Goal: Information Seeking & Learning: Learn about a topic

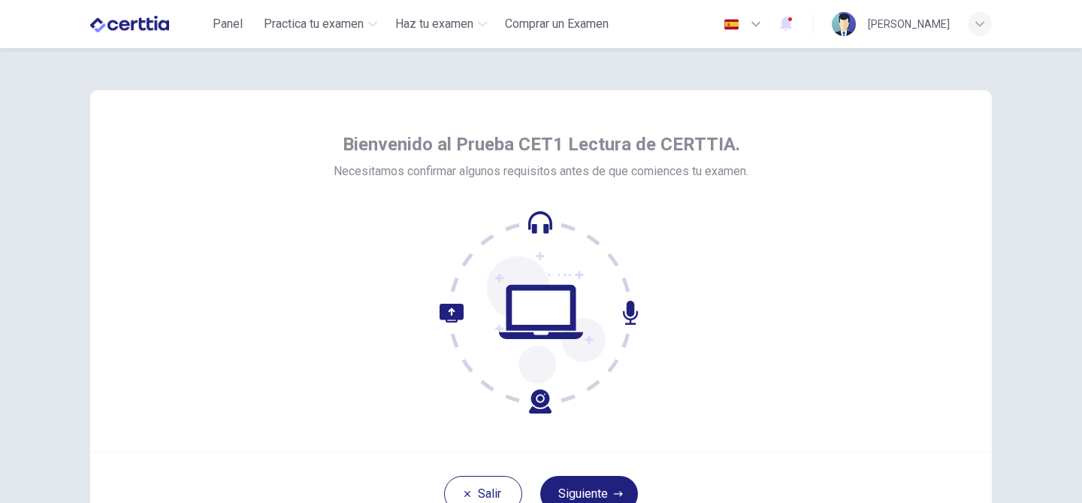
click at [1008, 206] on div "Bienvenido al Prueba CET1 Lectura de CERTTIA. Necesitamos confirmar algunos req…" at bounding box center [541, 313] width 950 height 530
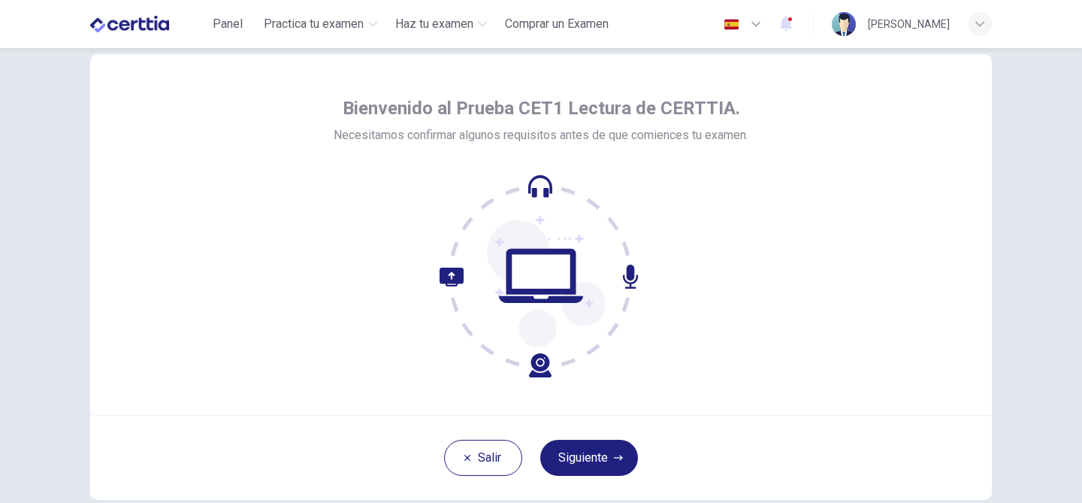
scroll to position [33, 0]
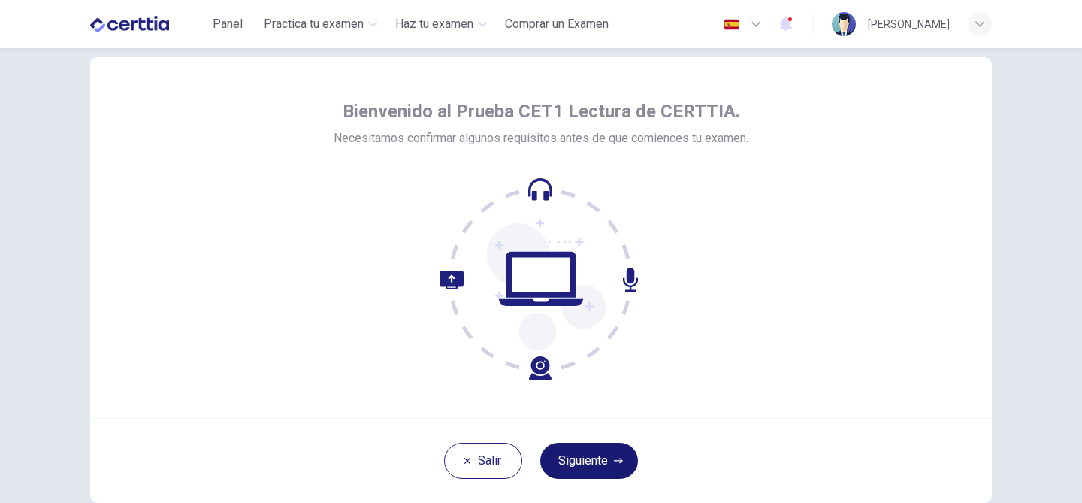
click at [621, 462] on icon "button" at bounding box center [618, 460] width 9 height 9
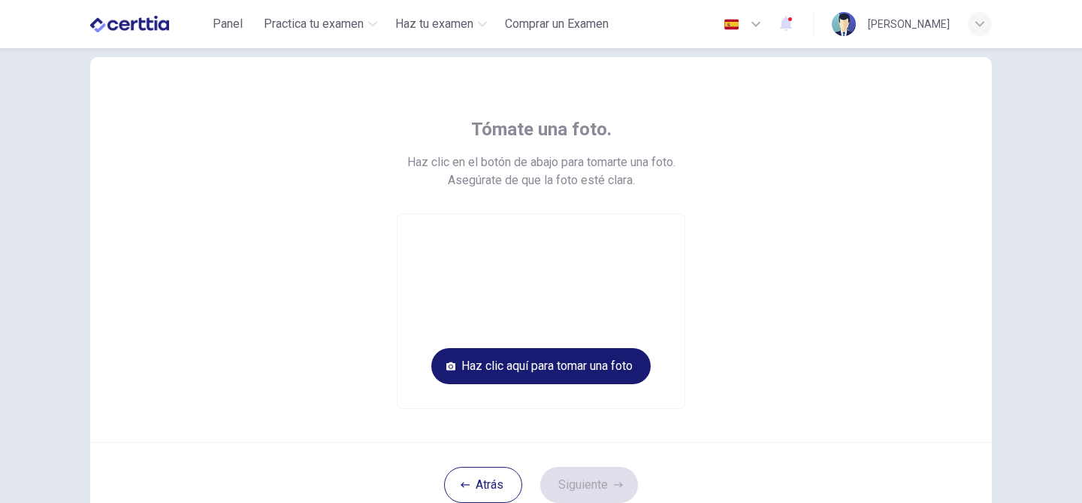
click at [607, 368] on button "Haz clic aquí para tomar una foto" at bounding box center [540, 366] width 219 height 36
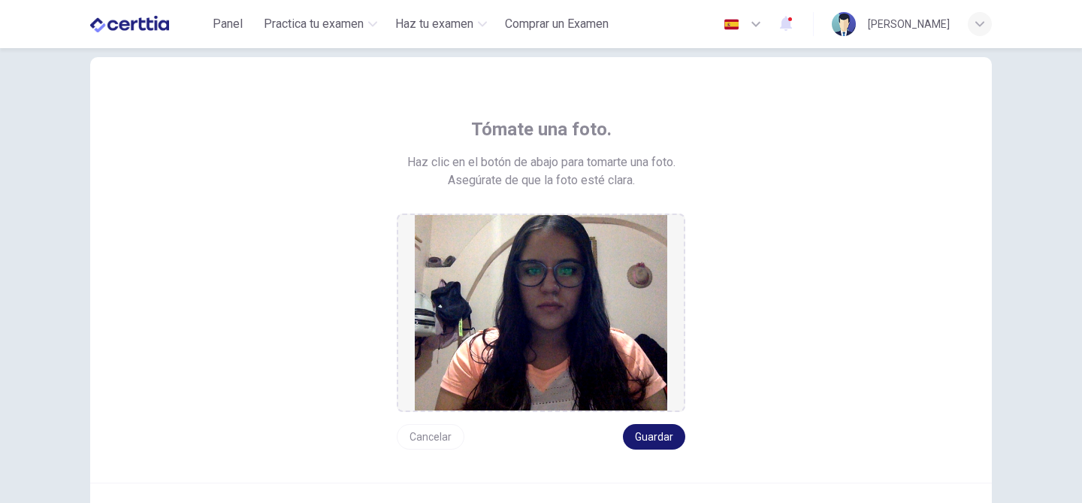
click at [676, 444] on button "Guardar" at bounding box center [654, 437] width 62 height 26
click at [658, 442] on button "Guardar" at bounding box center [654, 437] width 62 height 26
click at [652, 435] on button "Guardar" at bounding box center [654, 437] width 62 height 26
click at [671, 438] on button "Guardar" at bounding box center [654, 437] width 62 height 26
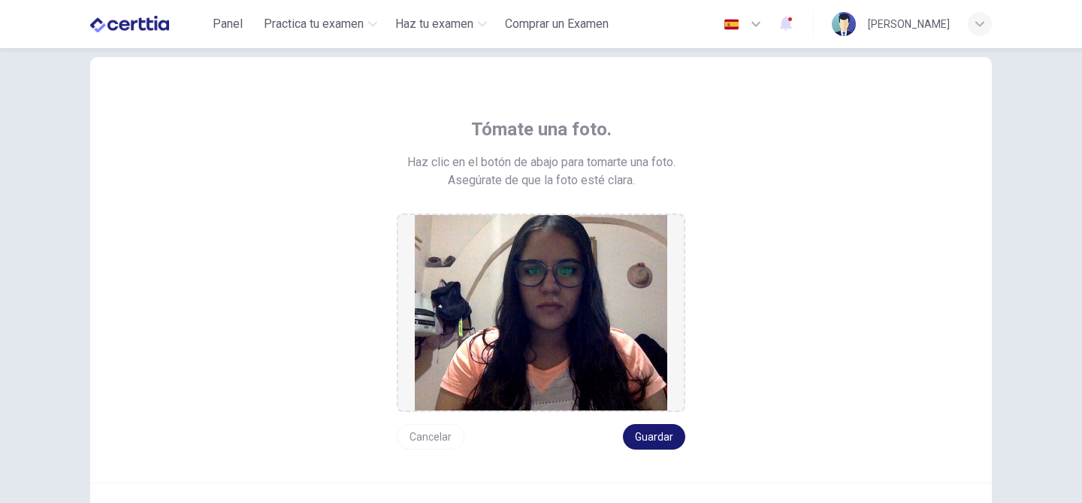
click at [671, 438] on button "Guardar" at bounding box center [654, 437] width 62 height 26
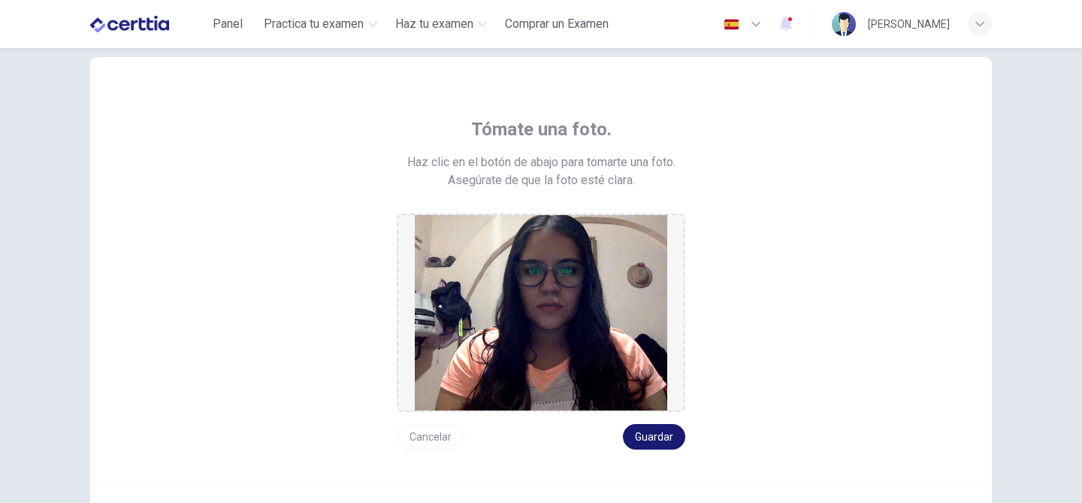
click at [671, 438] on button "Guardar" at bounding box center [654, 437] width 62 height 26
click at [647, 435] on button "Guardar" at bounding box center [654, 437] width 62 height 26
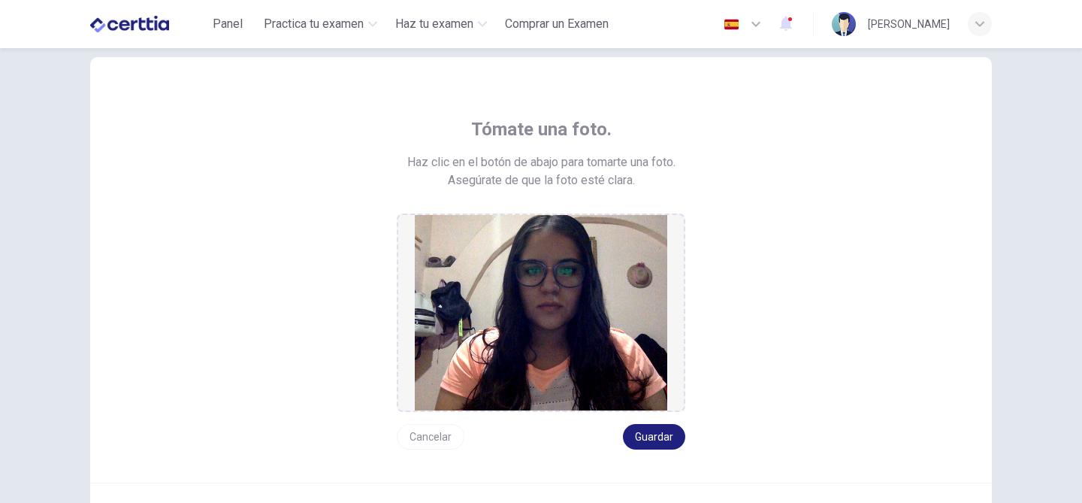
click at [528, 257] on img at bounding box center [541, 312] width 252 height 195
click at [409, 317] on div at bounding box center [541, 312] width 289 height 198
drag, startPoint x: 399, startPoint y: 313, endPoint x: 496, endPoint y: 323, distance: 97.4
click at [496, 323] on div at bounding box center [541, 312] width 289 height 198
drag, startPoint x: 682, startPoint y: 328, endPoint x: 598, endPoint y: 322, distance: 83.6
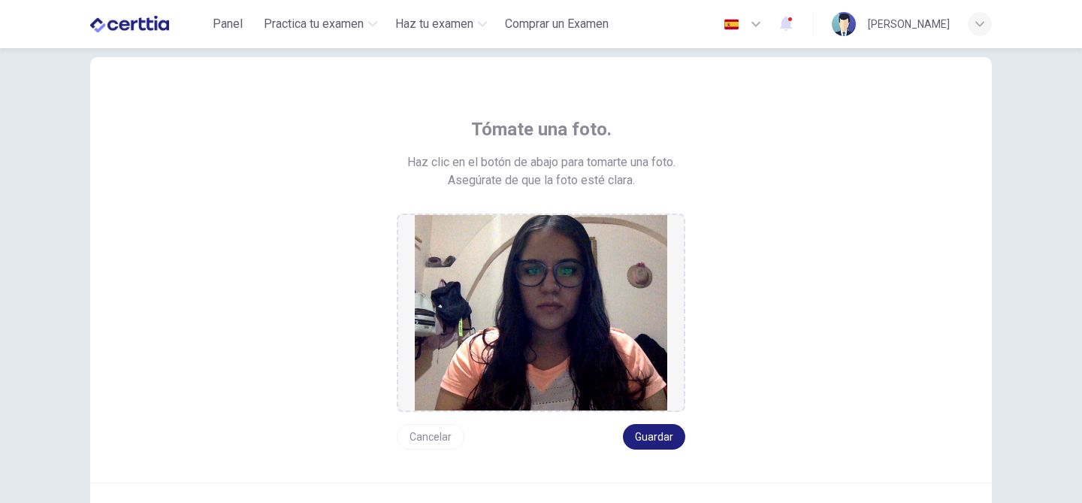
click at [598, 322] on div at bounding box center [541, 312] width 289 height 198
click at [598, 322] on img at bounding box center [541, 312] width 252 height 195
click at [559, 421] on div "Cancelar Guardar" at bounding box center [541, 431] width 289 height 38
click at [637, 439] on button "Guardar" at bounding box center [654, 437] width 62 height 26
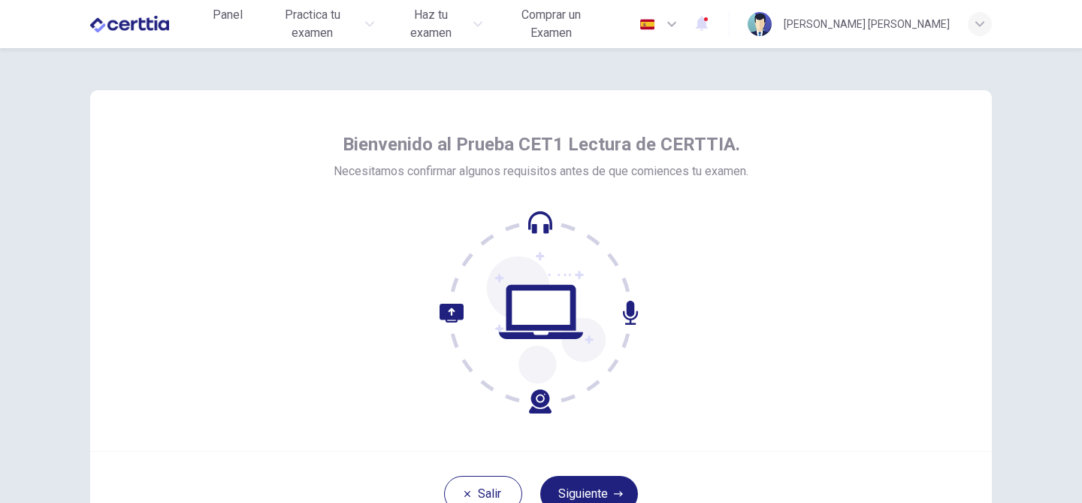
click at [815, 200] on div "Bienvenido al Prueba CET1 Lectura de CERTTIA. Necesitamos confirmar algunos req…" at bounding box center [541, 270] width 902 height 361
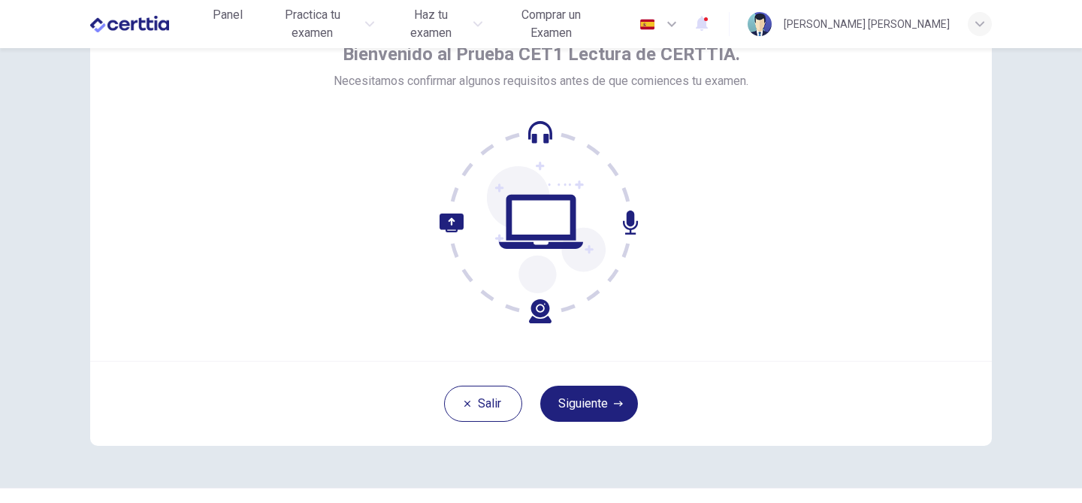
scroll to position [60, 0]
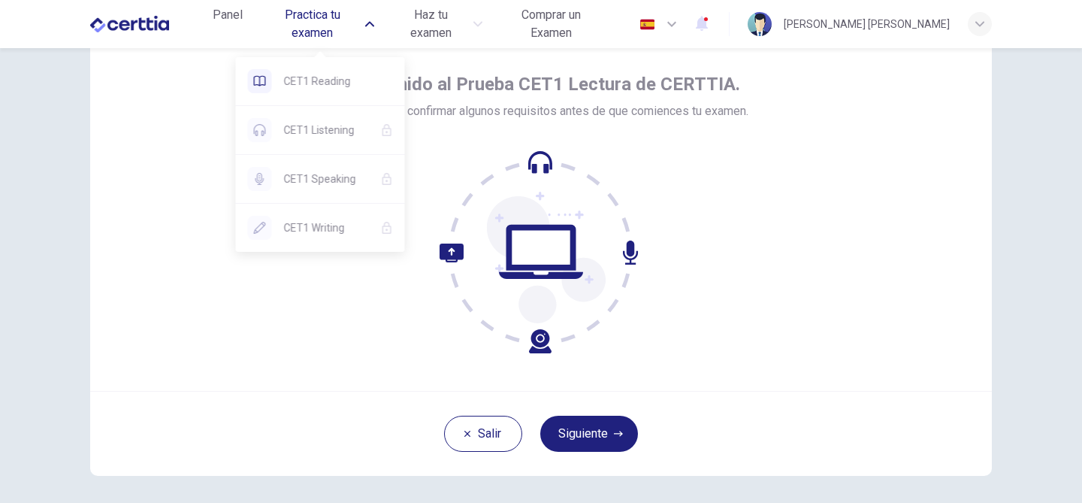
click at [323, 27] on span "Practica tu examen" at bounding box center [313, 24] width 98 height 36
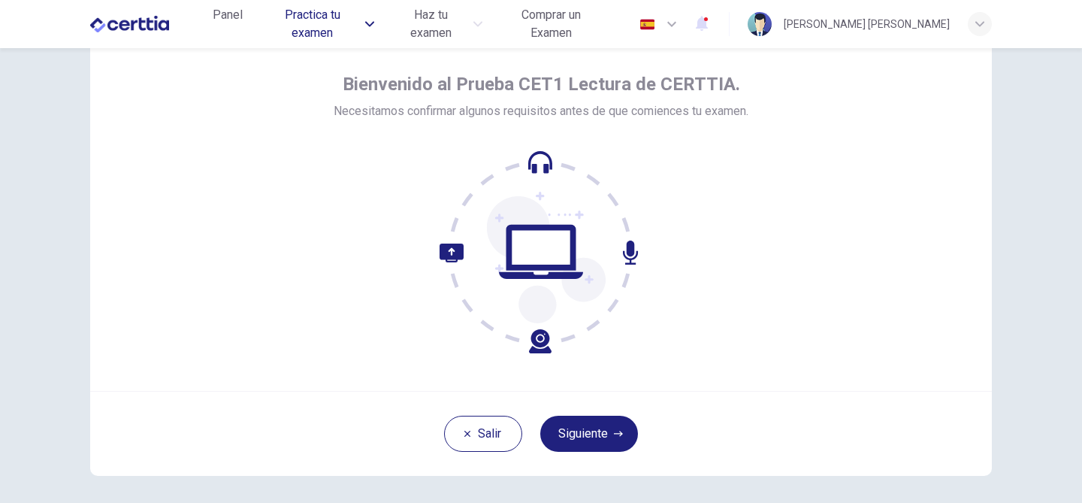
click at [323, 27] on span "Practica tu examen" at bounding box center [313, 24] width 98 height 36
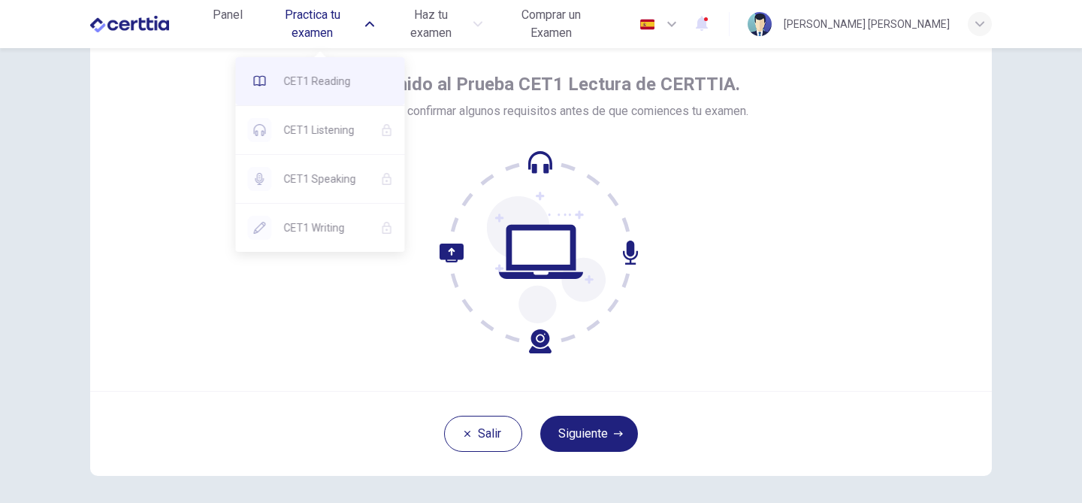
click at [310, 93] on div "CET1 Reading" at bounding box center [320, 81] width 169 height 48
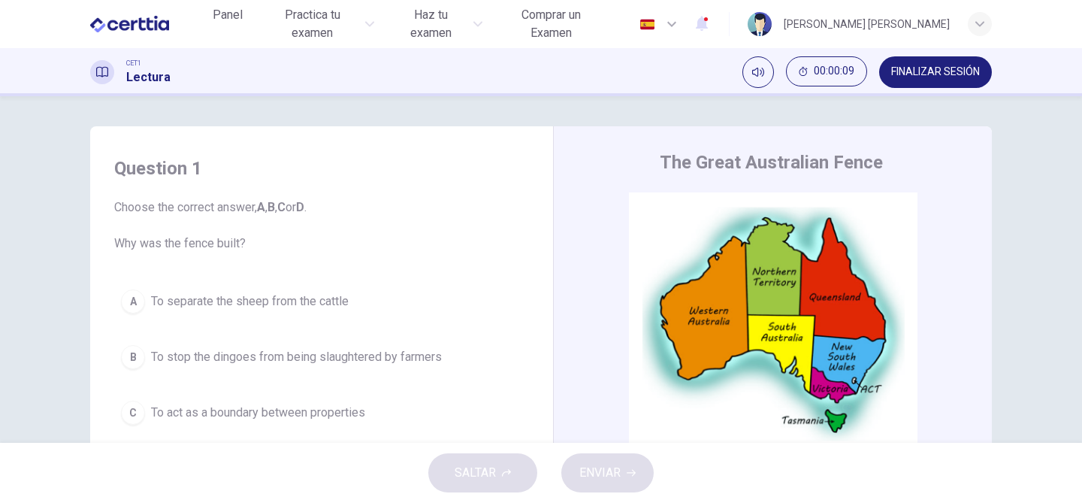
click at [1010, 201] on div "Question 1 Choose the correct answer, A , B , C or D . Why was the fence built?…" at bounding box center [541, 387] width 950 height 522
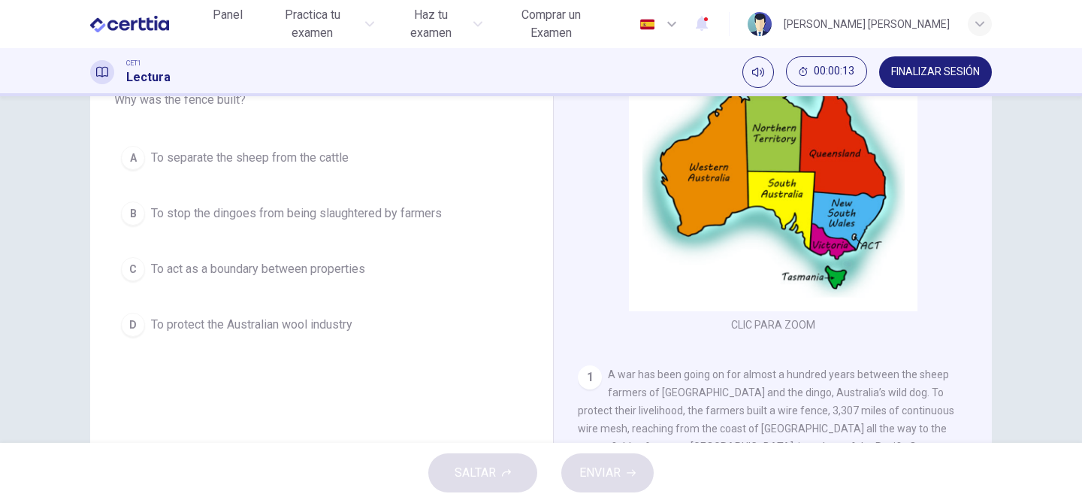
scroll to position [86, 0]
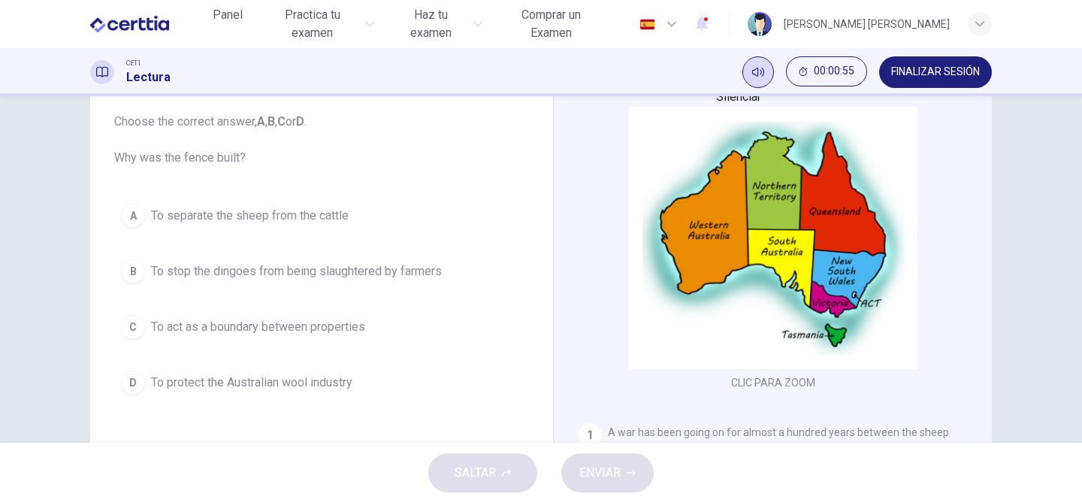
click at [757, 69] on icon "Silenciar" at bounding box center [758, 72] width 12 height 9
click at [764, 67] on icon "Activar sonido" at bounding box center [764, 67] width 0 height 0
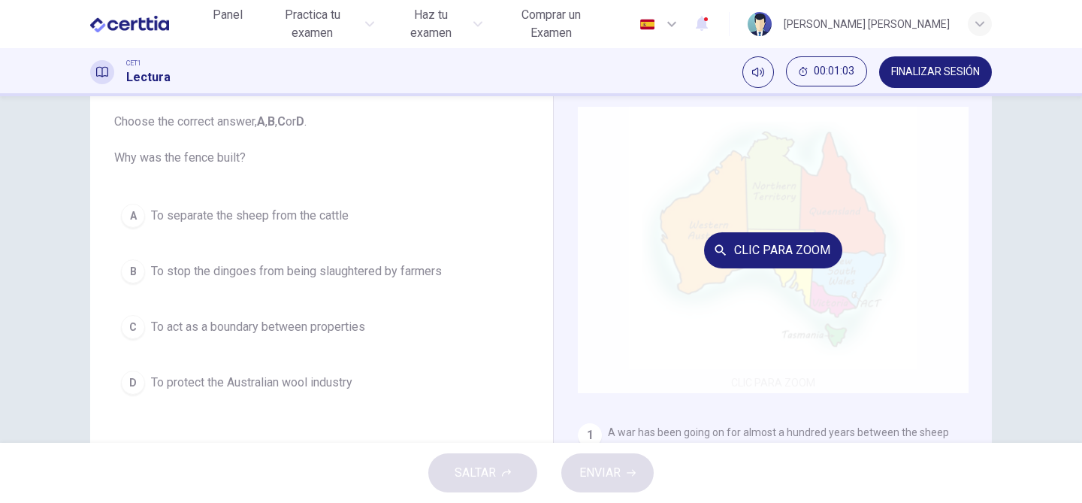
click at [966, 273] on div "Clic para zoom" at bounding box center [773, 250] width 391 height 286
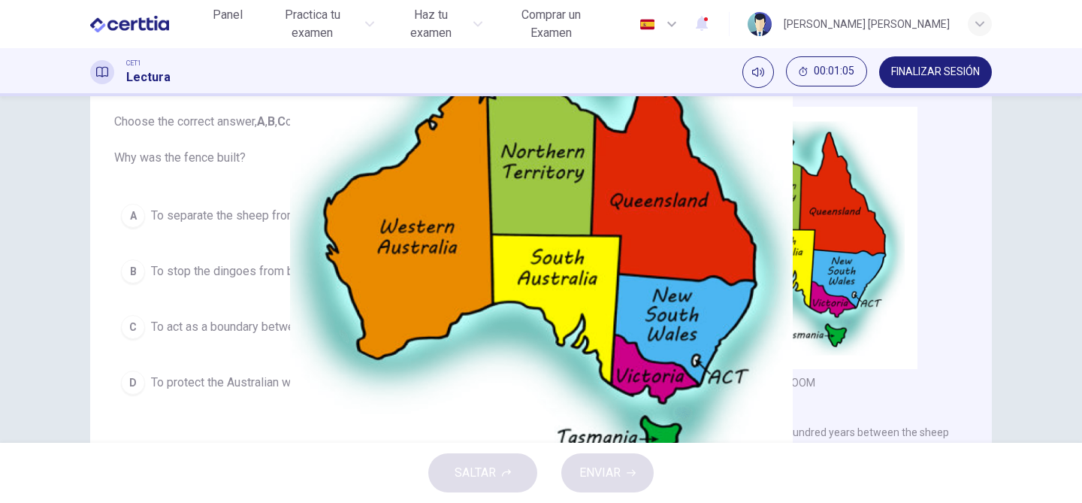
click at [144, 502] on button "button" at bounding box center [142, 512] width 3 height 14
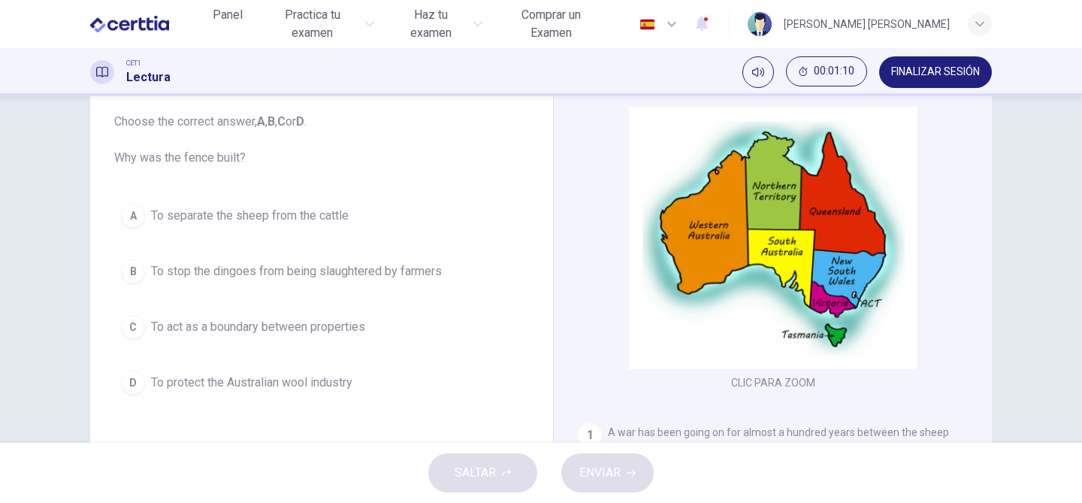
click at [1027, 256] on div "Question 1 Choose the correct answer, A , B , C or D . Why was the fence built?…" at bounding box center [541, 269] width 1082 height 346
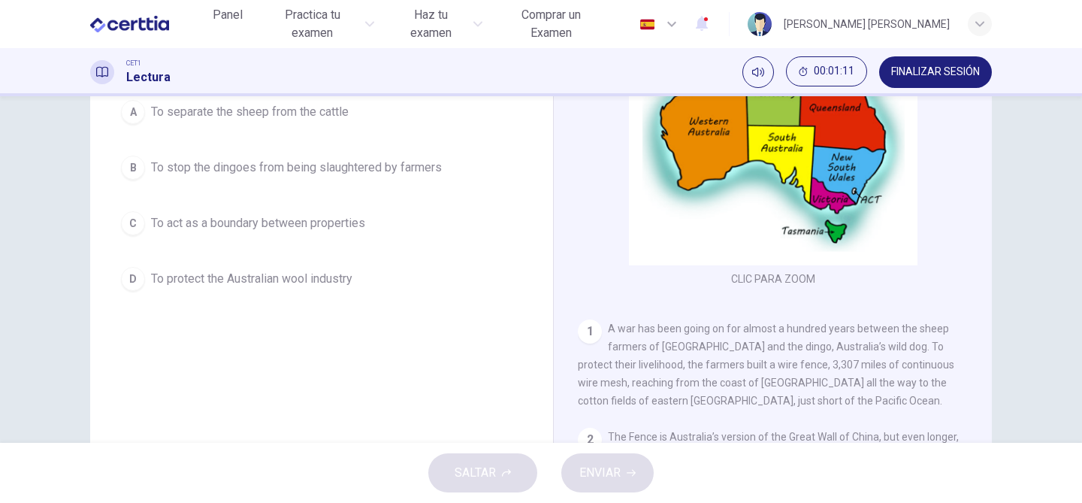
scroll to position [236, 0]
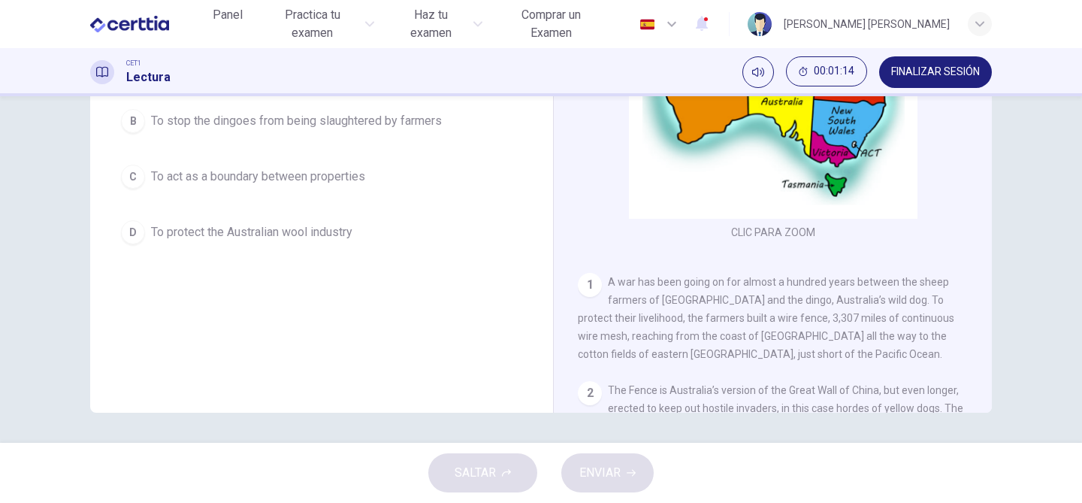
click at [970, 236] on div "CLIC PARA ZOOM Clic para zoom 1 A war has been going on for almost a hundred ye…" at bounding box center [783, 184] width 410 height 456
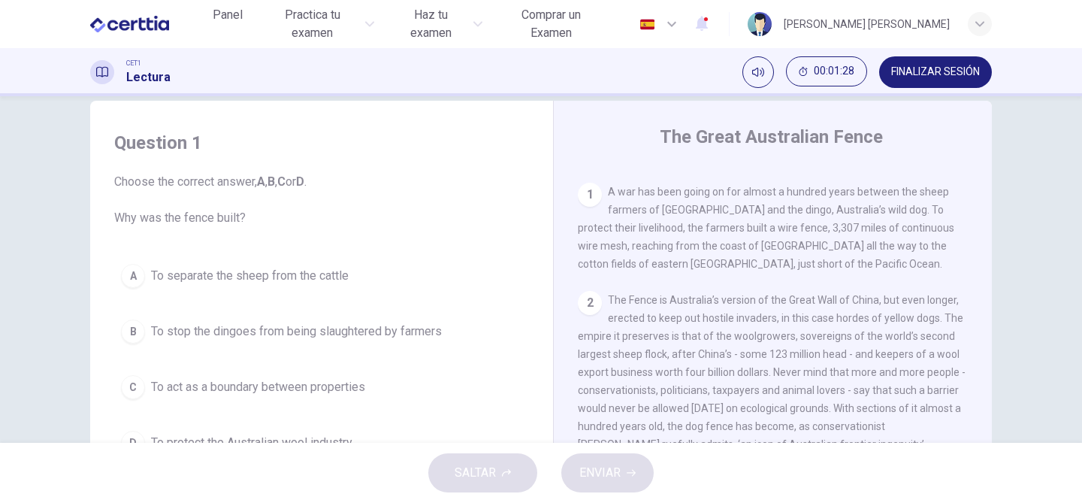
scroll to position [331, 0]
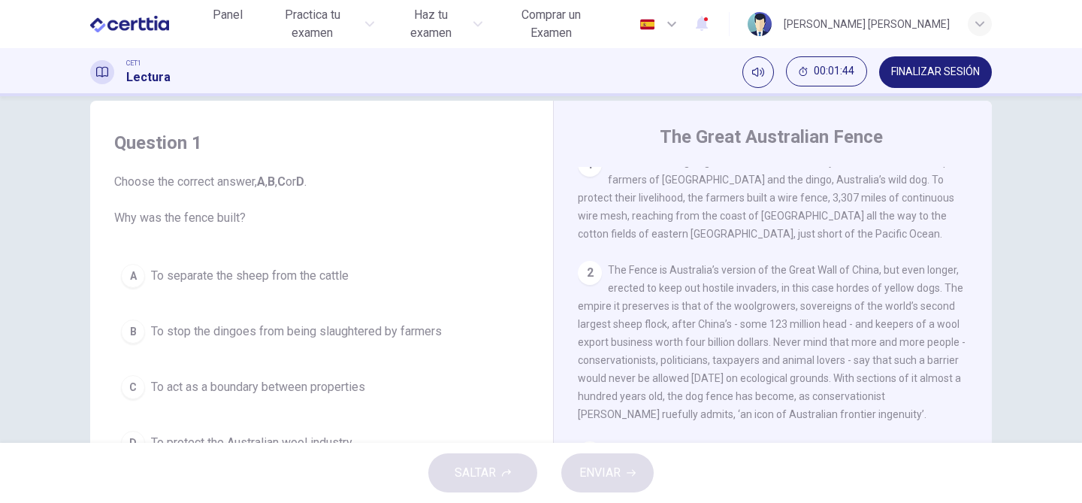
drag, startPoint x: 115, startPoint y: 216, endPoint x: 262, endPoint y: 217, distance: 147.3
click at [264, 217] on span "Choose the correct answer, A , B , C or D . Why was the fence built?" at bounding box center [321, 200] width 415 height 54
drag, startPoint x: 243, startPoint y: 217, endPoint x: 111, endPoint y: 219, distance: 131.5
click at [111, 219] on div "Question 1 Choose the correct answer, A , B , C or D . Why was the fence built?…" at bounding box center [321, 296] width 439 height 361
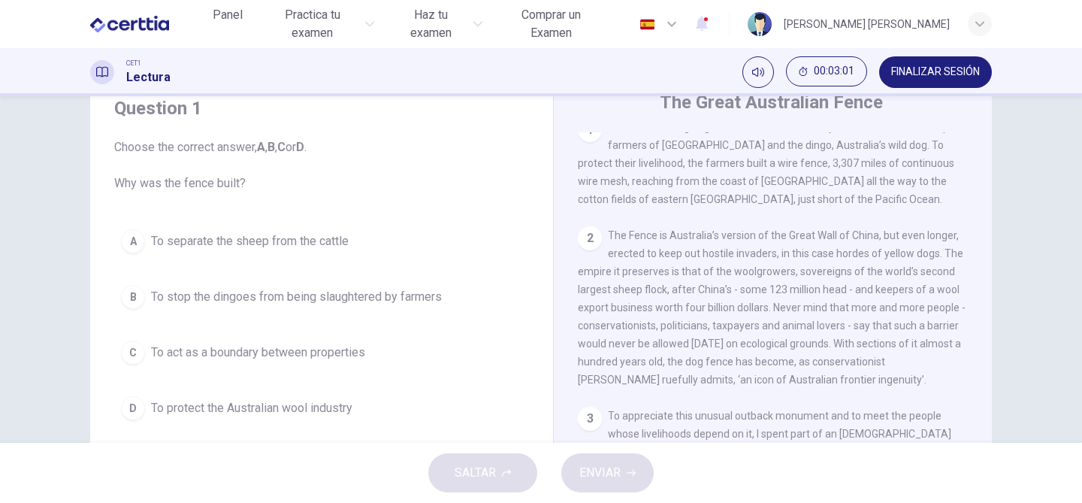
scroll to position [30, 0]
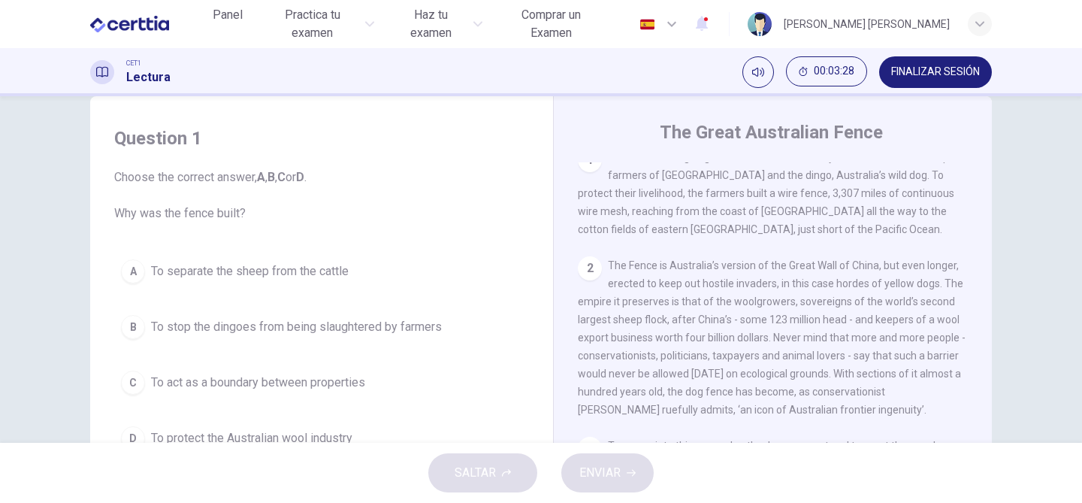
click at [140, 273] on div "A" at bounding box center [133, 271] width 24 height 24
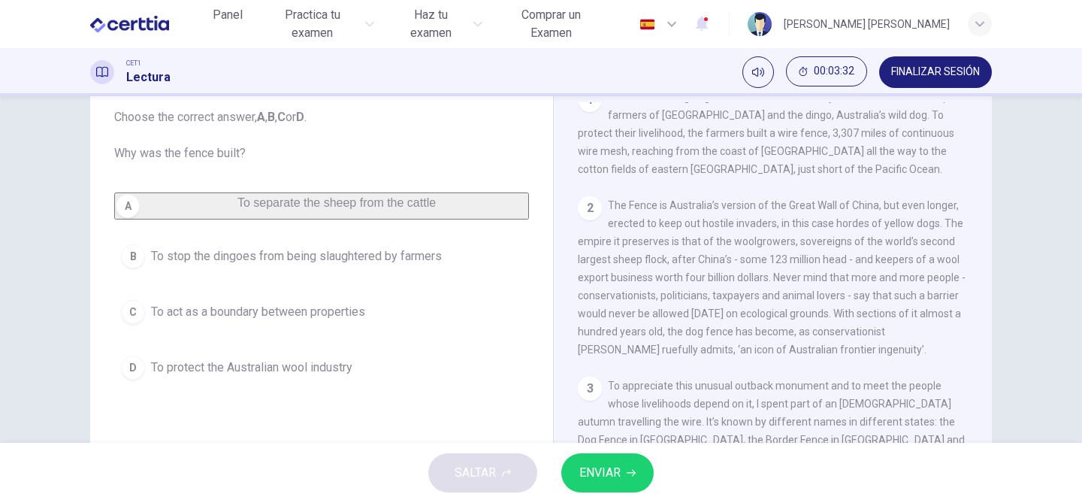
scroll to position [120, 0]
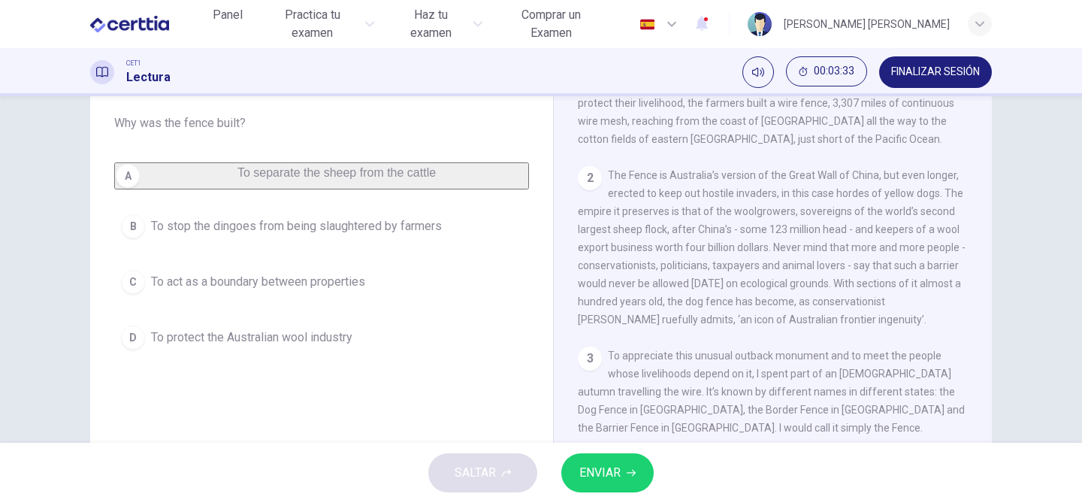
click at [141, 290] on div "C" at bounding box center [133, 282] width 24 height 24
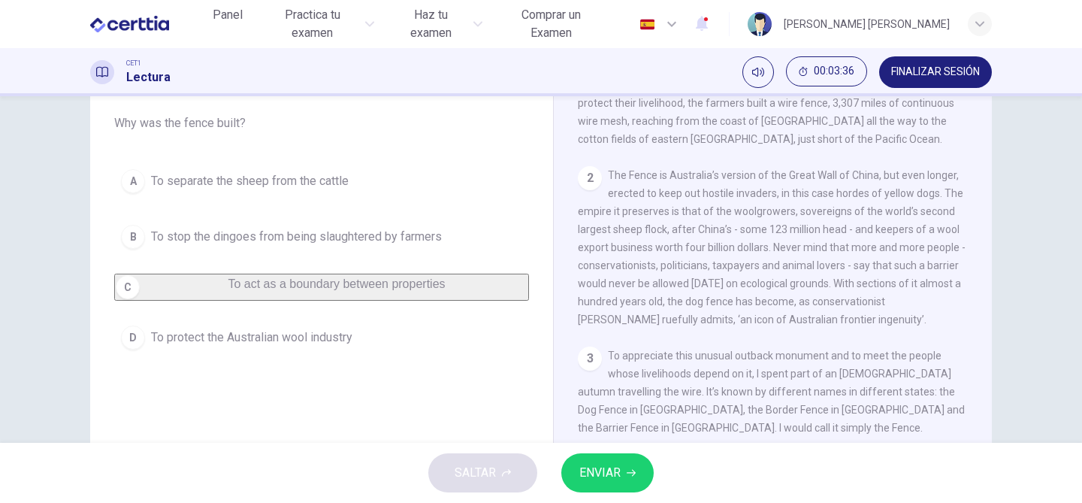
click at [133, 233] on div "B" at bounding box center [133, 237] width 24 height 24
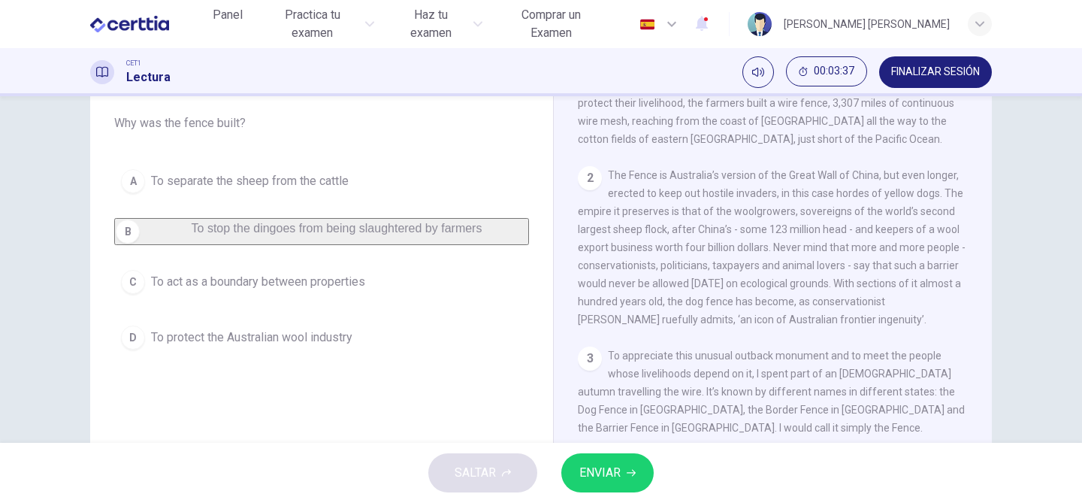
click at [134, 294] on div "C" at bounding box center [133, 282] width 24 height 24
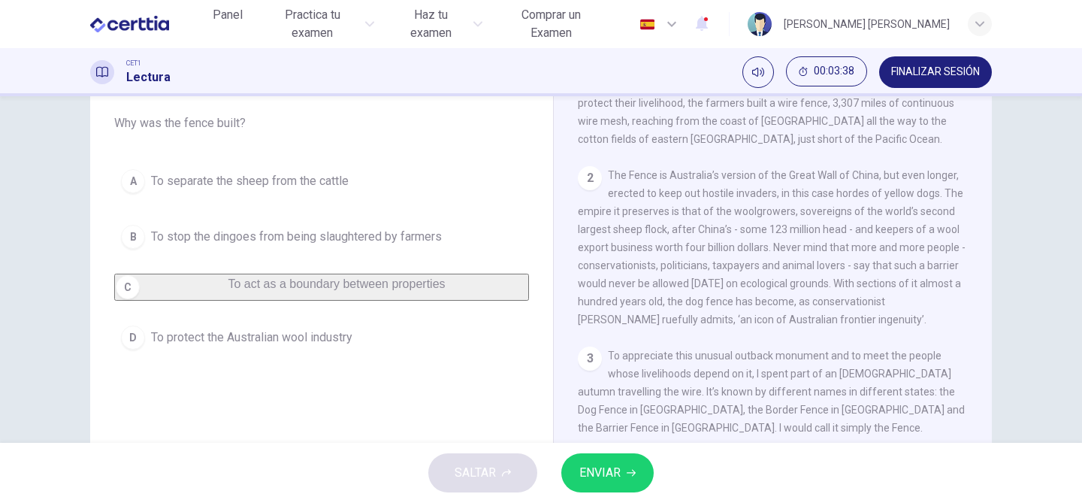
click at [135, 356] on button "D To protect the Australian wool industry" at bounding box center [321, 338] width 415 height 38
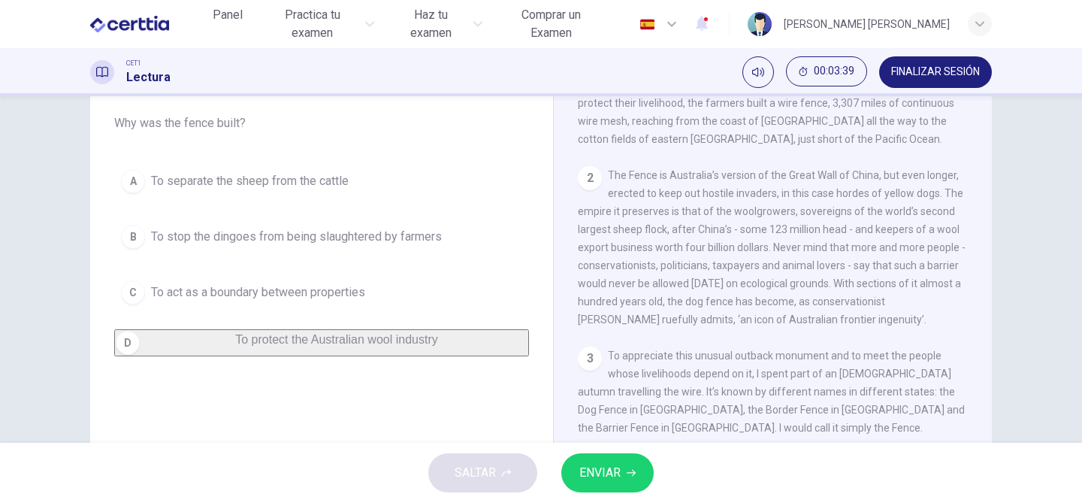
click at [146, 176] on button "A To separate the sheep from the cattle" at bounding box center [321, 181] width 415 height 38
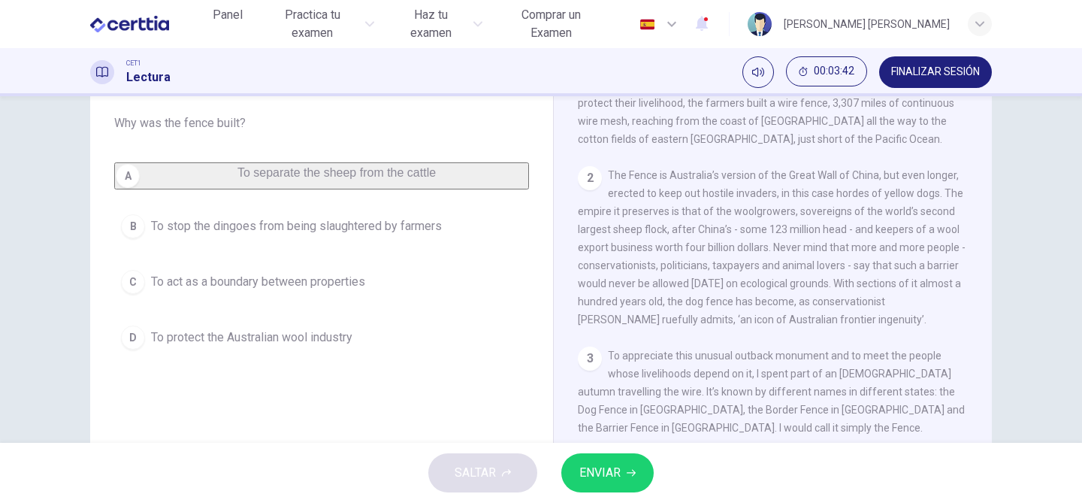
click at [262, 245] on button "B To stop the dingoes from being slaughtered by farmers" at bounding box center [321, 226] width 415 height 38
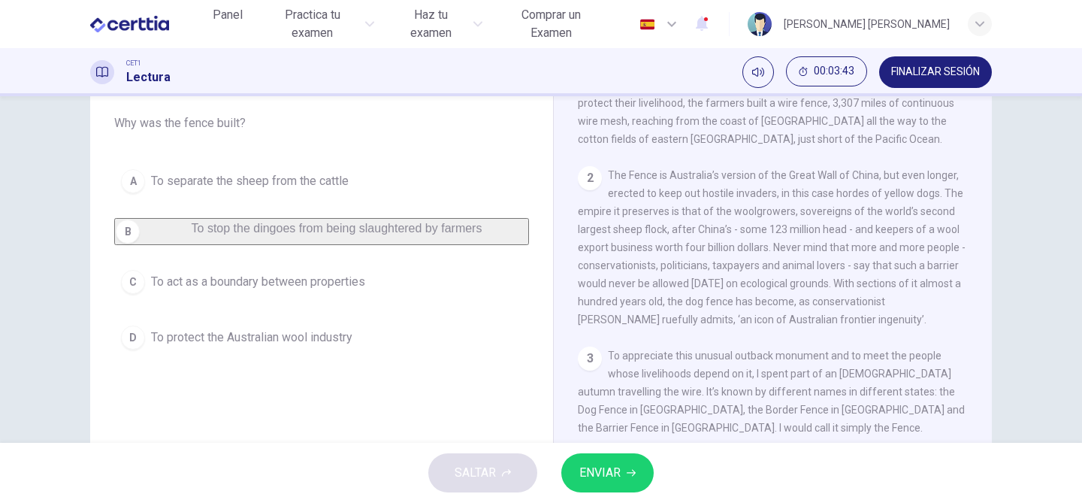
click at [274, 183] on span "To separate the sheep from the cattle" at bounding box center [250, 181] width 198 height 18
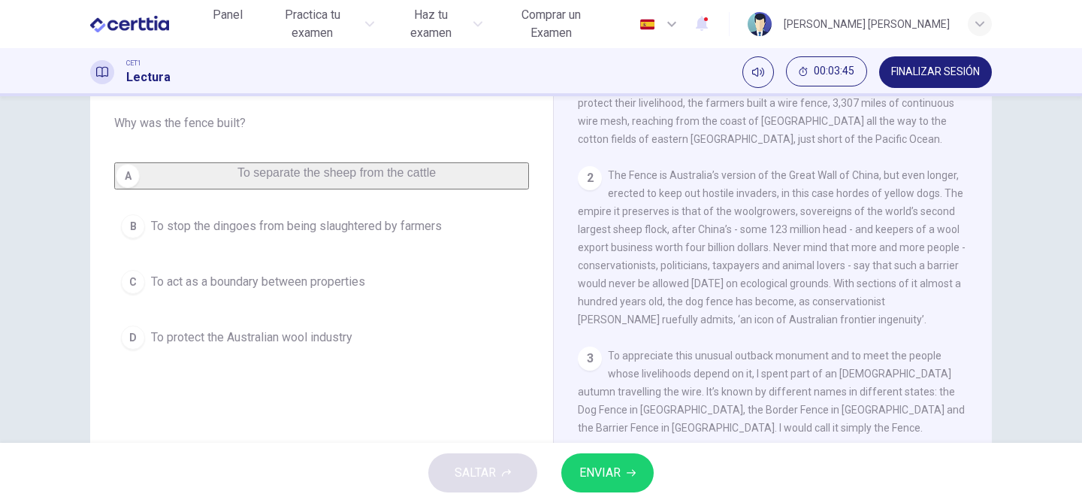
click at [623, 474] on button "ENVIAR" at bounding box center [607, 472] width 92 height 39
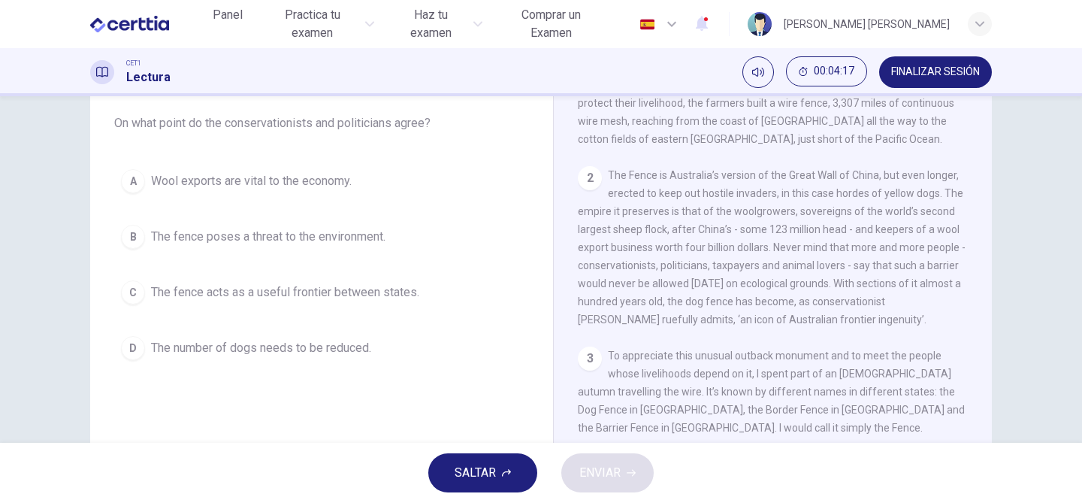
drag, startPoint x: 616, startPoint y: 176, endPoint x: 712, endPoint y: 268, distance: 132.9
click at [712, 268] on span "The Fence is Australia’s version of the Great Wall of China, but even longer, e…" at bounding box center [772, 247] width 388 height 156
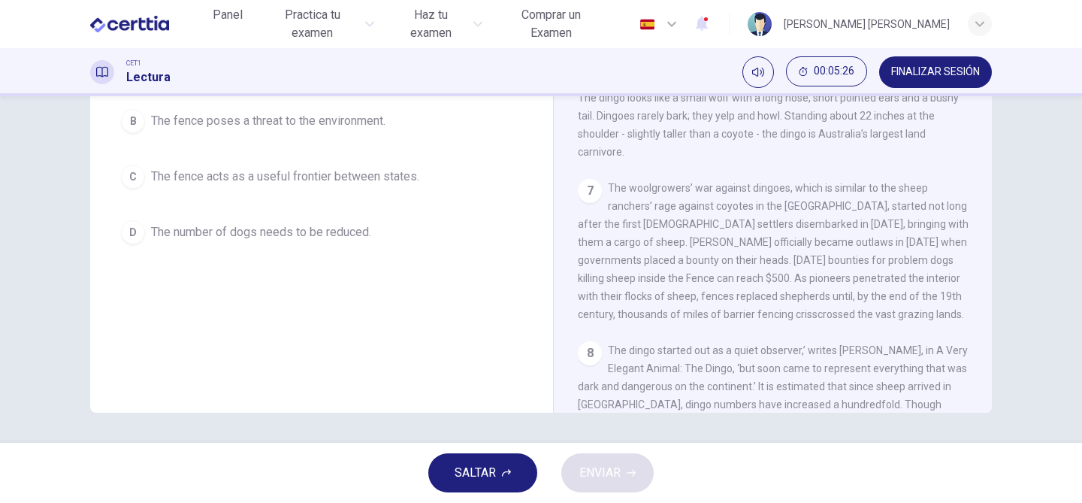
scroll to position [942, 0]
click at [290, 310] on div "Question 2 Choose the correct answer, A , B , C or D . On what point do the con…" at bounding box center [321, 158] width 439 height 507
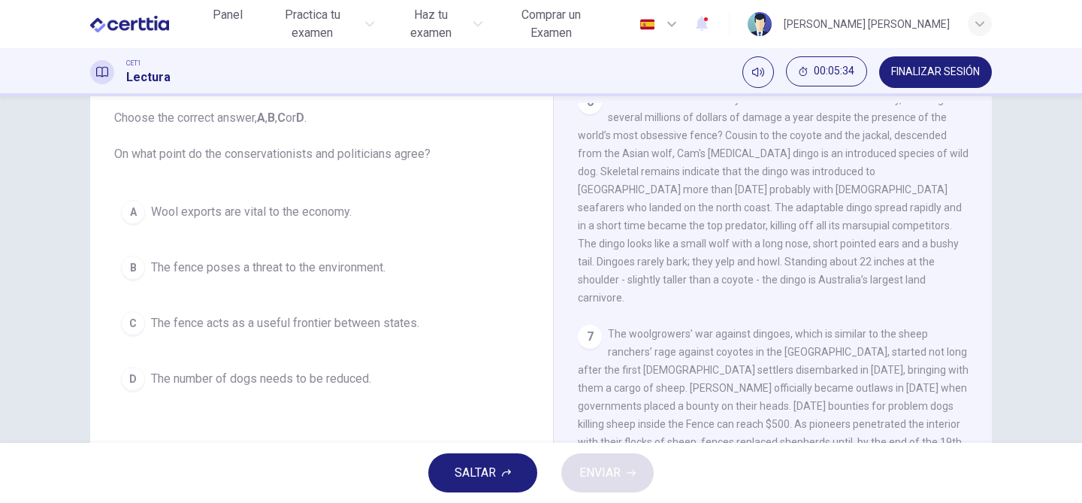
scroll to position [90, 0]
click at [144, 326] on button "C The fence acts as a useful frontier between states." at bounding box center [321, 323] width 415 height 38
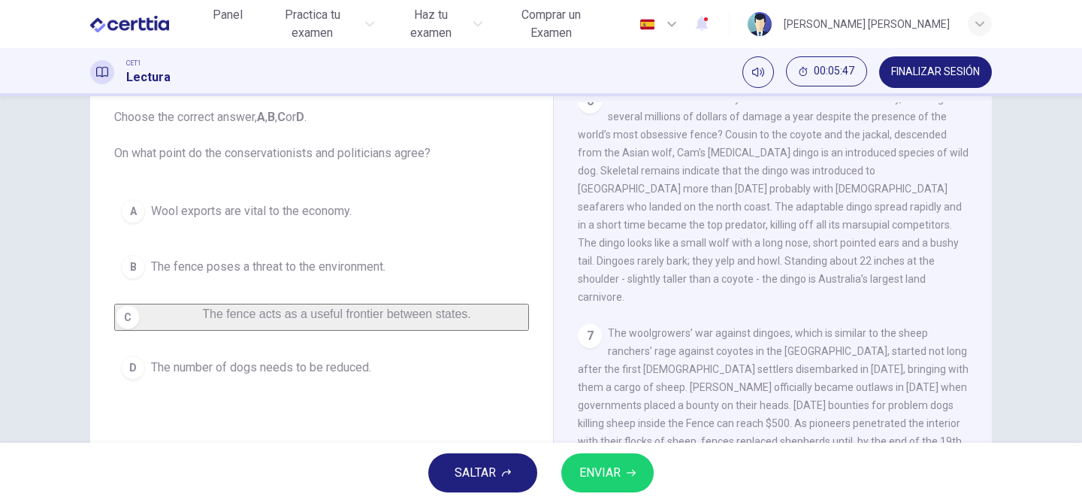
click at [601, 478] on span "ENVIAR" at bounding box center [599, 472] width 41 height 21
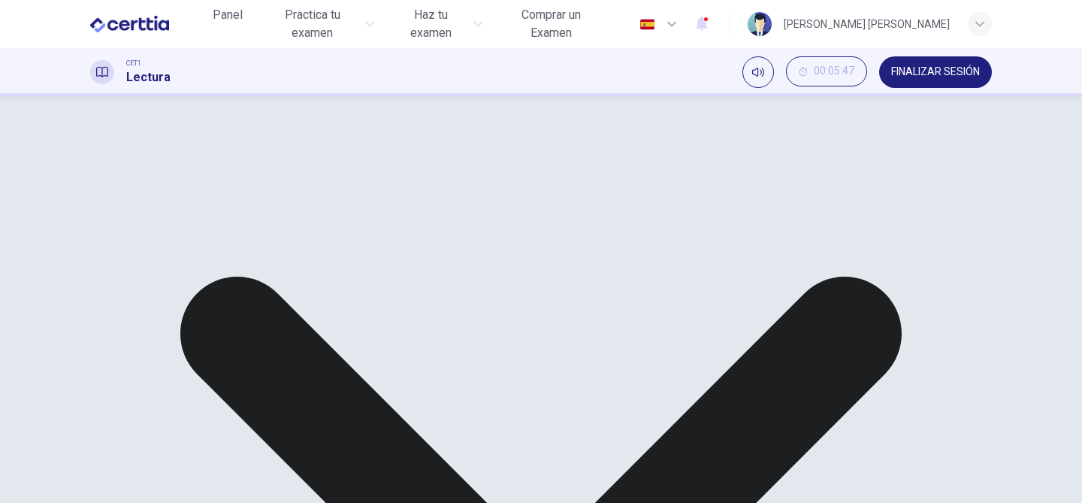
click at [919, 74] on span "FINALIZAR SESIÓN" at bounding box center [935, 72] width 89 height 12
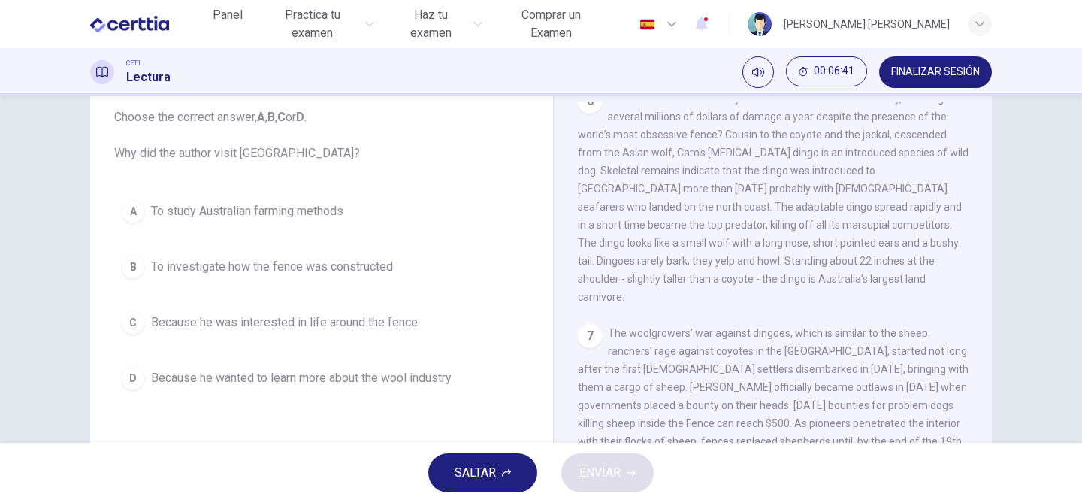
click at [1054, 328] on div "Question 3 Choose the correct answer, A , B , C or D . Why did the author visit…" at bounding box center [541, 269] width 1082 height 346
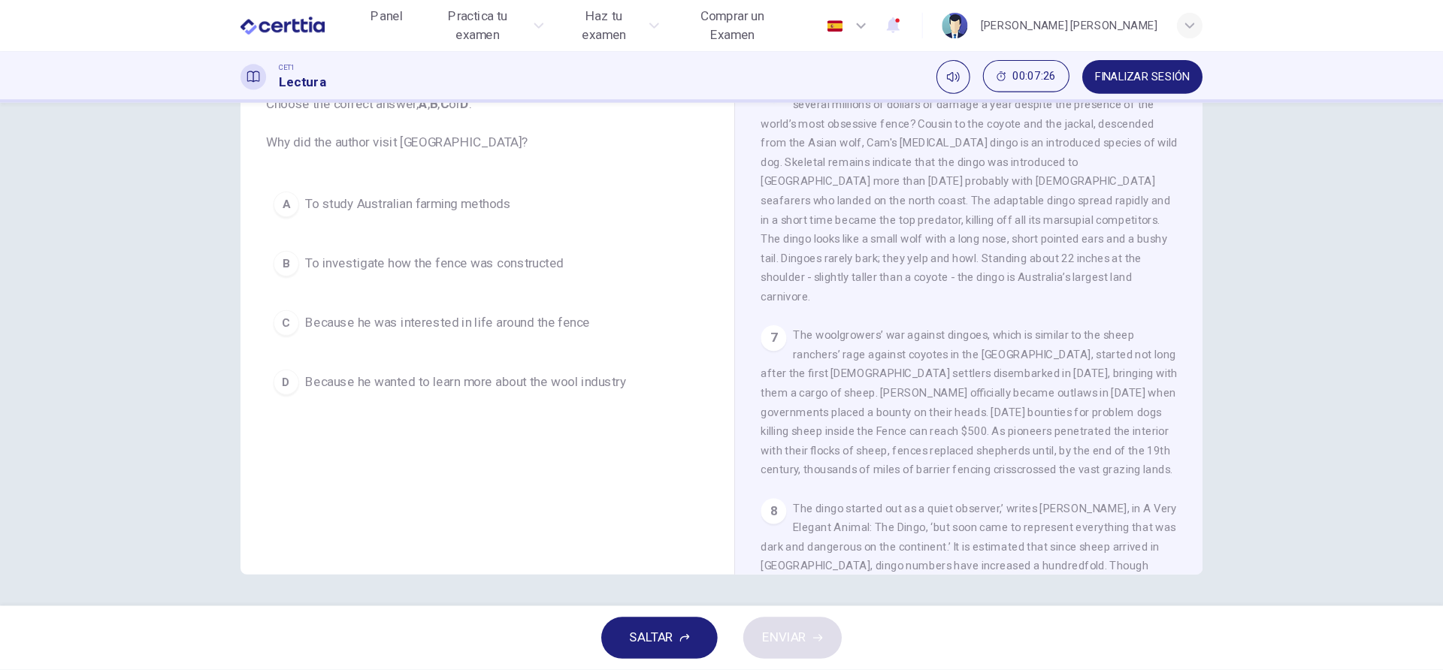
scroll to position [942, 0]
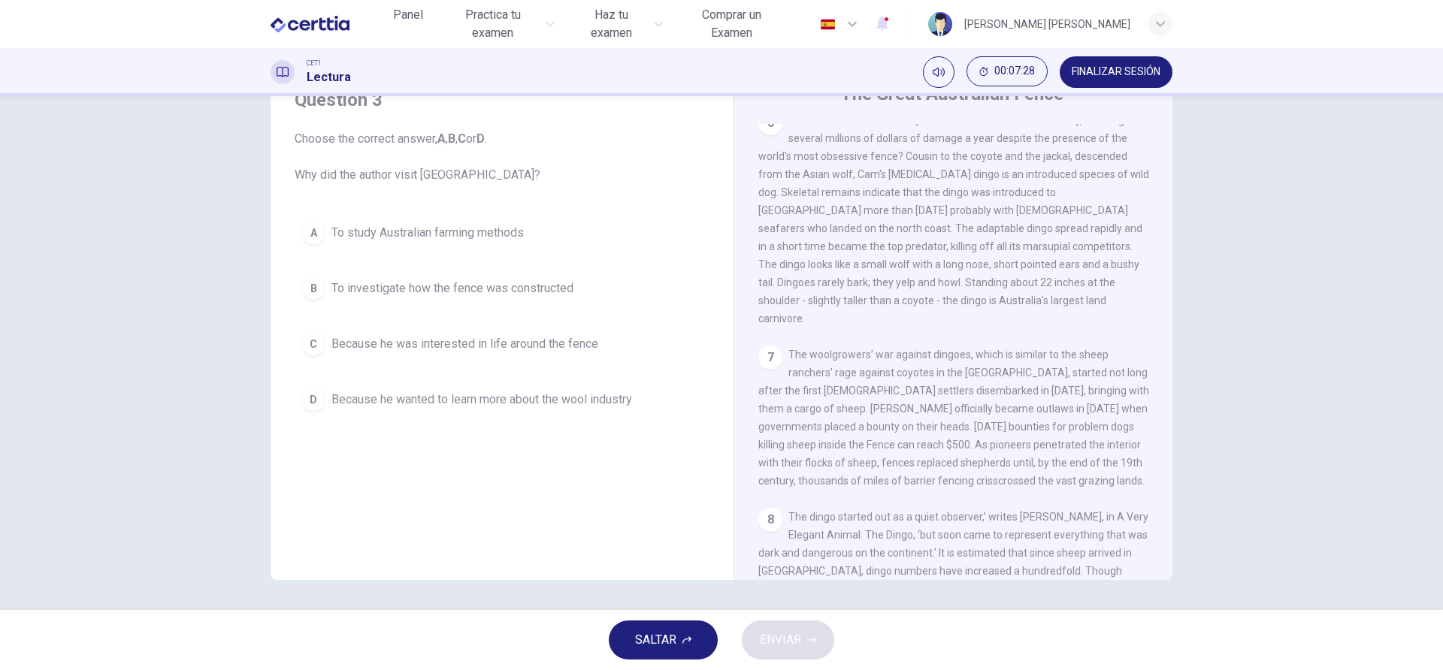
click at [1081, 406] on div "The Great Australian Fence CLIC PARA ZOOM Clic para zoom 1 A war has been going…" at bounding box center [952, 331] width 439 height 546
click at [1081, 407] on span "The woolgrowers’ war against dingoes, which is similar to the sheep ranchers’ r…" at bounding box center [953, 418] width 391 height 138
click at [1081, 399] on div "Question 3 Choose the correct answer, A , B , C or D . Why did the author visit…" at bounding box center [721, 319] width 950 height 522
click at [1078, 365] on div "7 The woolgrowers’ war against dingoes, which is similar to the sheep ranchers’…" at bounding box center [953, 418] width 391 height 144
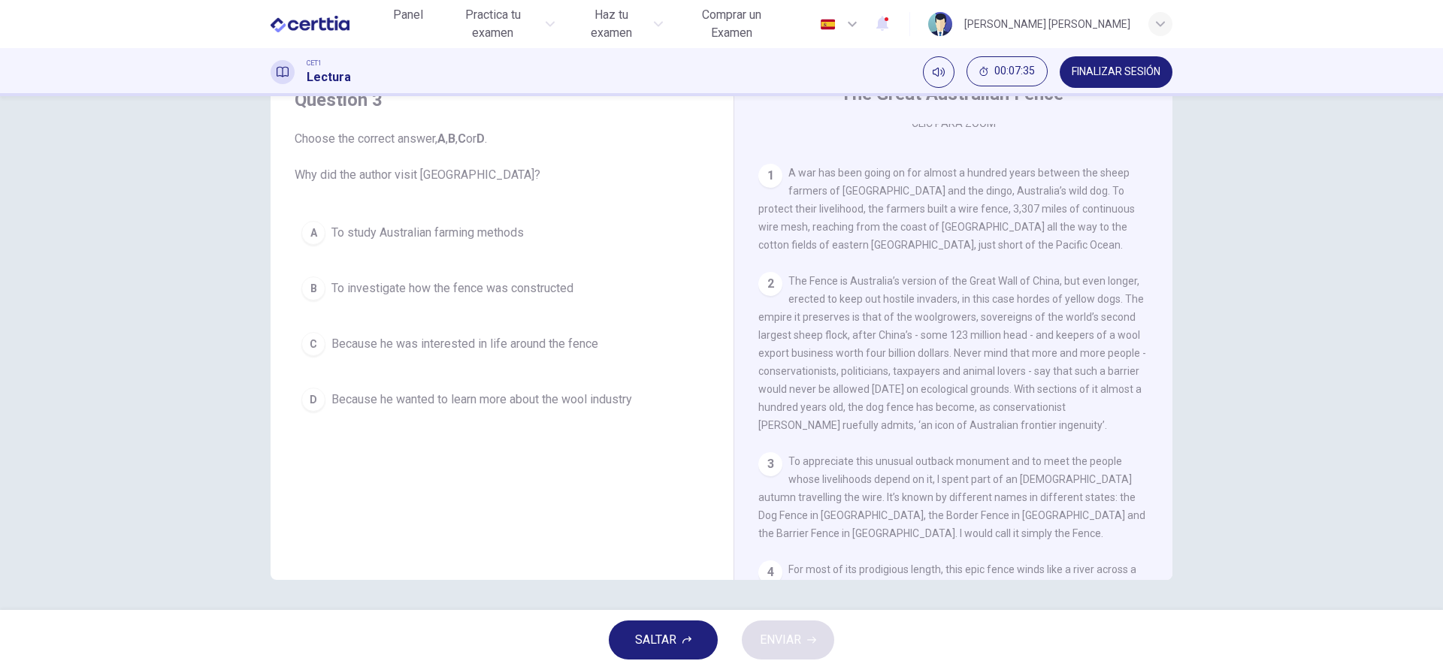
scroll to position [280, 0]
click at [313, 396] on div "D" at bounding box center [313, 400] width 24 height 24
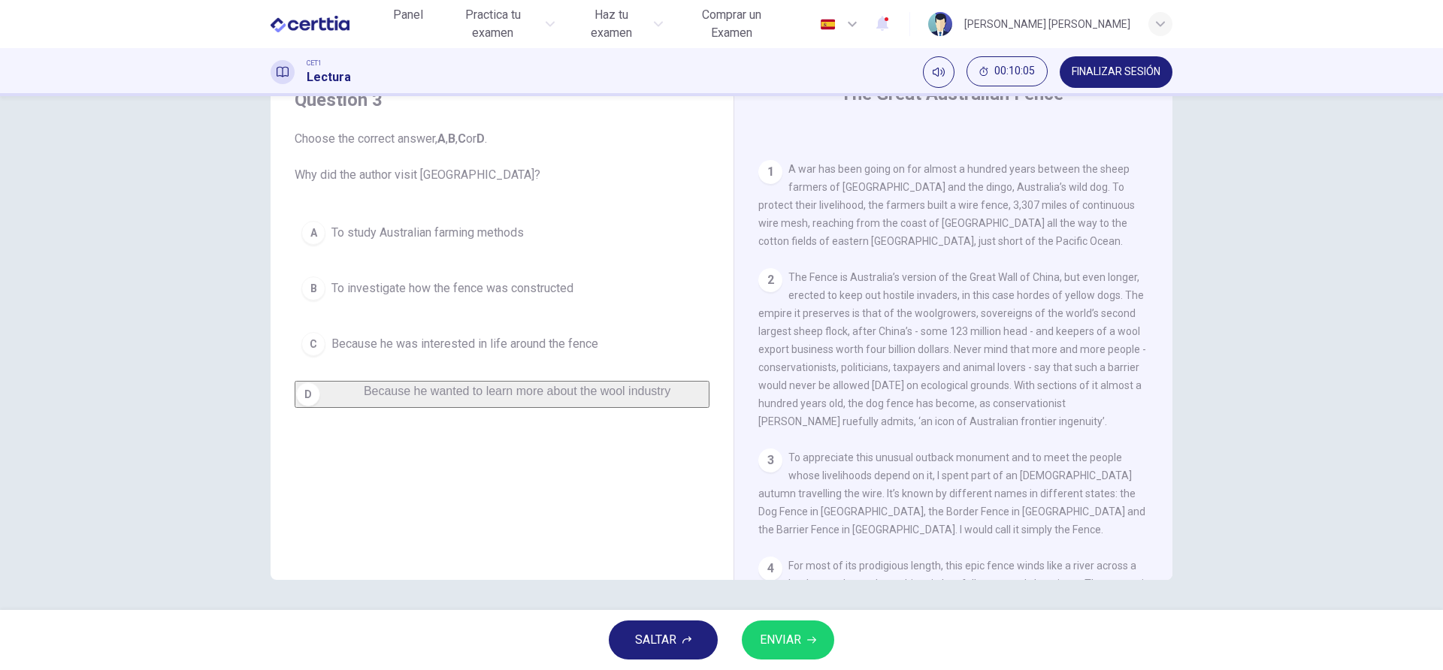
click at [805, 502] on button "ENVIAR" at bounding box center [788, 640] width 92 height 39
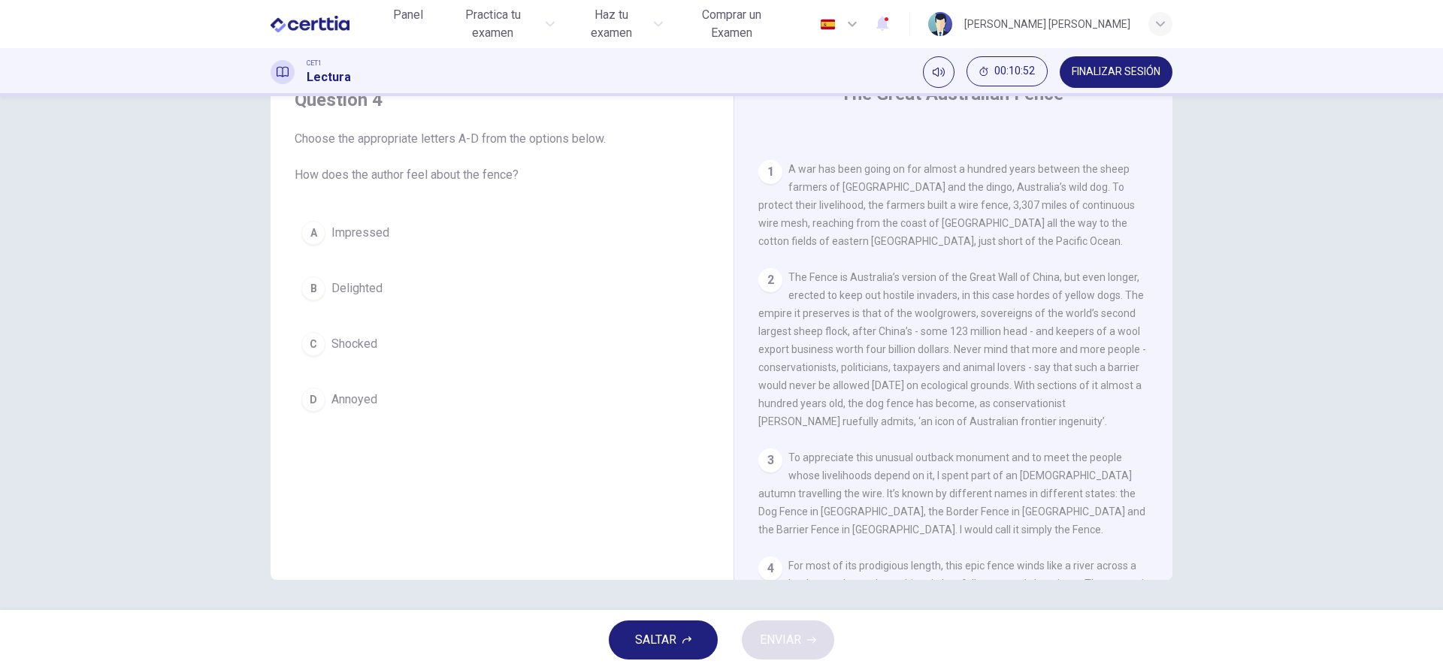
click at [1081, 434] on div "CLIC PARA ZOOM Clic para zoom 1 A war has been going on for almost a hundred ye…" at bounding box center [963, 352] width 410 height 456
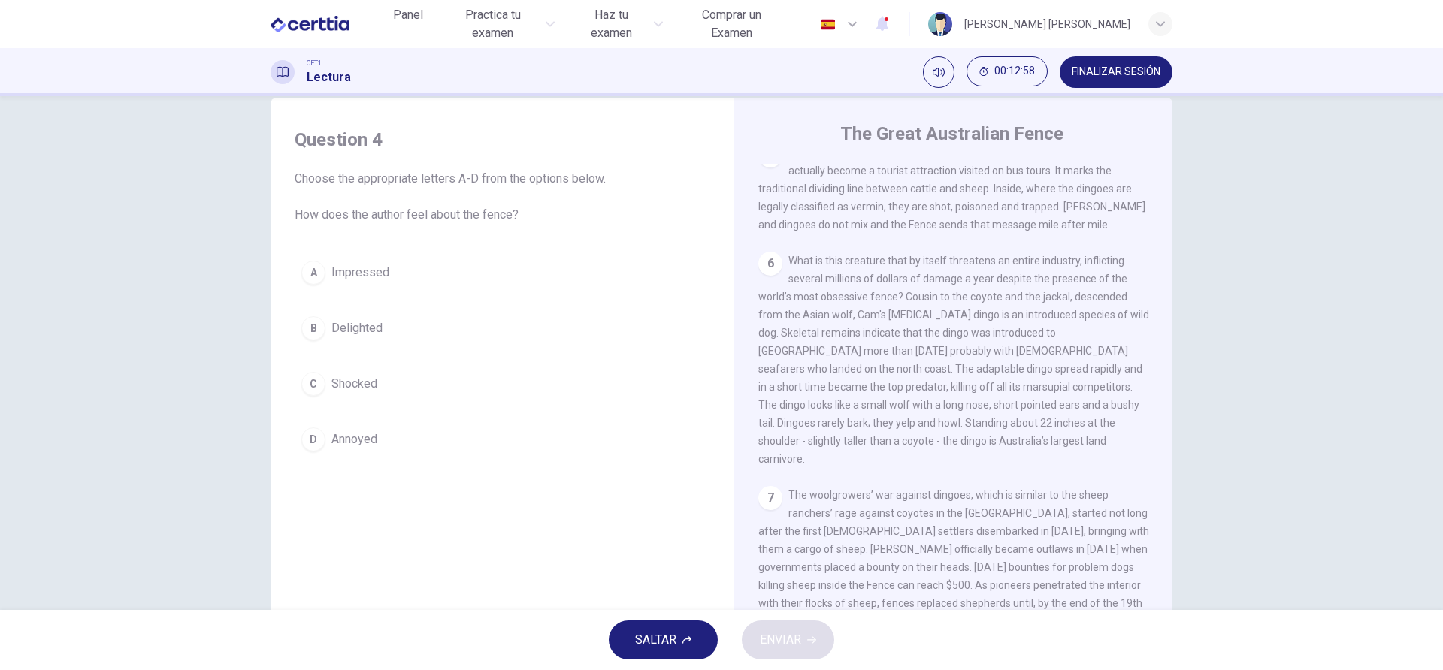
scroll to position [881, 0]
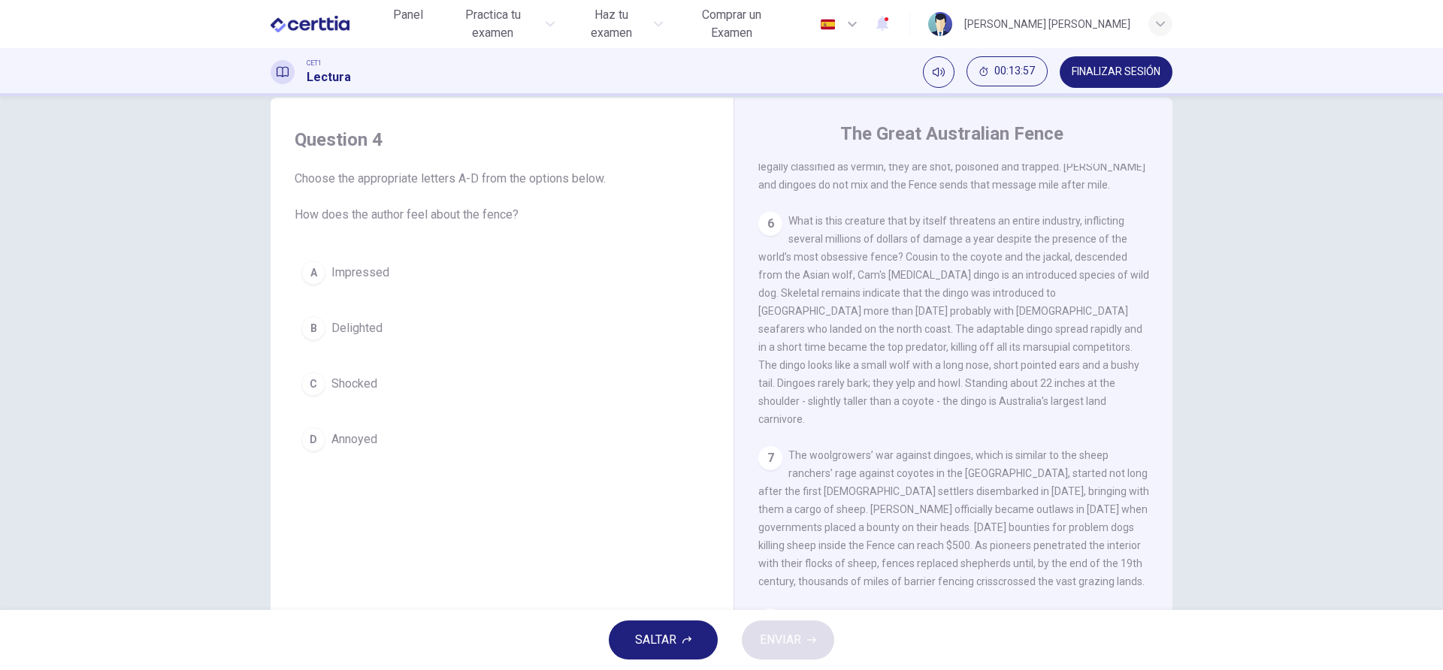
click at [310, 271] on div "A" at bounding box center [313, 273] width 24 height 24
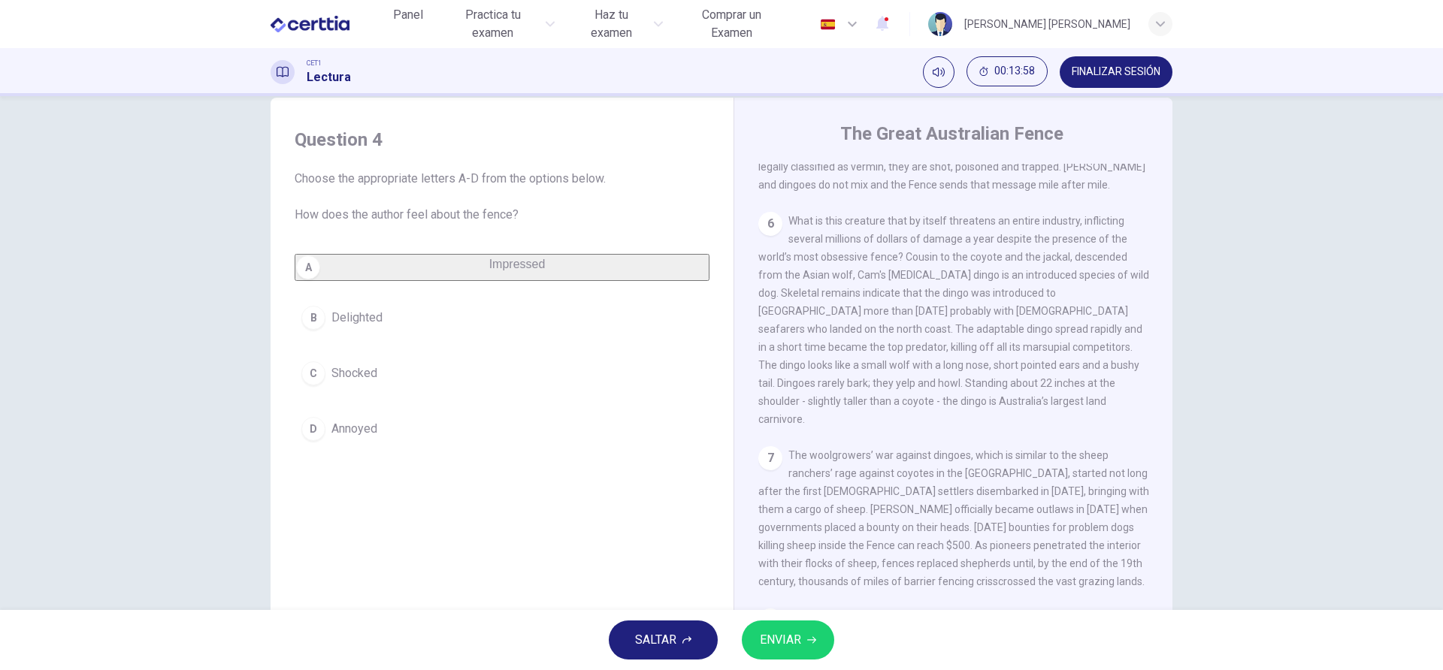
click at [818, 502] on button "ENVIAR" at bounding box center [788, 640] width 92 height 39
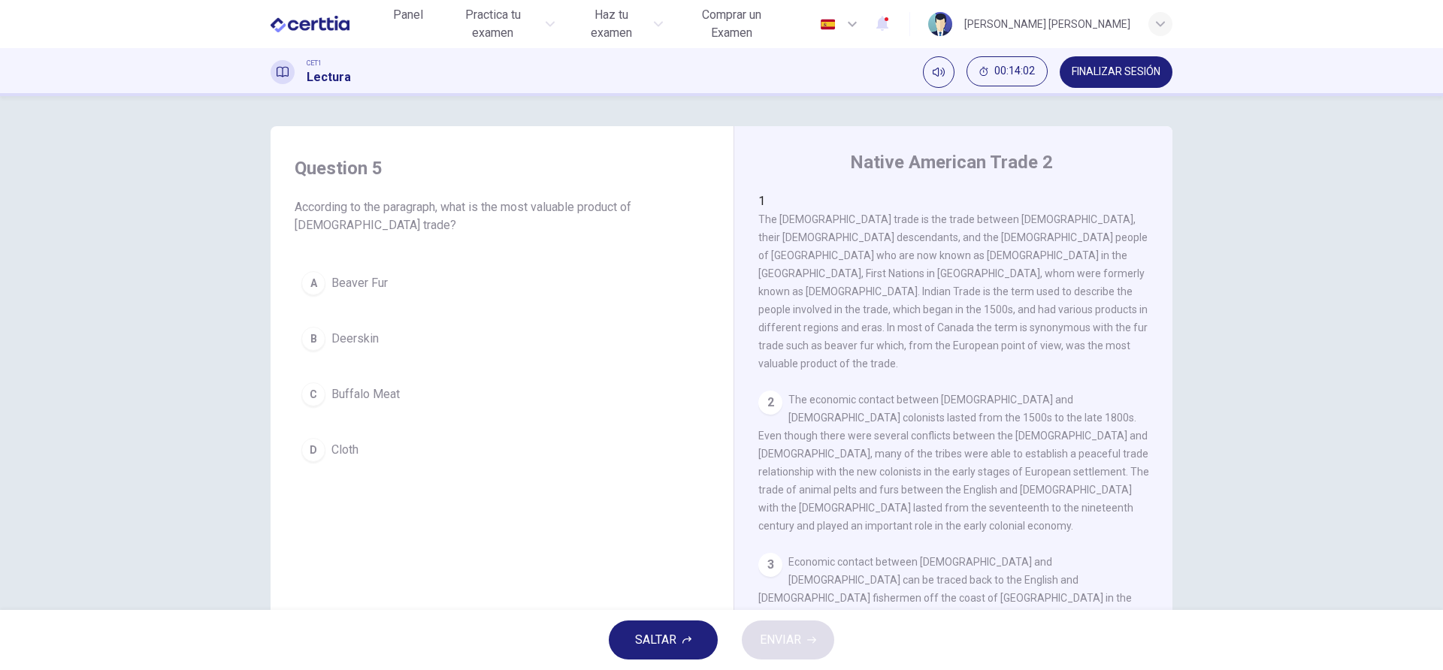
click at [926, 253] on span "The Native American trade is the trade between Europeans, their North American …" at bounding box center [952, 291] width 389 height 156
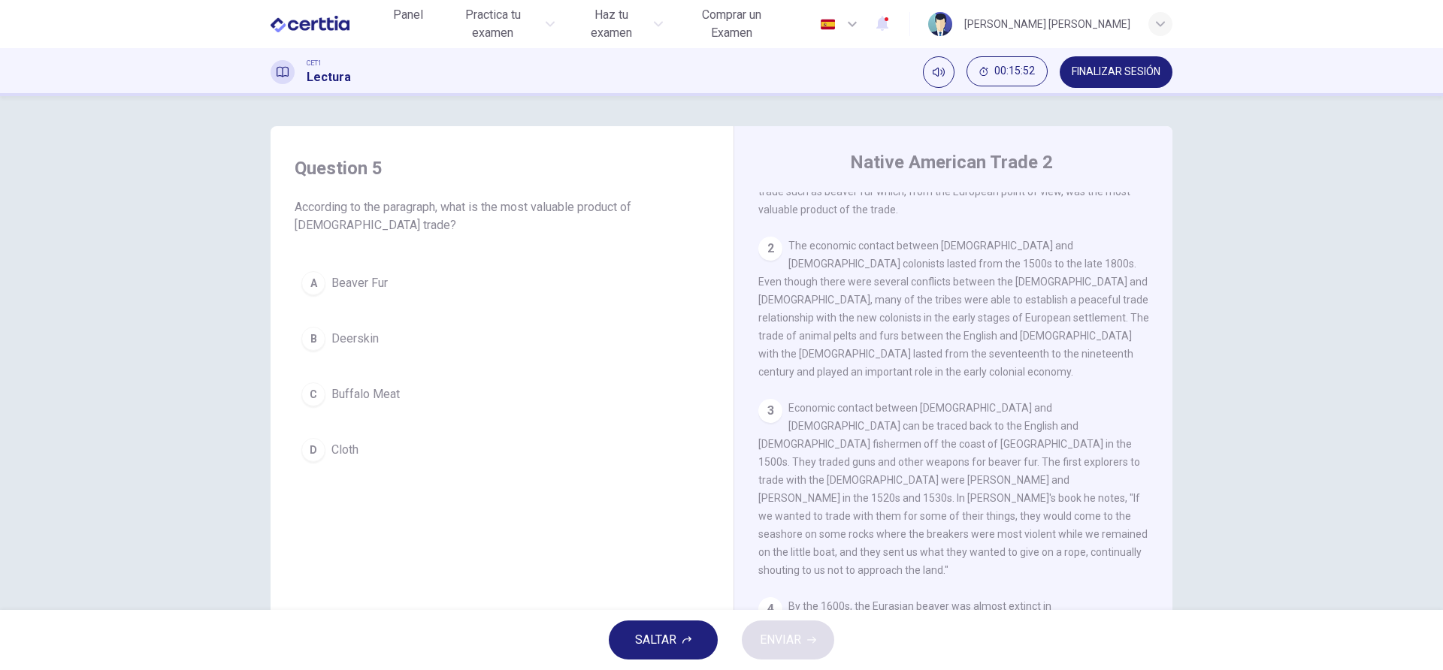
scroll to position [160, 0]
click at [310, 291] on div "A" at bounding box center [313, 283] width 24 height 24
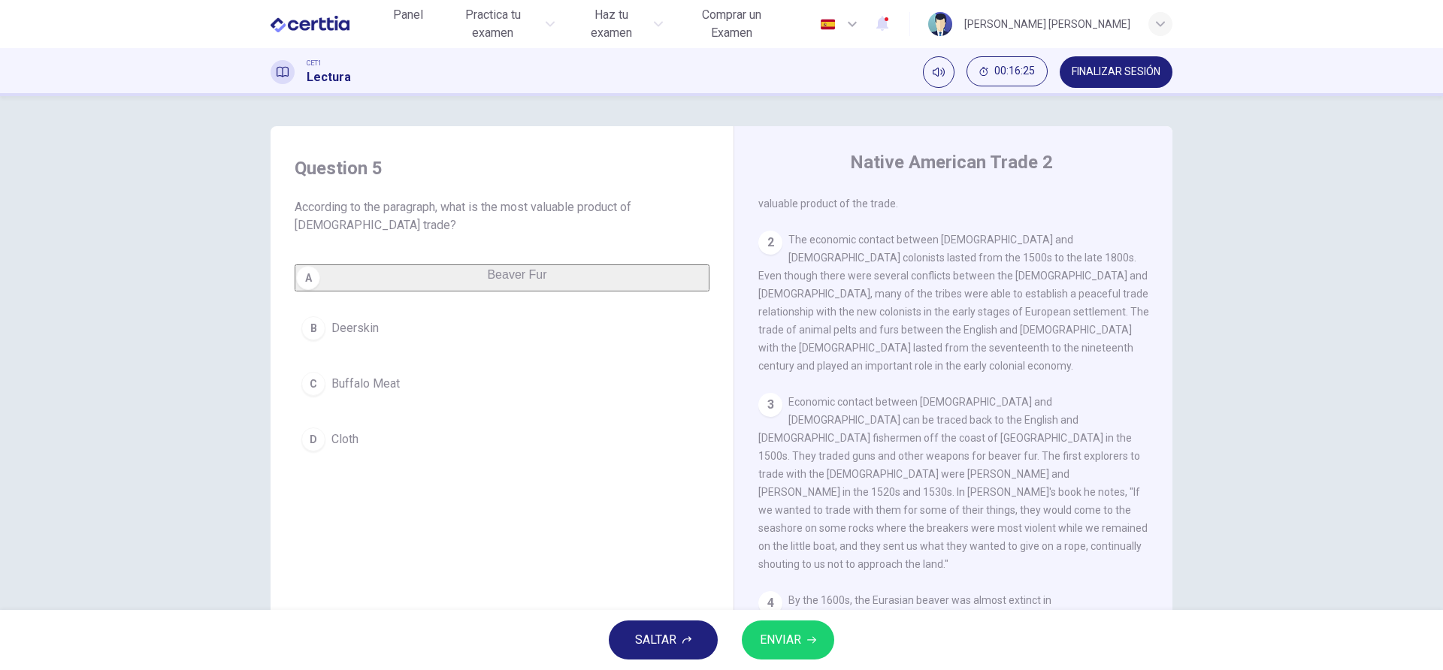
click at [807, 502] on button "ENVIAR" at bounding box center [788, 640] width 92 height 39
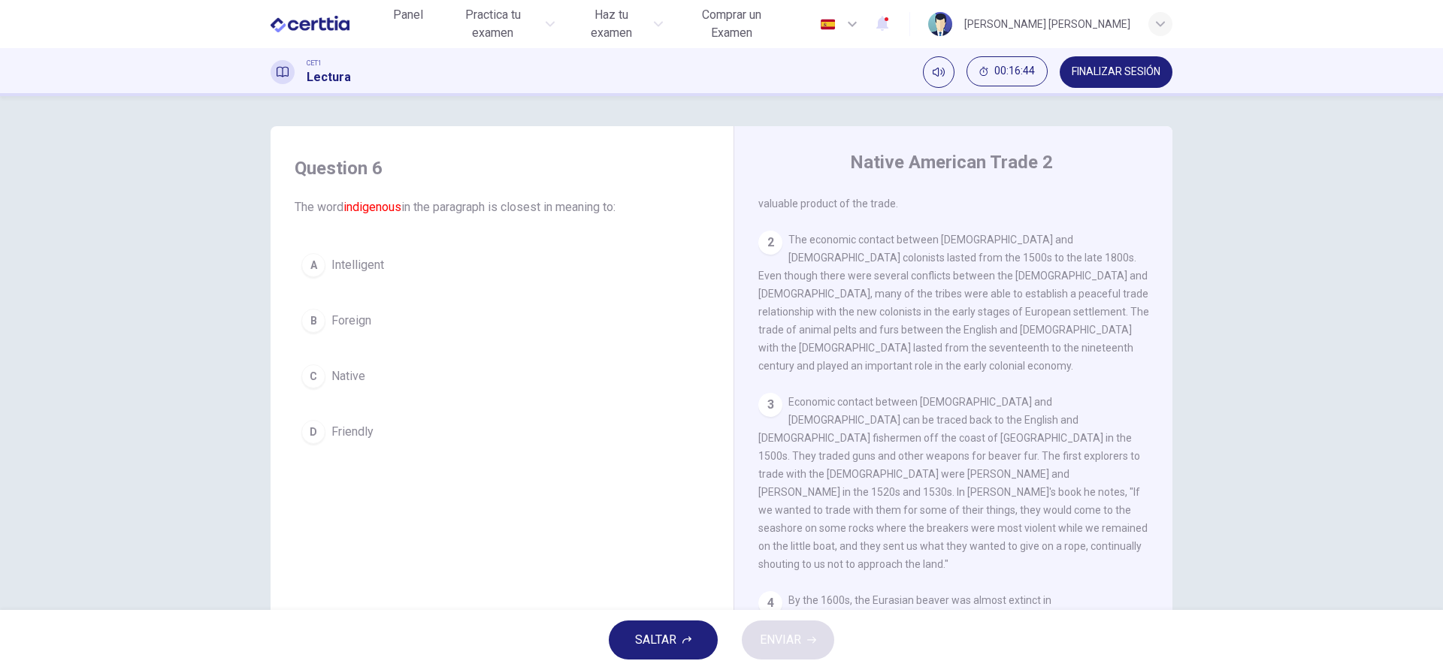
click at [1081, 398] on span "Economic contact between Native Americans and Europeans can be traced back to t…" at bounding box center [952, 483] width 389 height 174
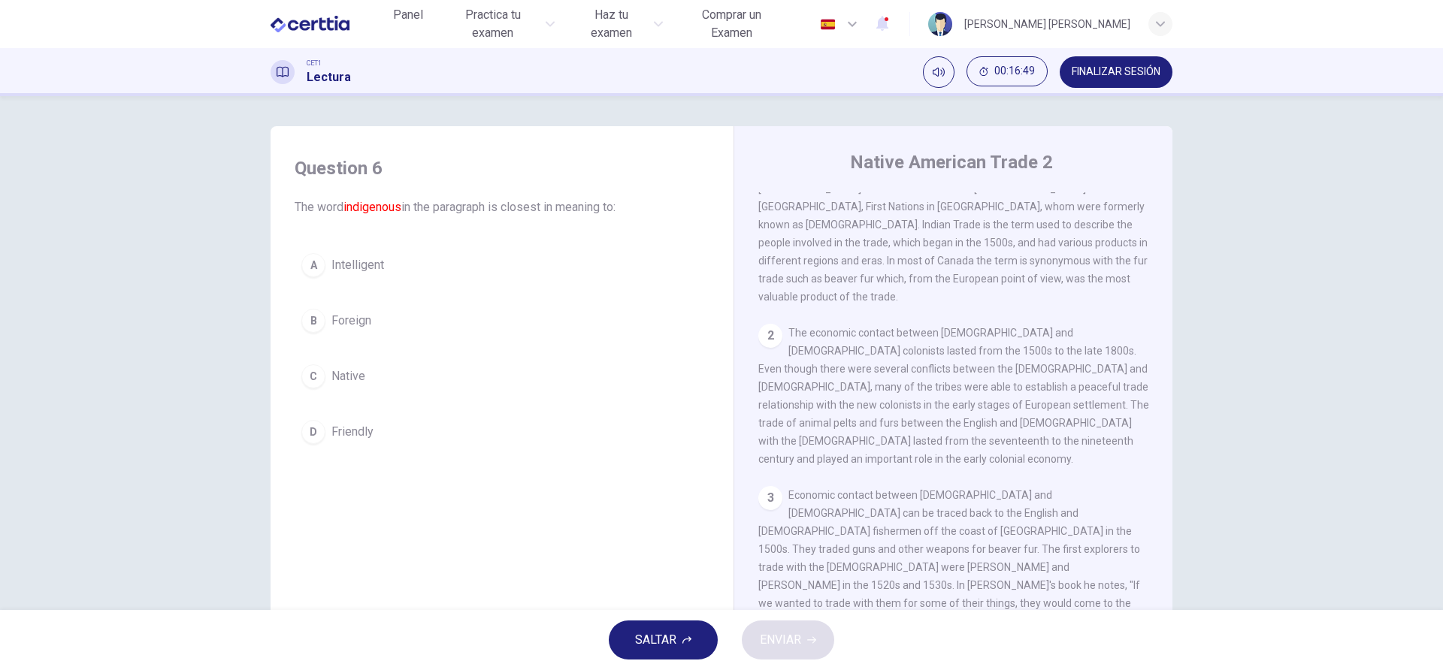
scroll to position [0, 0]
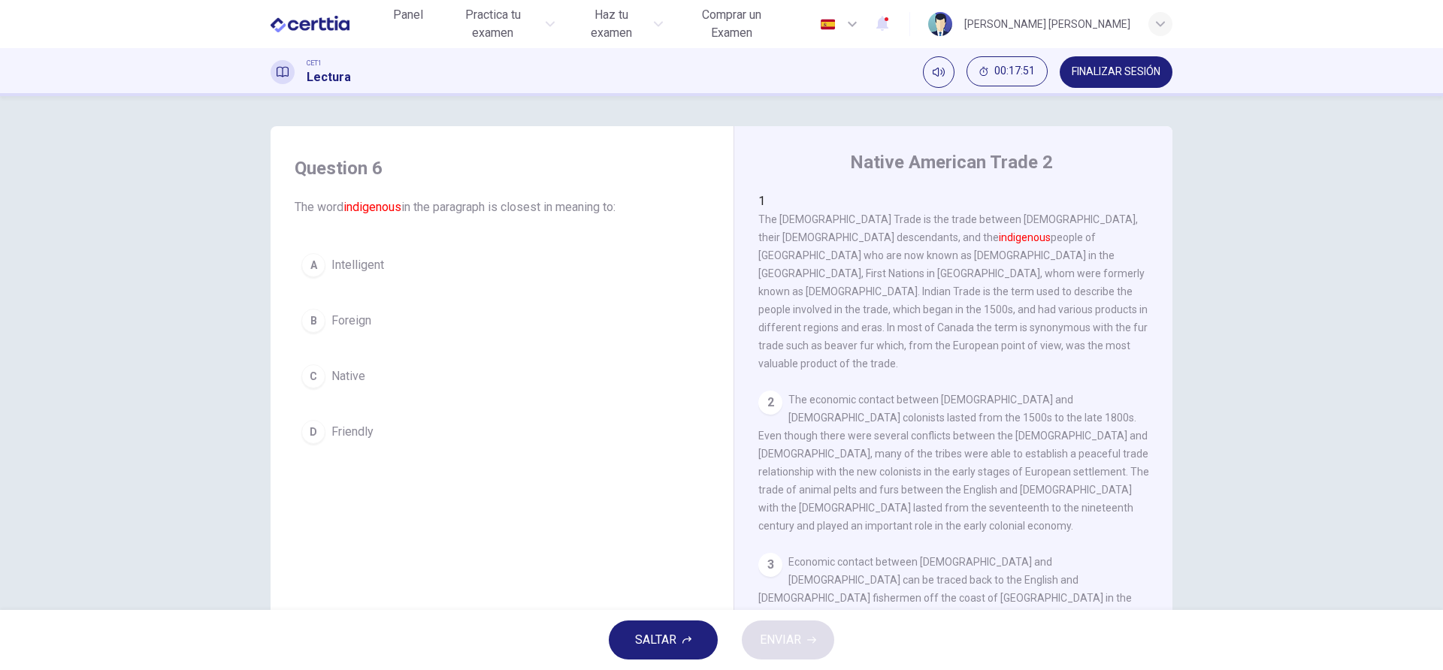
click at [307, 368] on div "C" at bounding box center [313, 376] width 24 height 24
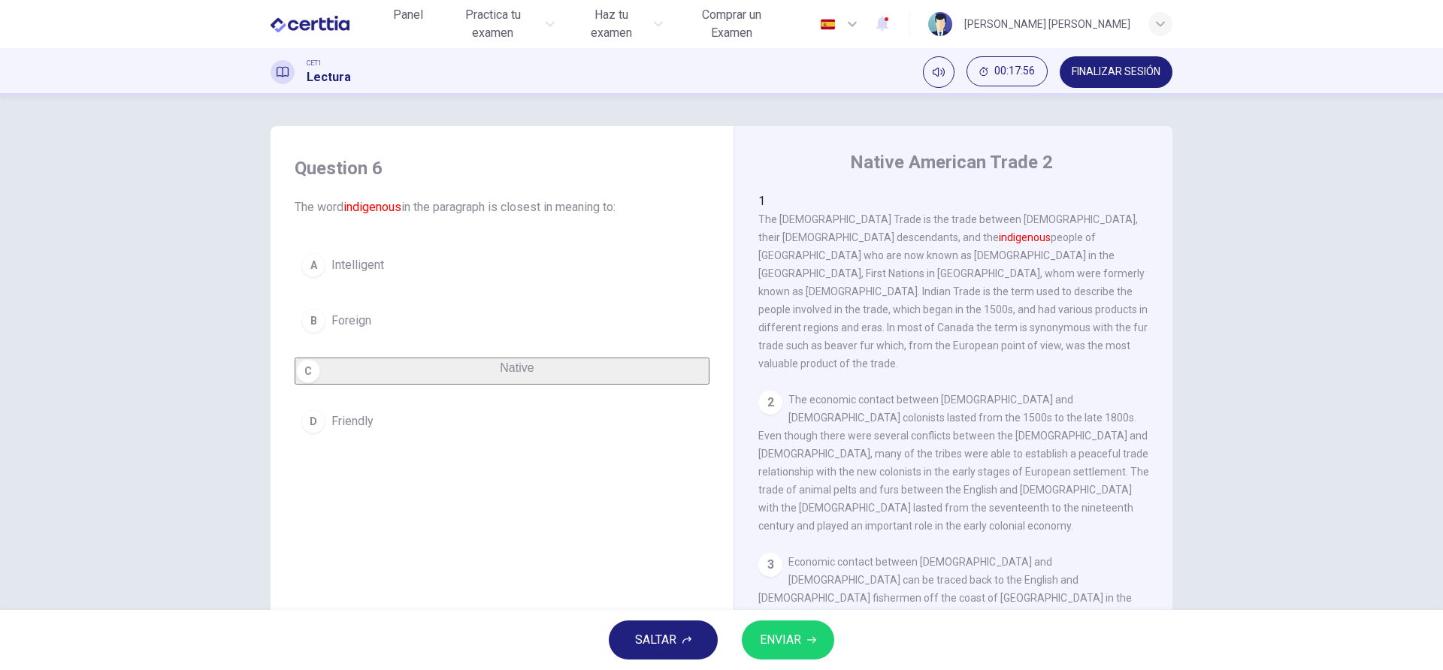
click at [782, 502] on span "ENVIAR" at bounding box center [780, 640] width 41 height 21
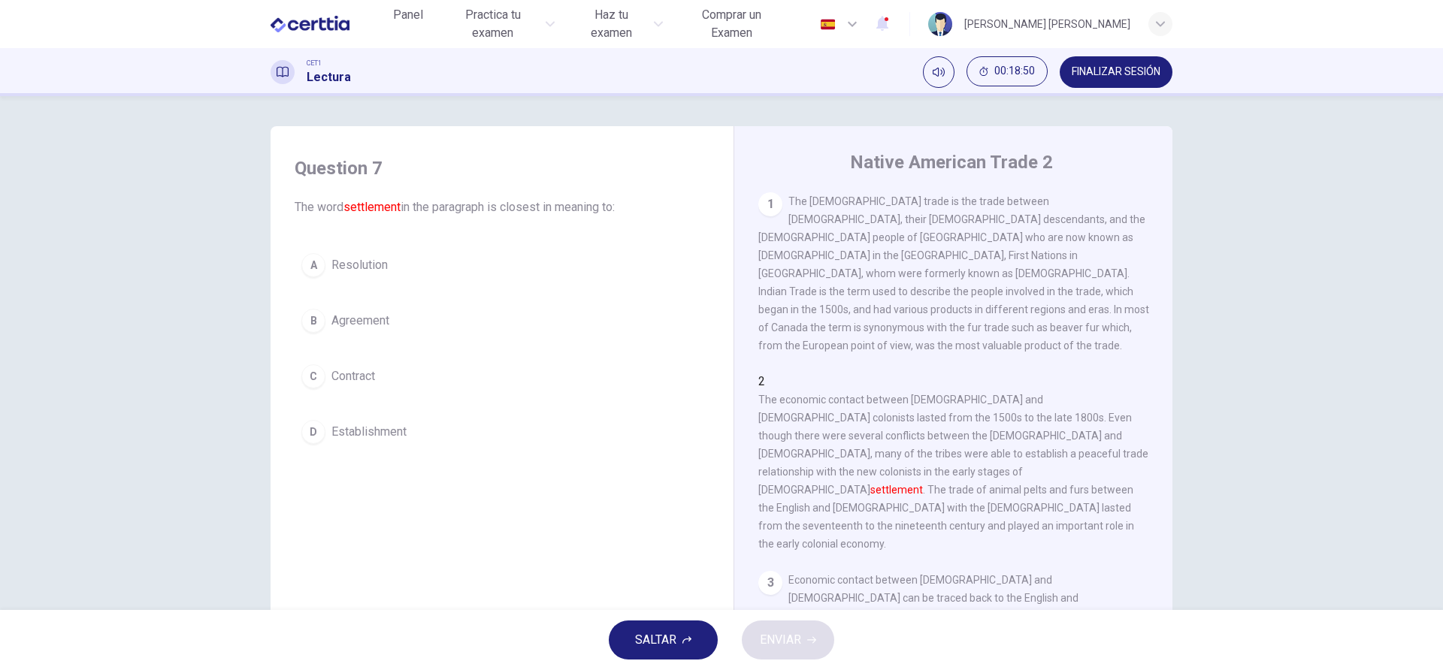
click at [313, 377] on div "C" at bounding box center [313, 376] width 24 height 24
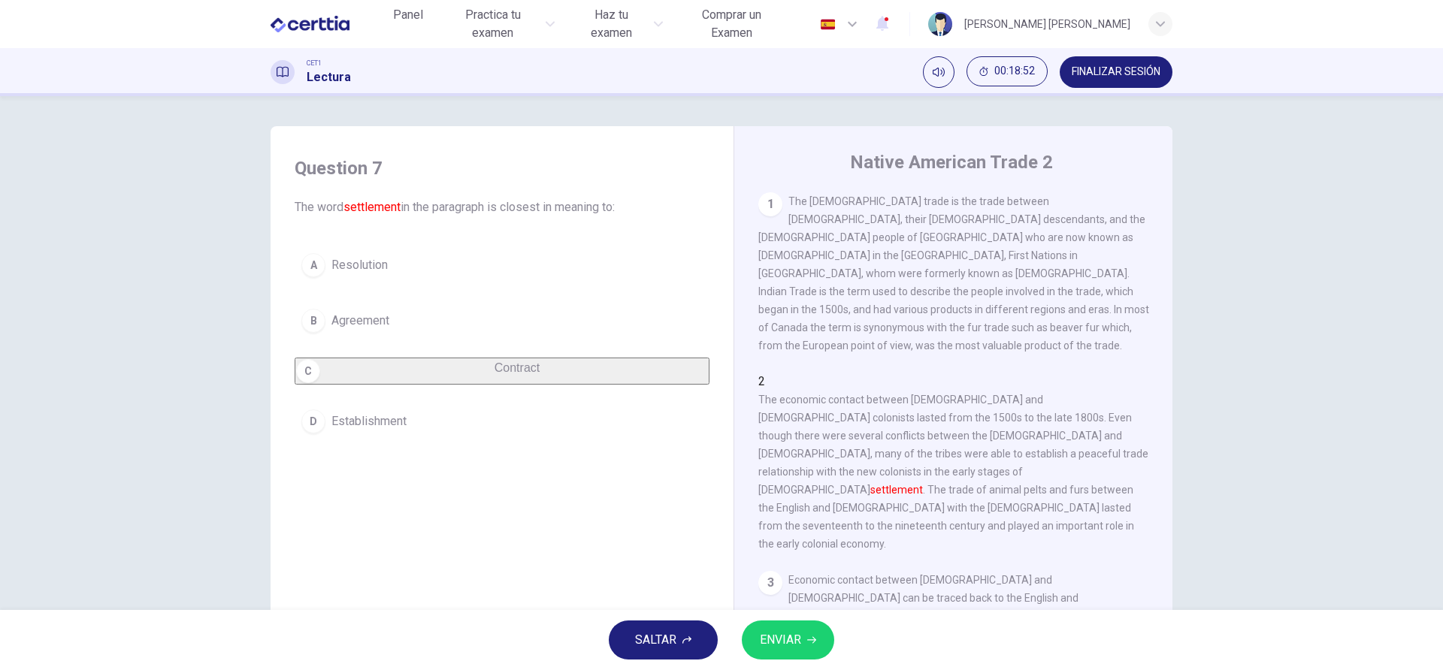
click at [806, 502] on button "ENVIAR" at bounding box center [788, 640] width 92 height 39
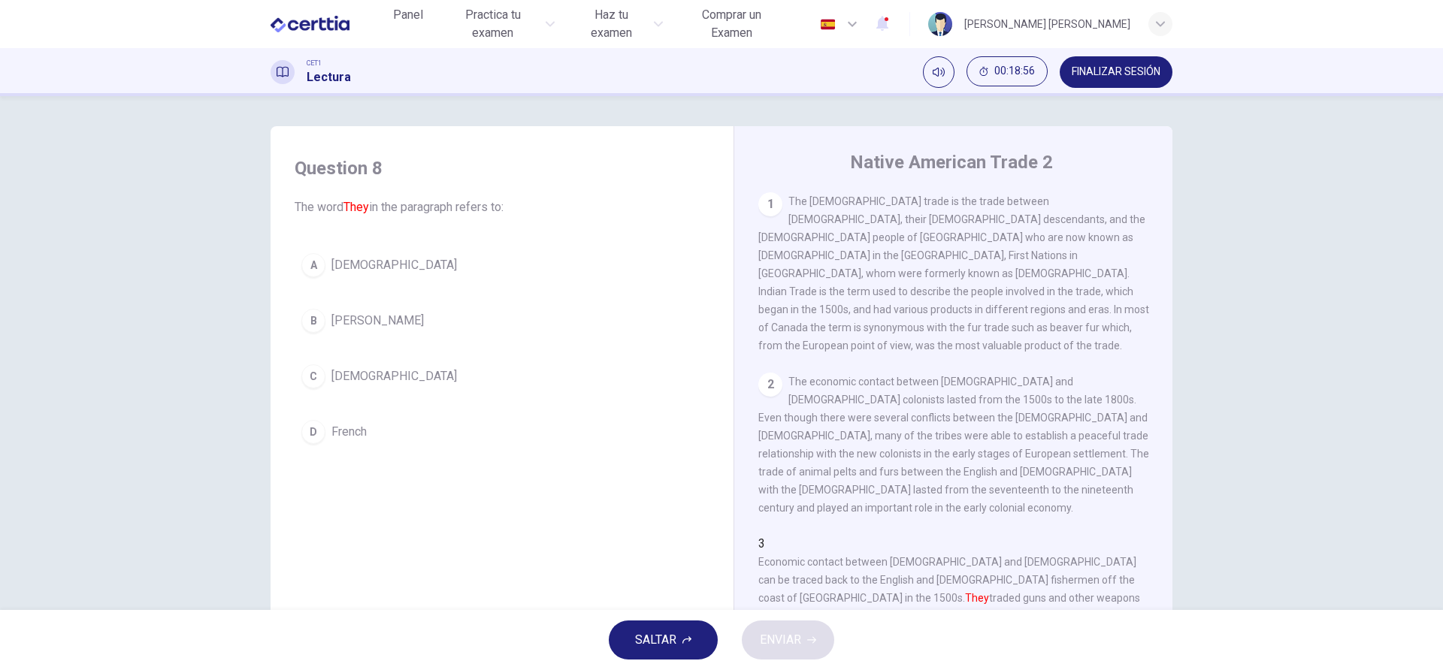
click at [1081, 450] on div "2 The economic contact between Native Americans and European colonists lasted f…" at bounding box center [953, 445] width 391 height 144
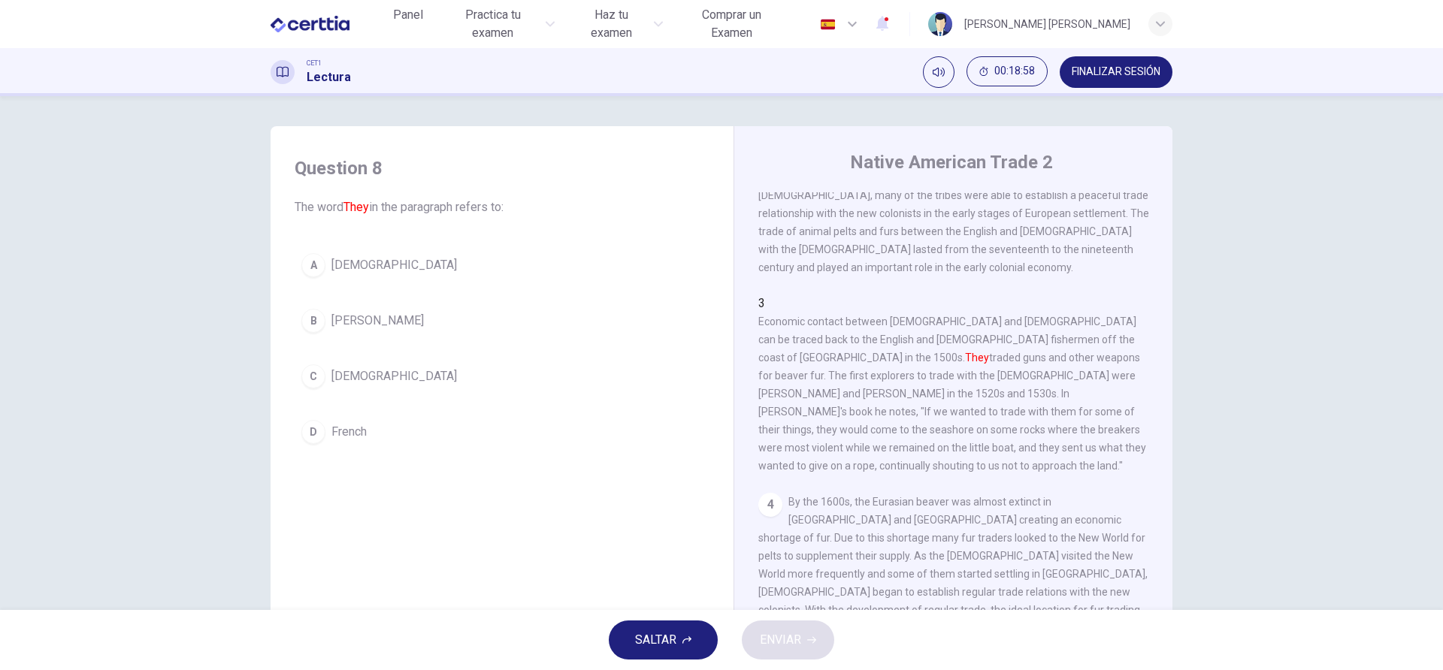
scroll to position [280, 0]
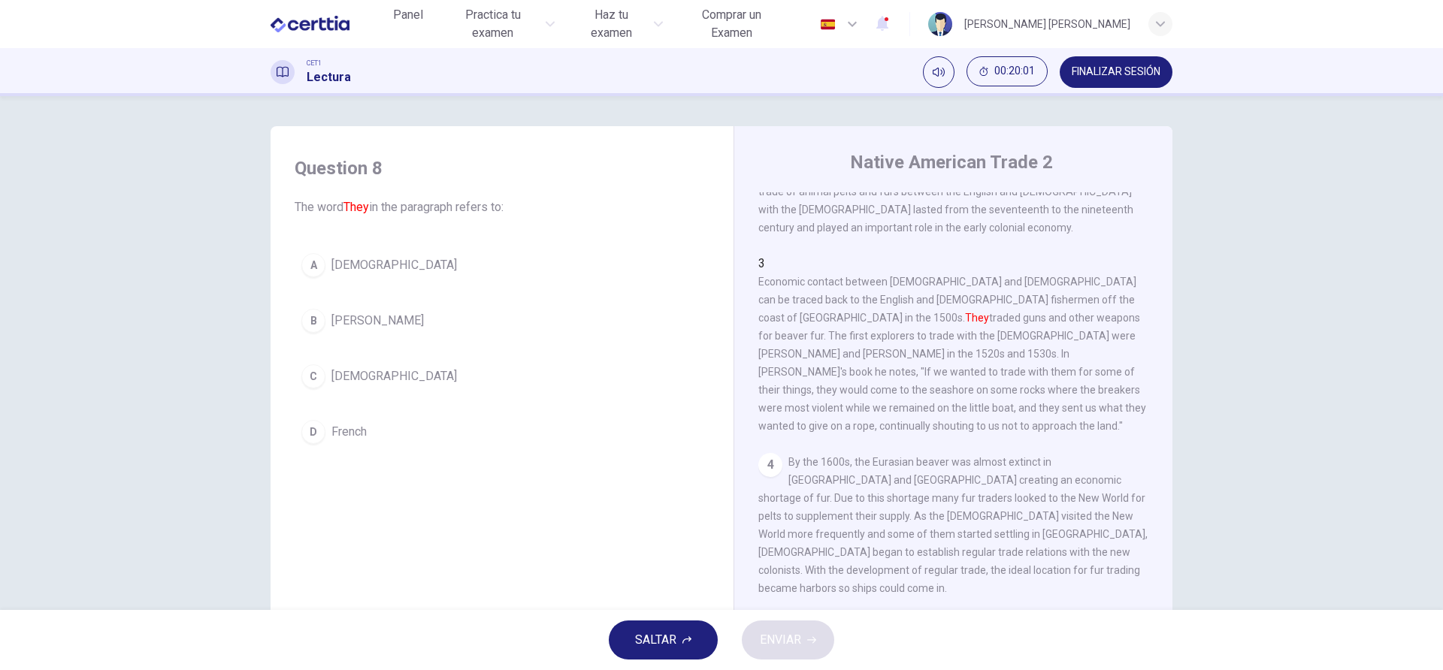
click at [318, 370] on div "C" at bounding box center [313, 376] width 24 height 24
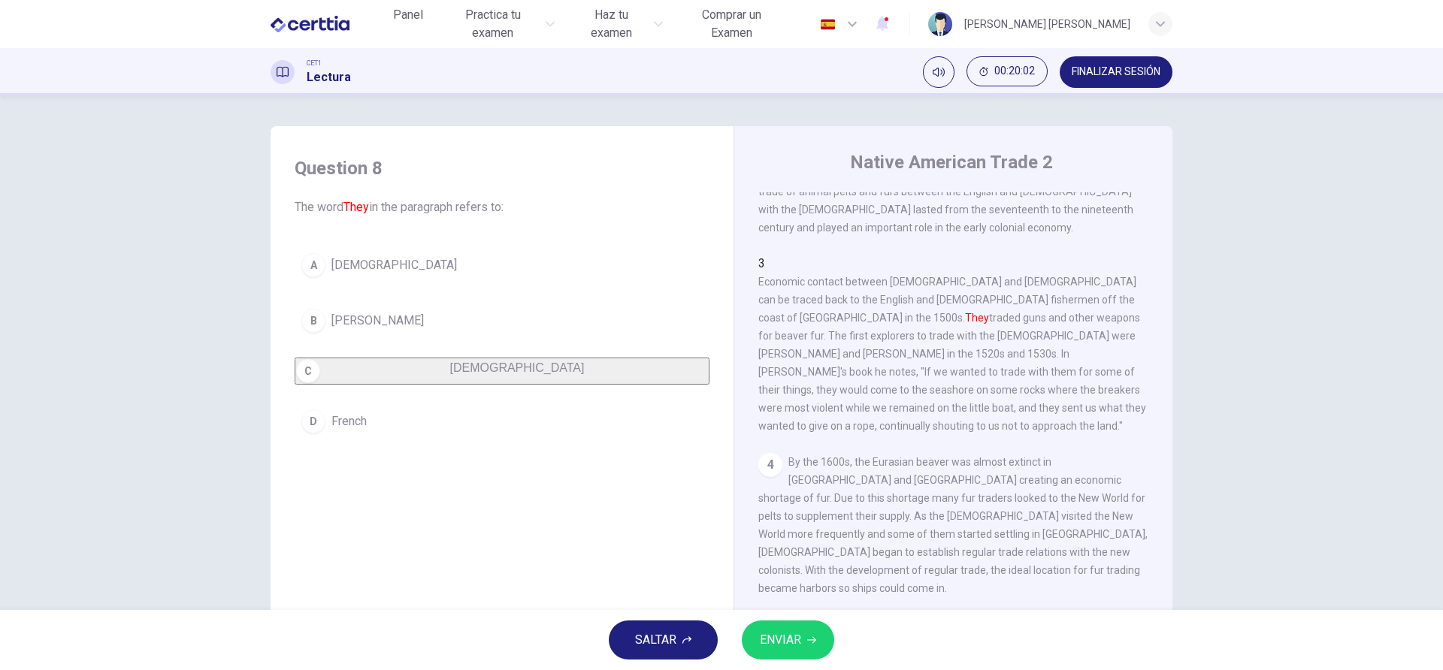
click at [794, 502] on span "ENVIAR" at bounding box center [780, 640] width 41 height 21
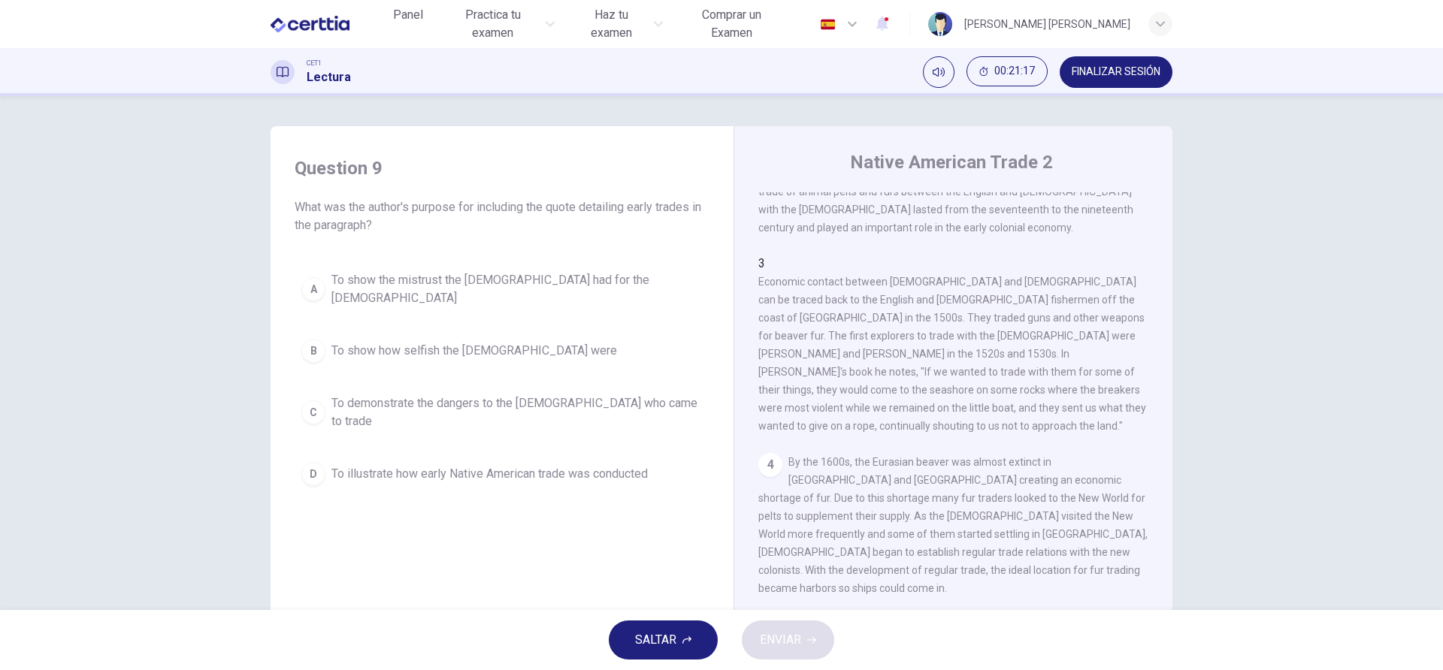
click at [310, 462] on div "D" at bounding box center [313, 474] width 24 height 24
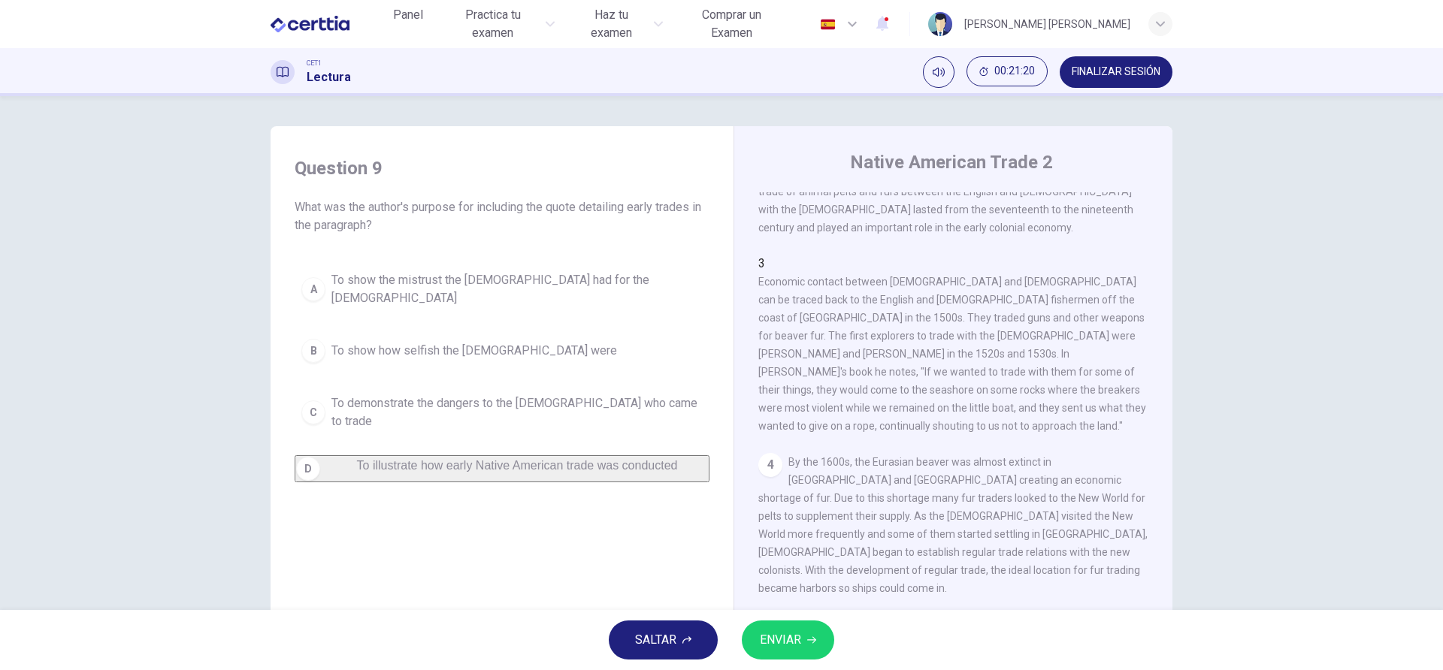
click at [804, 502] on button "ENVIAR" at bounding box center [788, 640] width 92 height 39
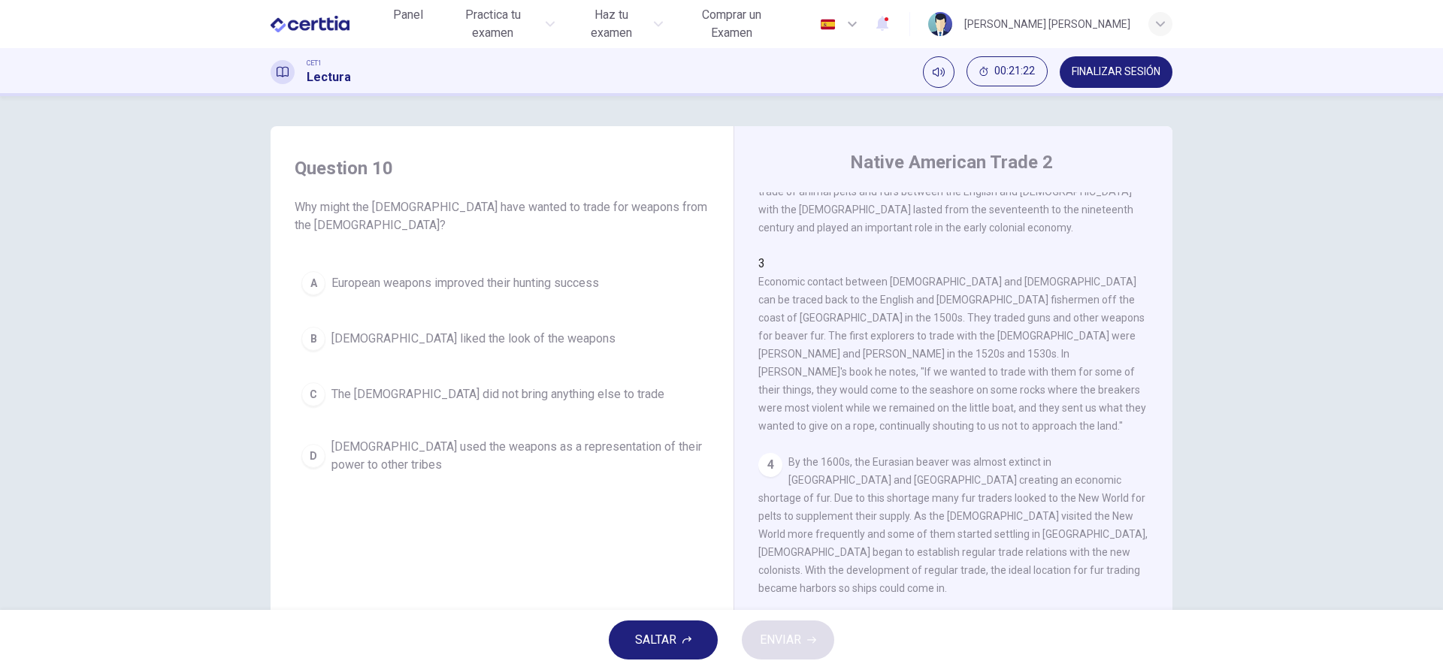
click at [1081, 458] on div "Question 10 Why might the Native Americans have wanted to trade for weapons fro…" at bounding box center [721, 353] width 1443 height 514
click at [1002, 453] on div "4 By the 1600s, the Eurasian beaver was almost extinct in France and England cr…" at bounding box center [953, 525] width 391 height 144
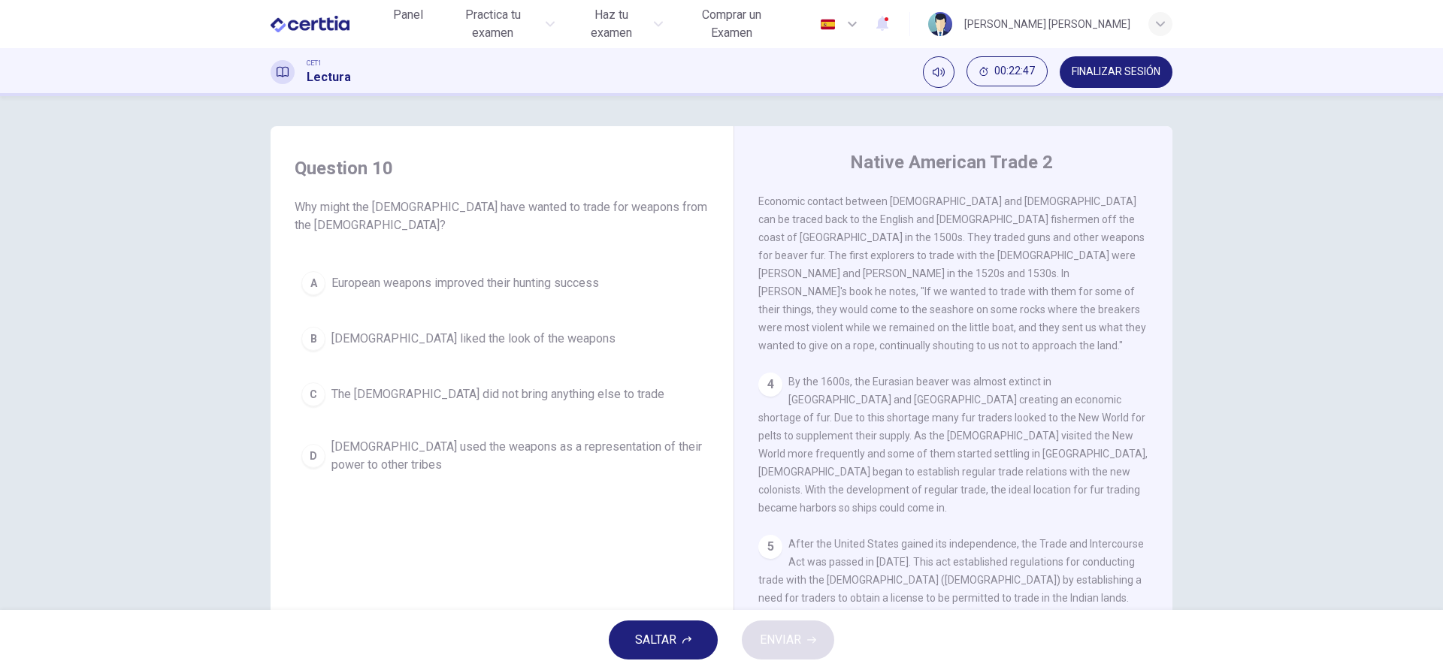
scroll to position [401, 0]
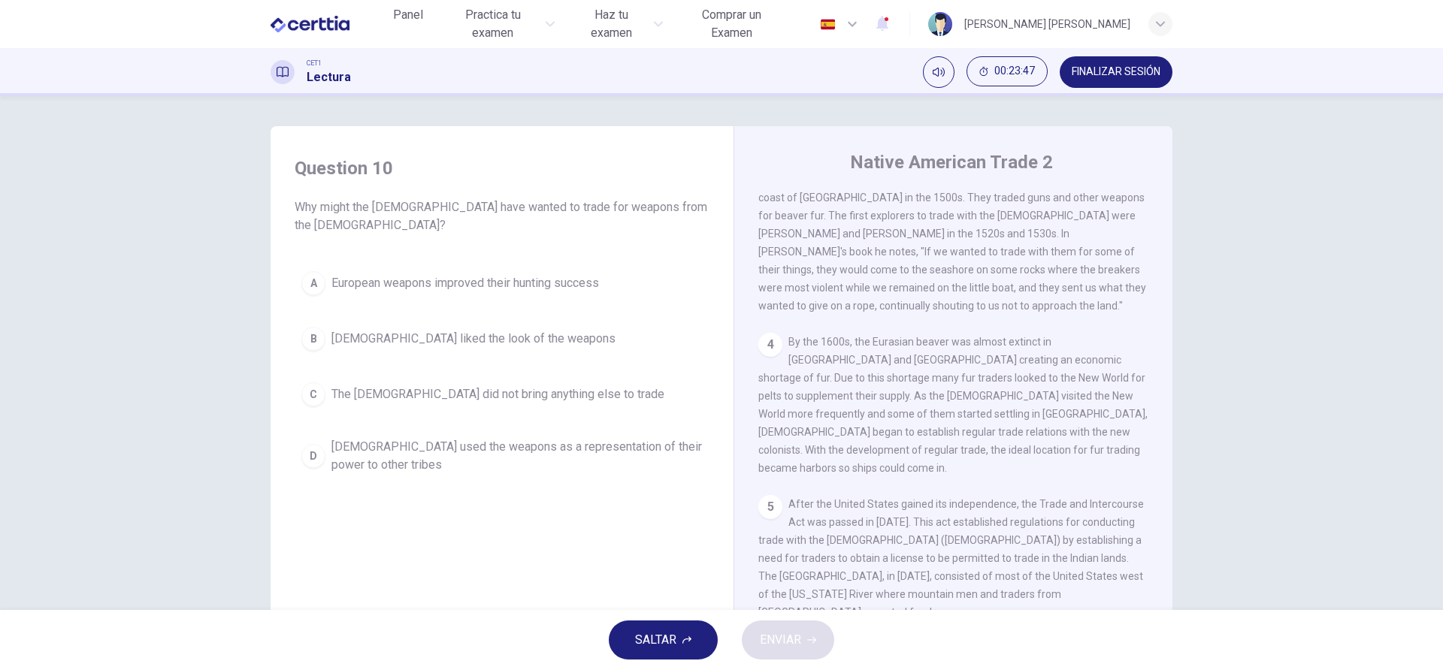
click at [303, 393] on div "C" at bounding box center [313, 394] width 24 height 24
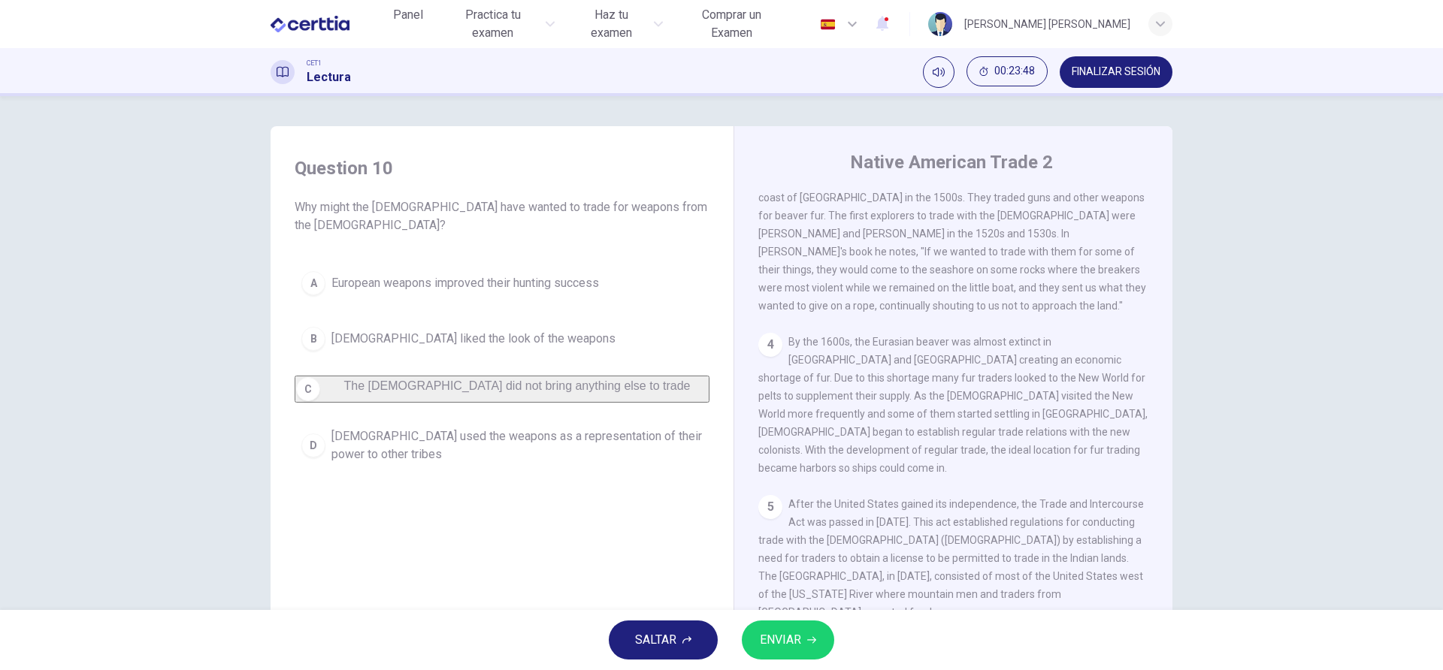
click at [791, 502] on span "ENVIAR" at bounding box center [780, 640] width 41 height 21
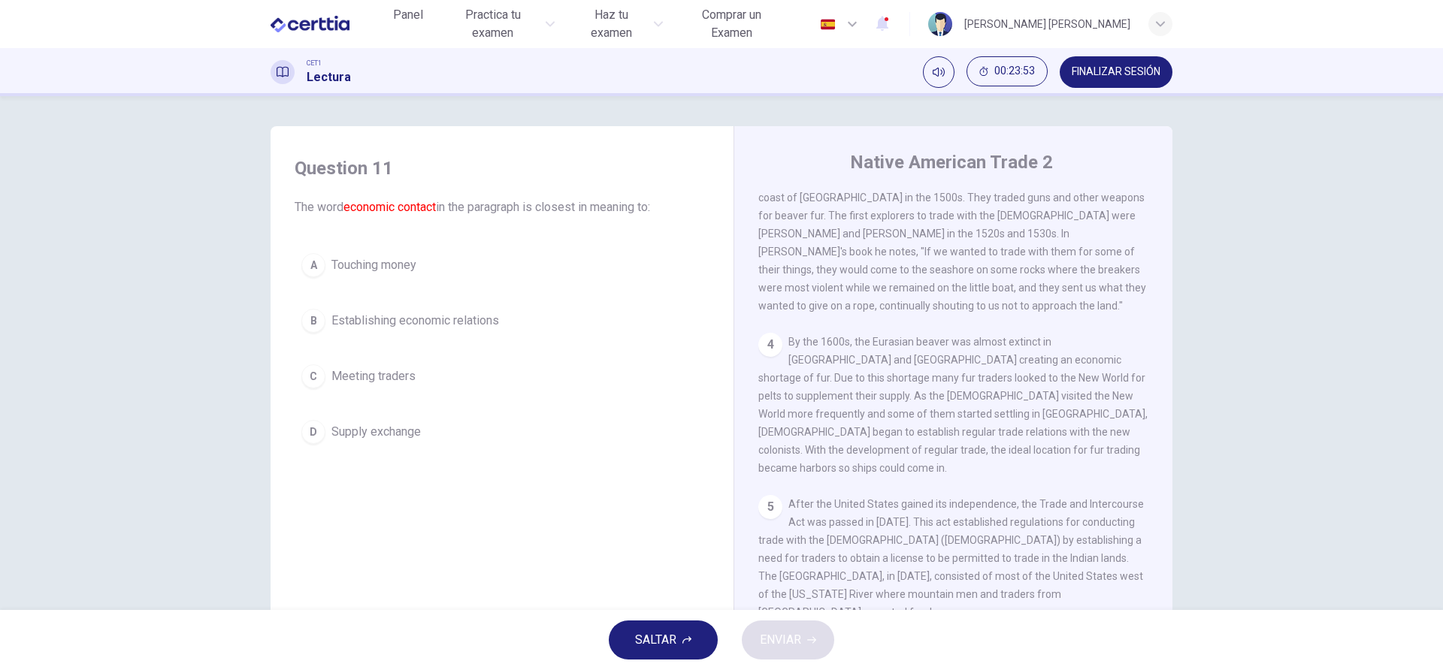
click at [1010, 498] on span "After the United States gained its independence, the Trade and Intercourse Act …" at bounding box center [951, 558] width 386 height 120
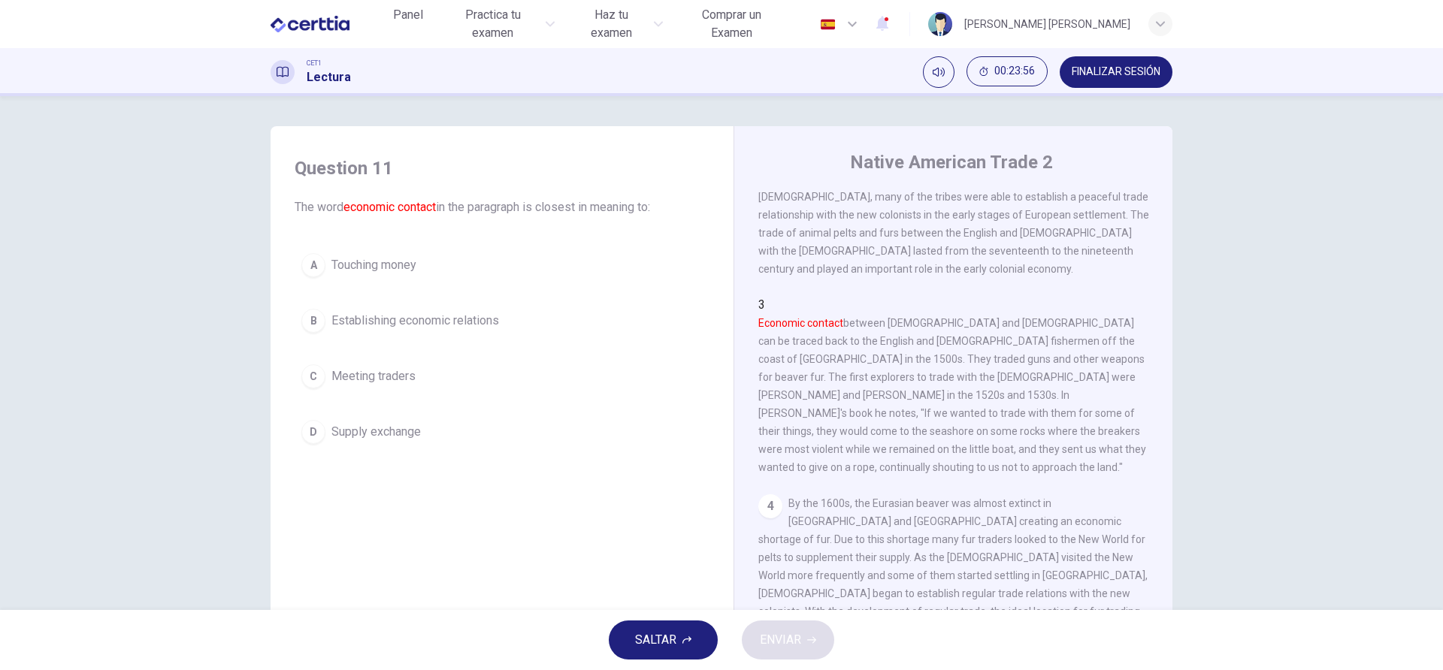
scroll to position [240, 0]
click at [320, 428] on div "D" at bounding box center [313, 432] width 24 height 24
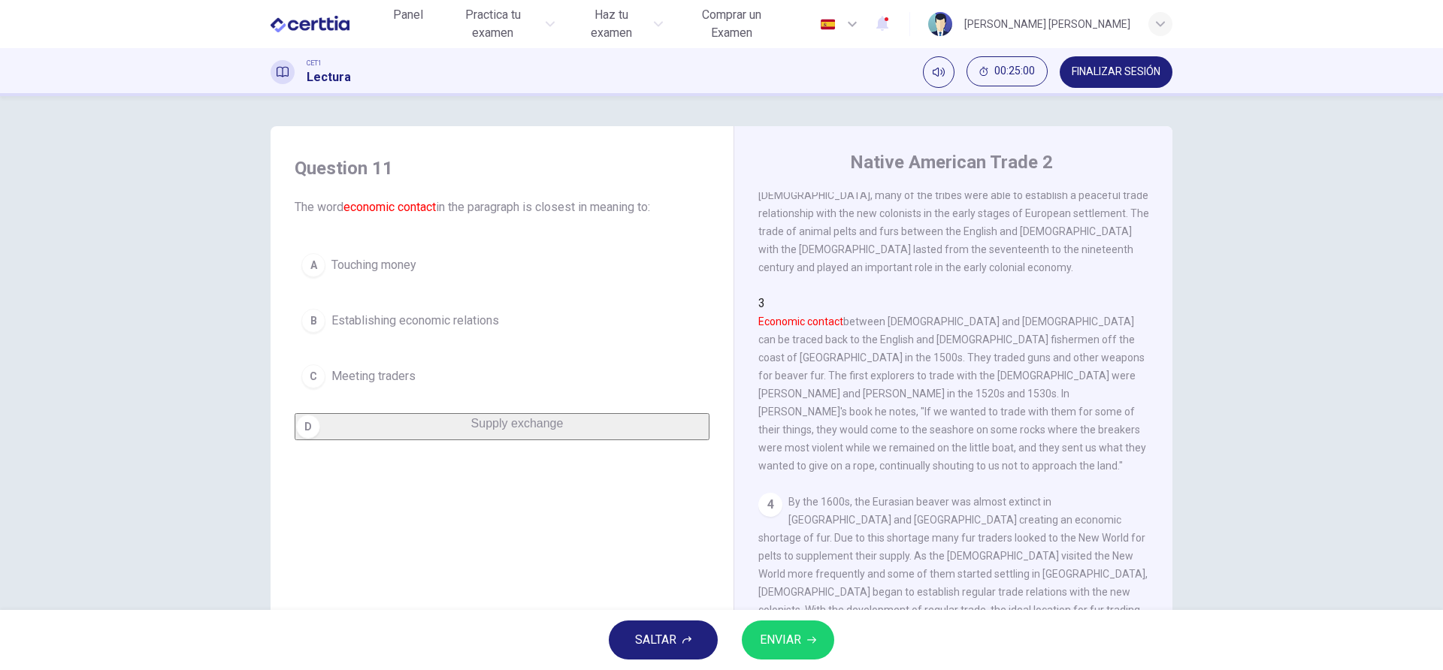
click at [813, 502] on button "ENVIAR" at bounding box center [788, 640] width 92 height 39
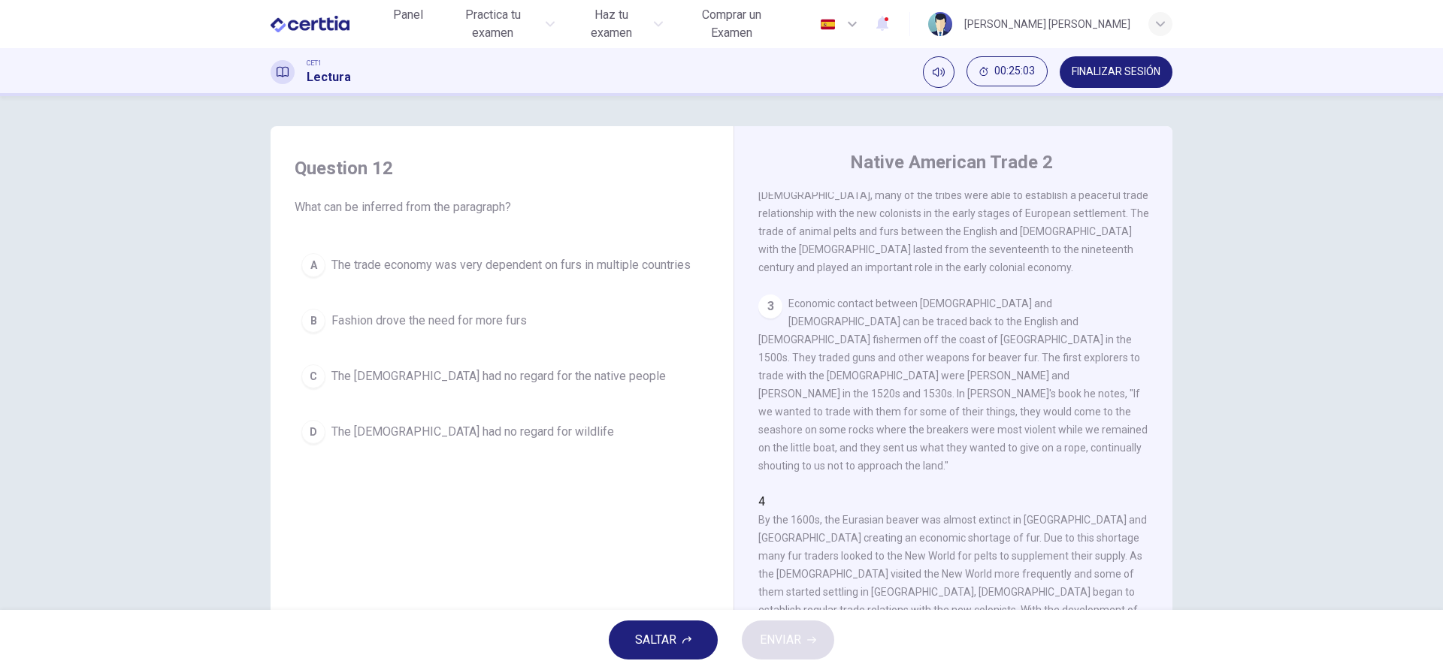
click at [1040, 392] on span "Economic contact between Native Americans and Europeans can be traced back to t…" at bounding box center [952, 385] width 389 height 174
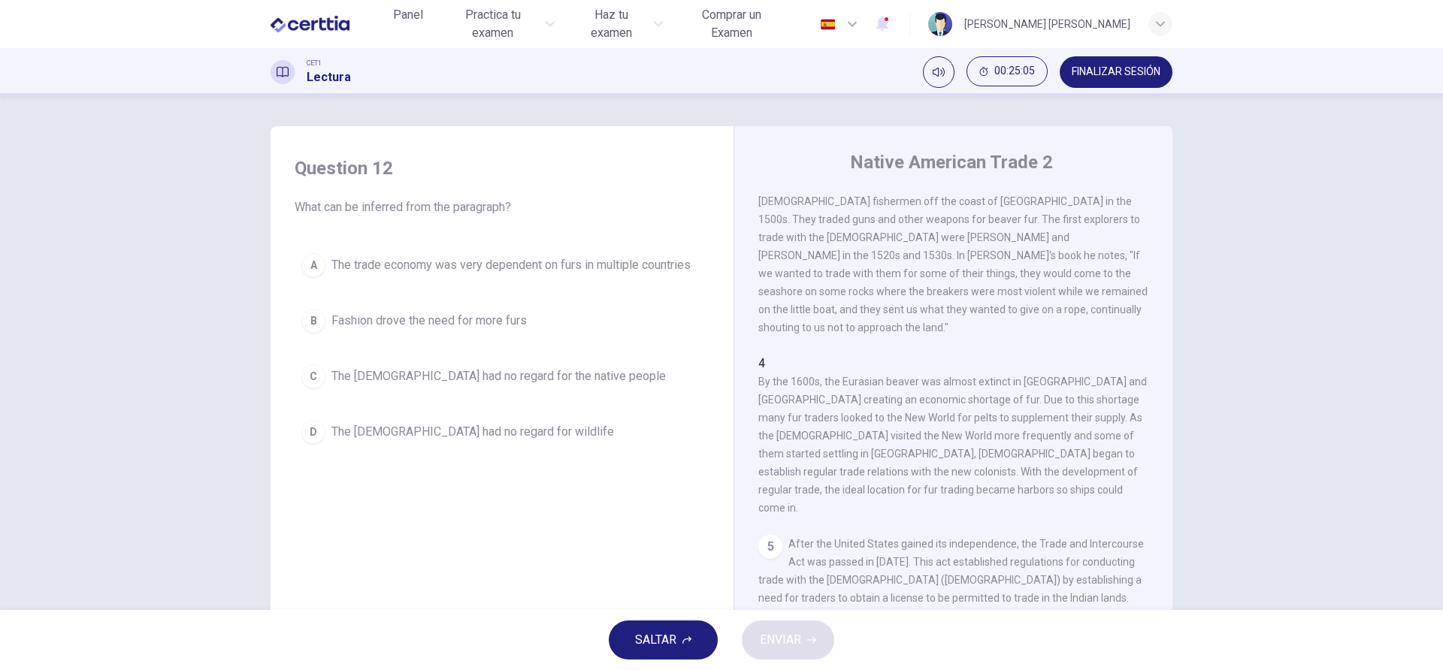
scroll to position [440, 0]
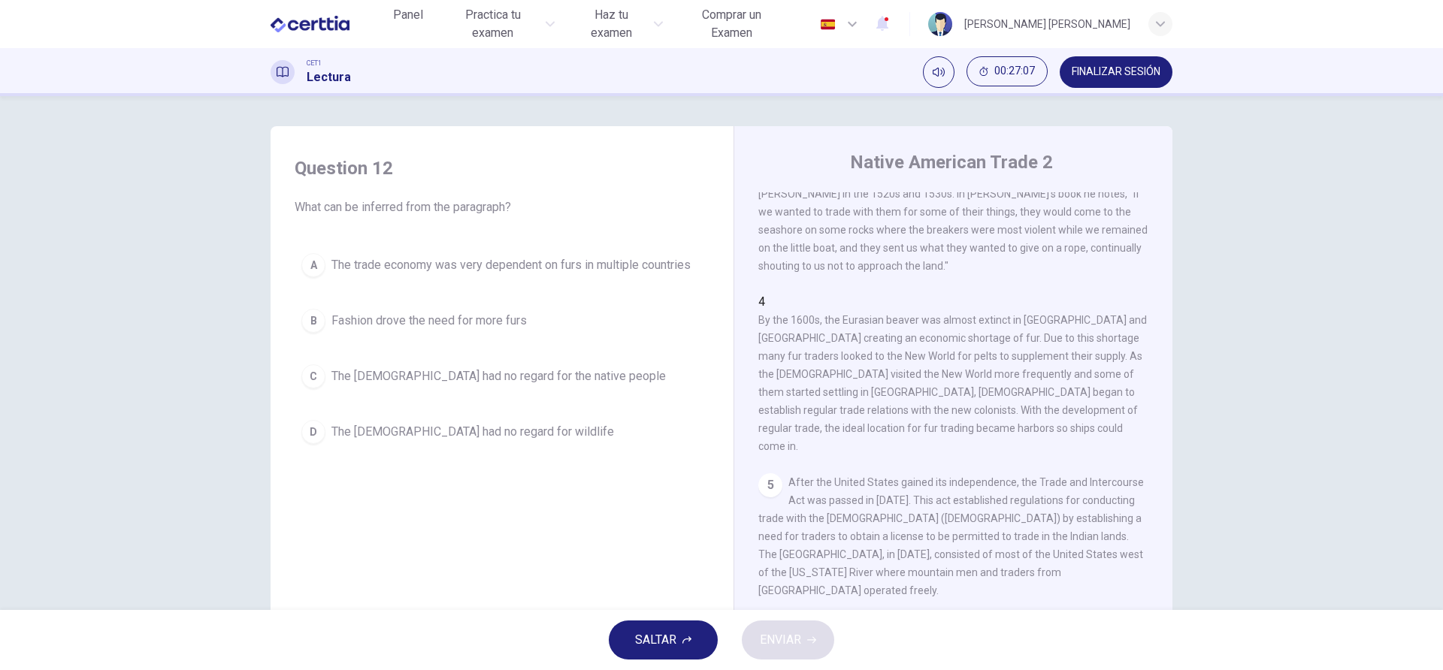
click at [319, 371] on div "C" at bounding box center [313, 376] width 24 height 24
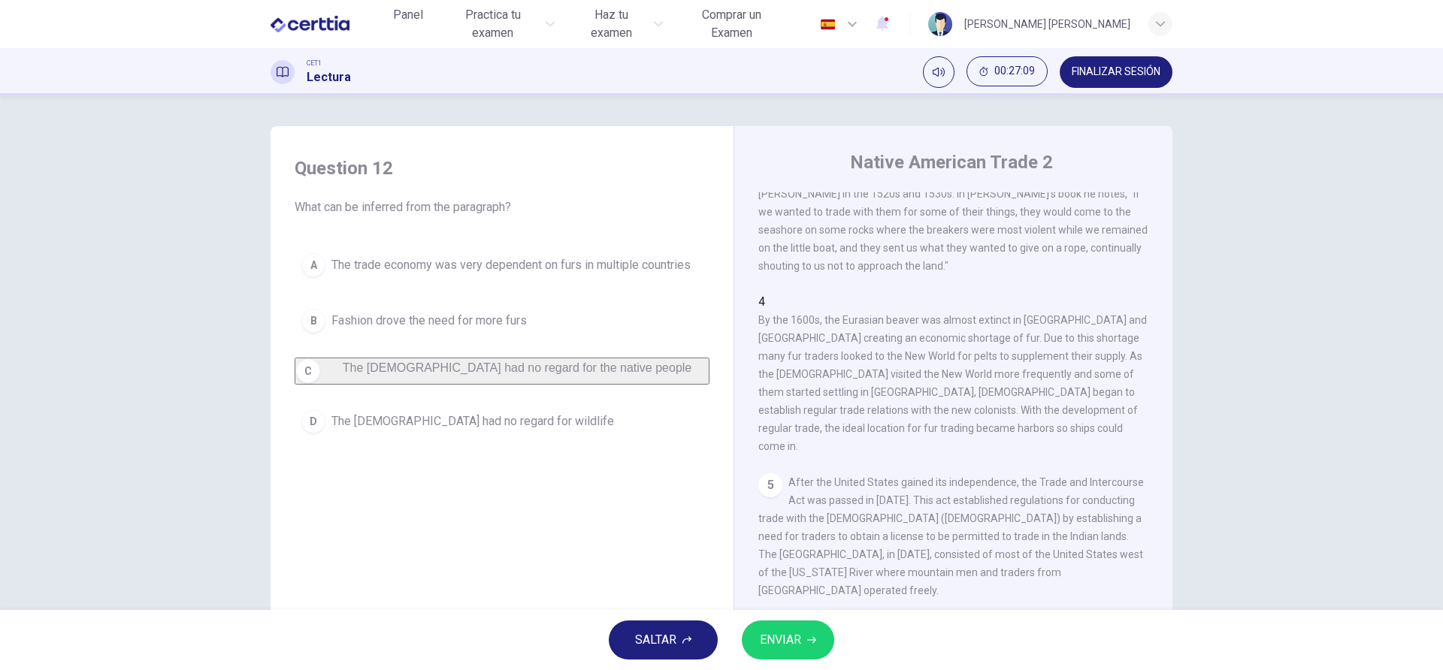
click at [780, 502] on span "ENVIAR" at bounding box center [780, 640] width 41 height 21
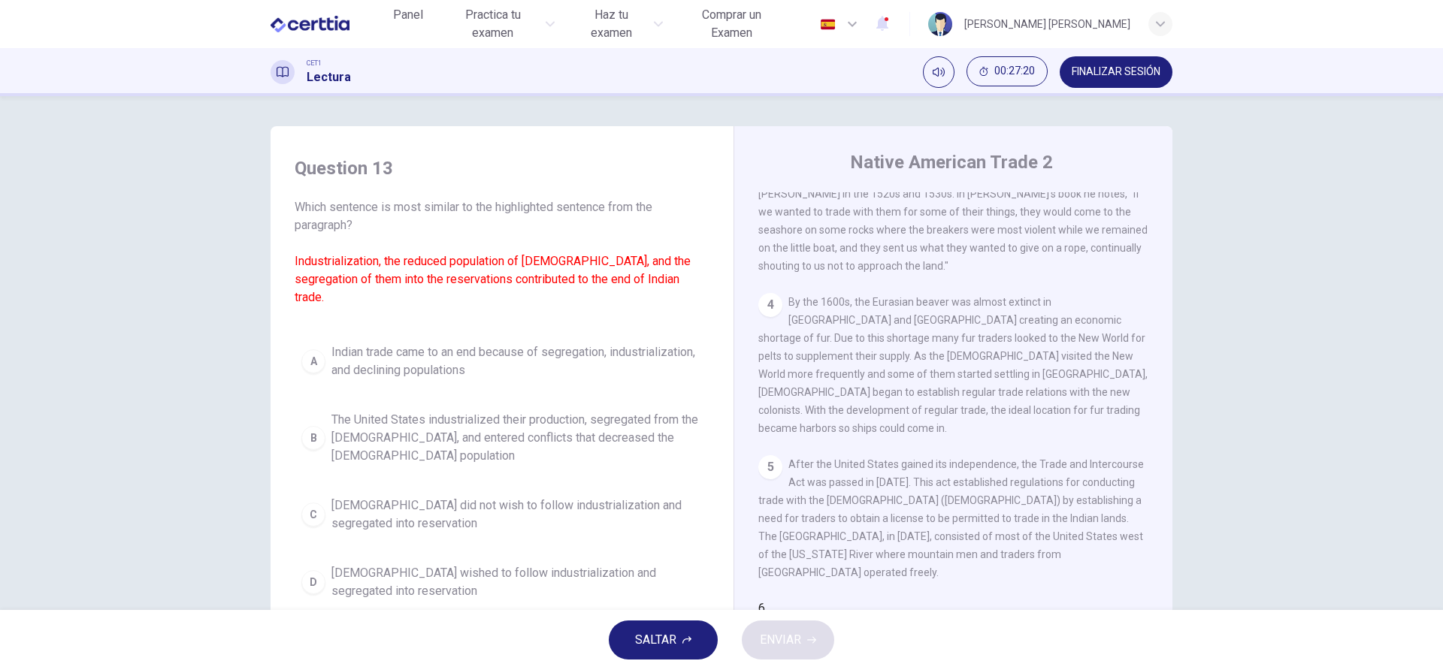
click at [961, 319] on span "By the 1600s, the Eurasian beaver was almost extinct in France and England crea…" at bounding box center [952, 365] width 389 height 138
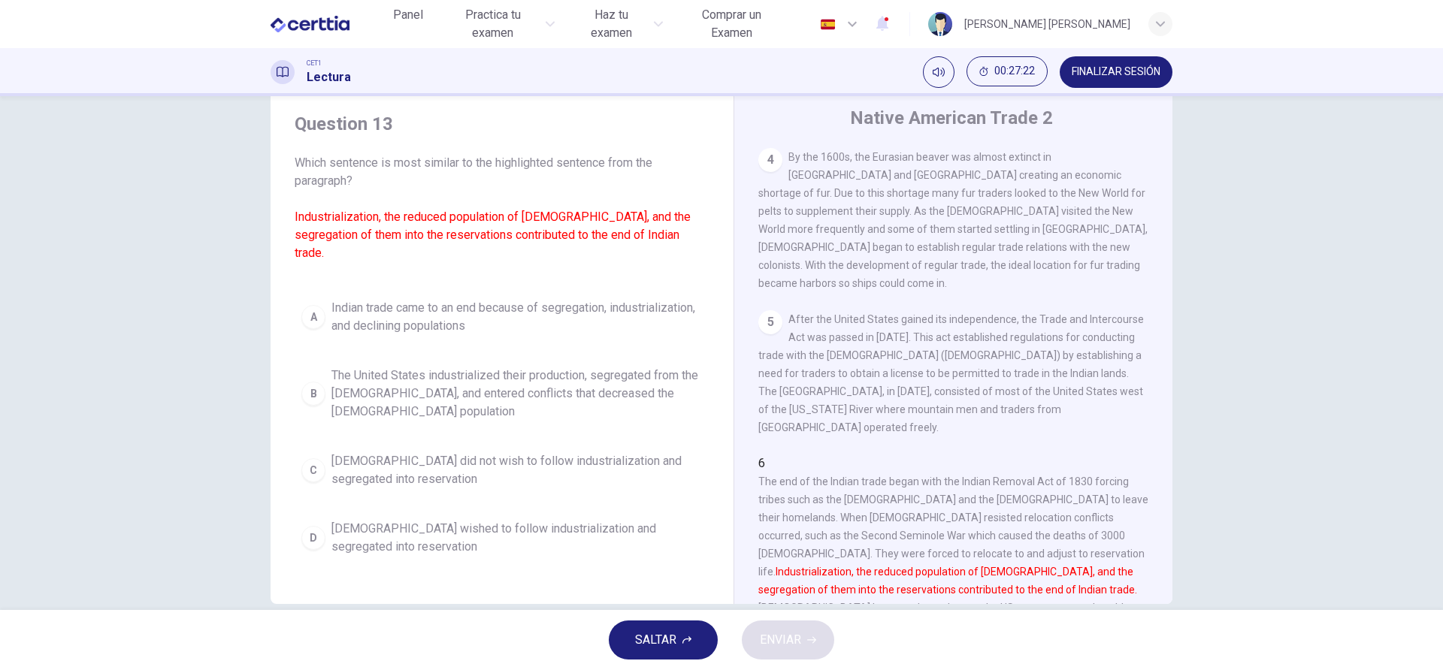
scroll to position [68, 0]
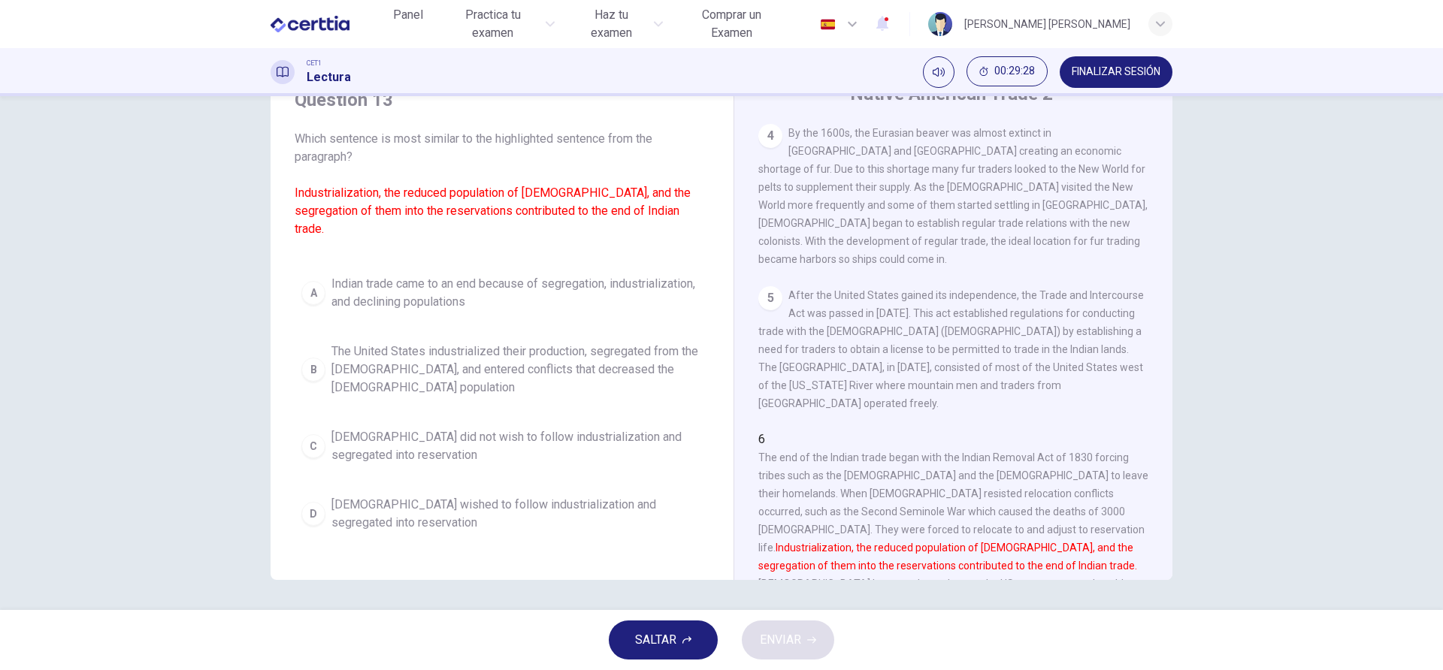
click at [383, 291] on span "Indian trade came to an end because of segregation, industrialization, and decl…" at bounding box center [516, 293] width 371 height 36
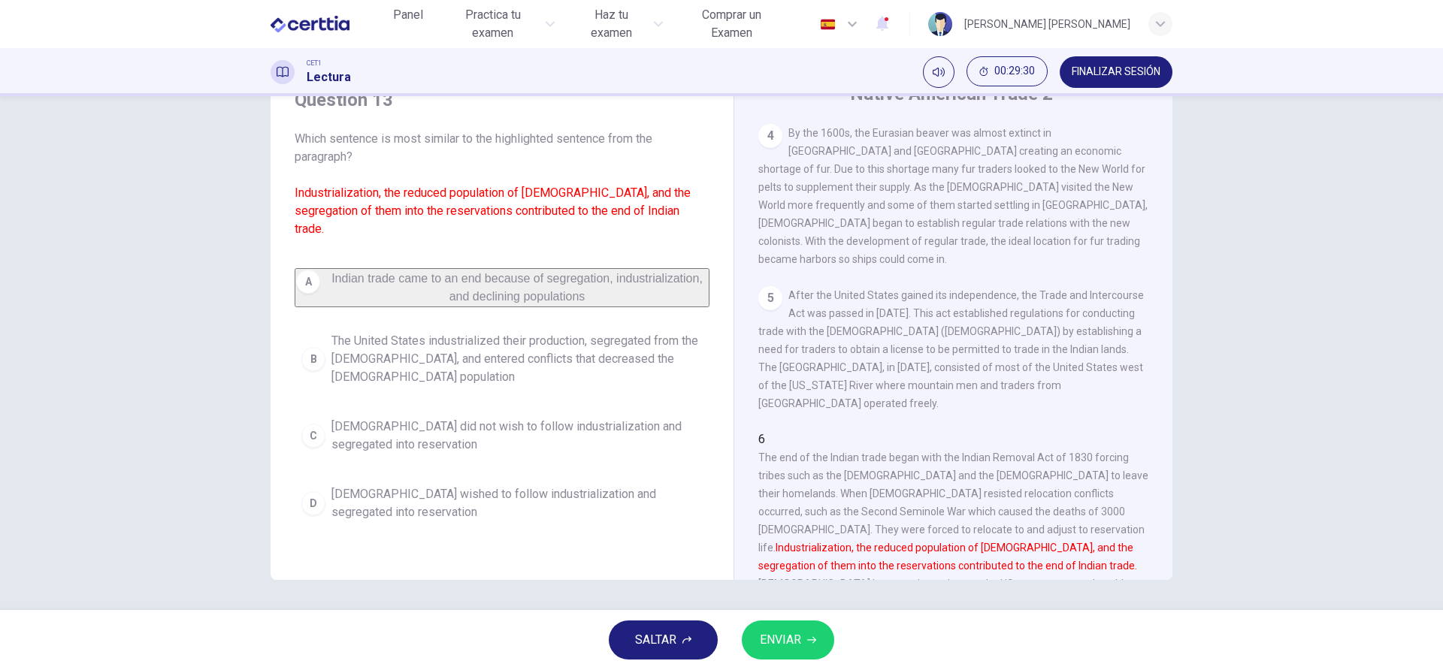
click at [809, 502] on button "ENVIAR" at bounding box center [788, 640] width 92 height 39
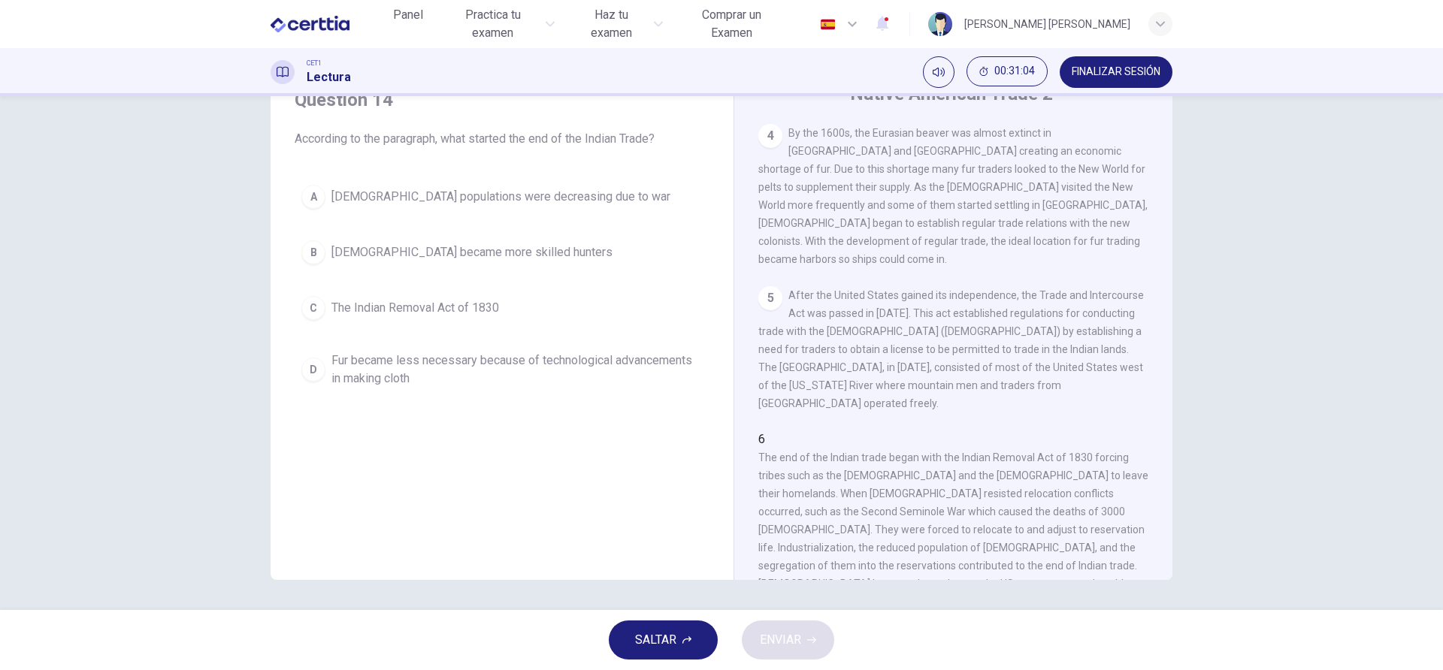
click at [306, 361] on div "D" at bounding box center [313, 370] width 24 height 24
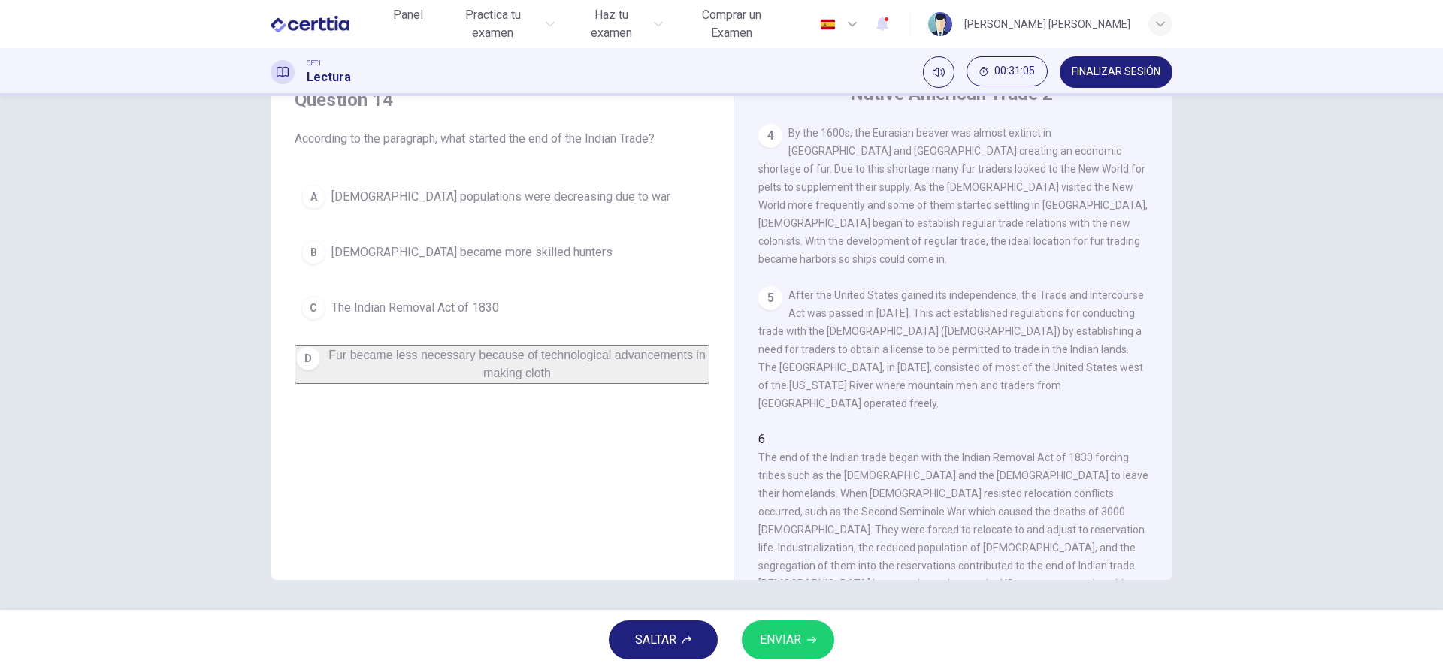
click at [813, 502] on button "ENVIAR" at bounding box center [788, 640] width 92 height 39
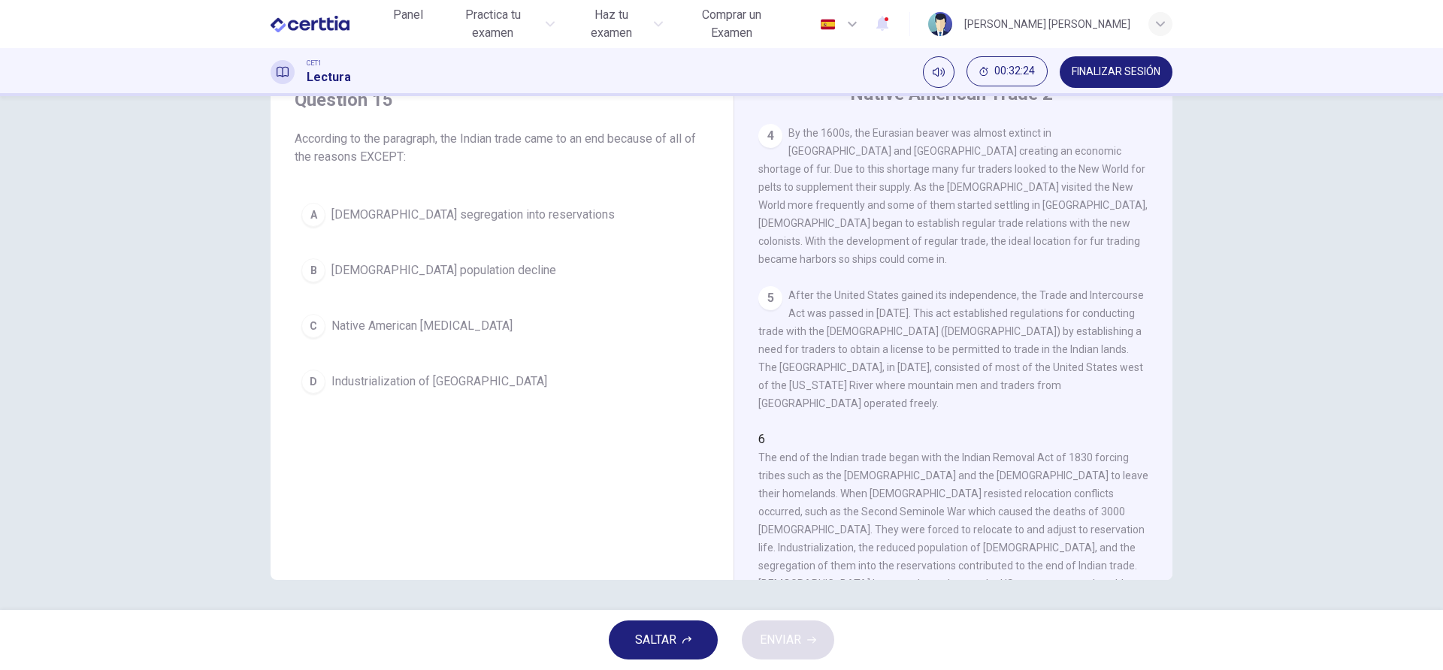
click at [313, 377] on div "D" at bounding box center [313, 382] width 24 height 24
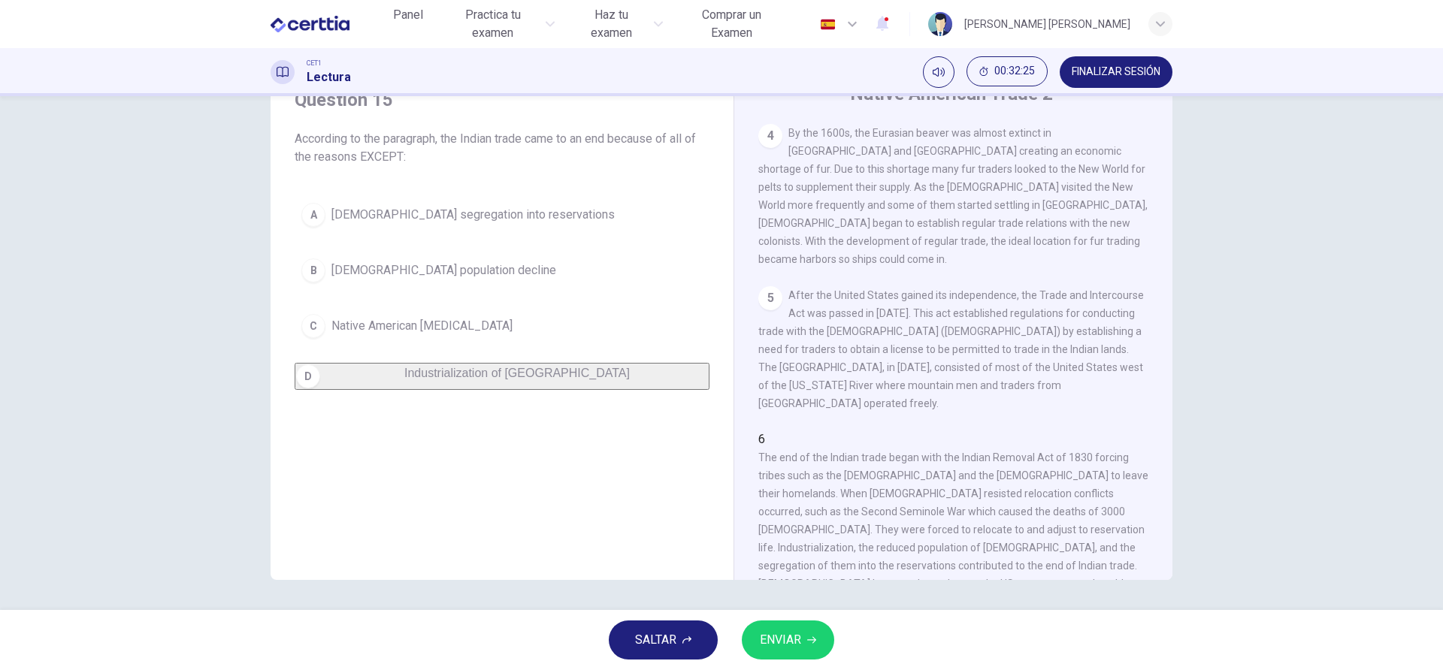
click at [785, 502] on span "ENVIAR" at bounding box center [780, 640] width 41 height 21
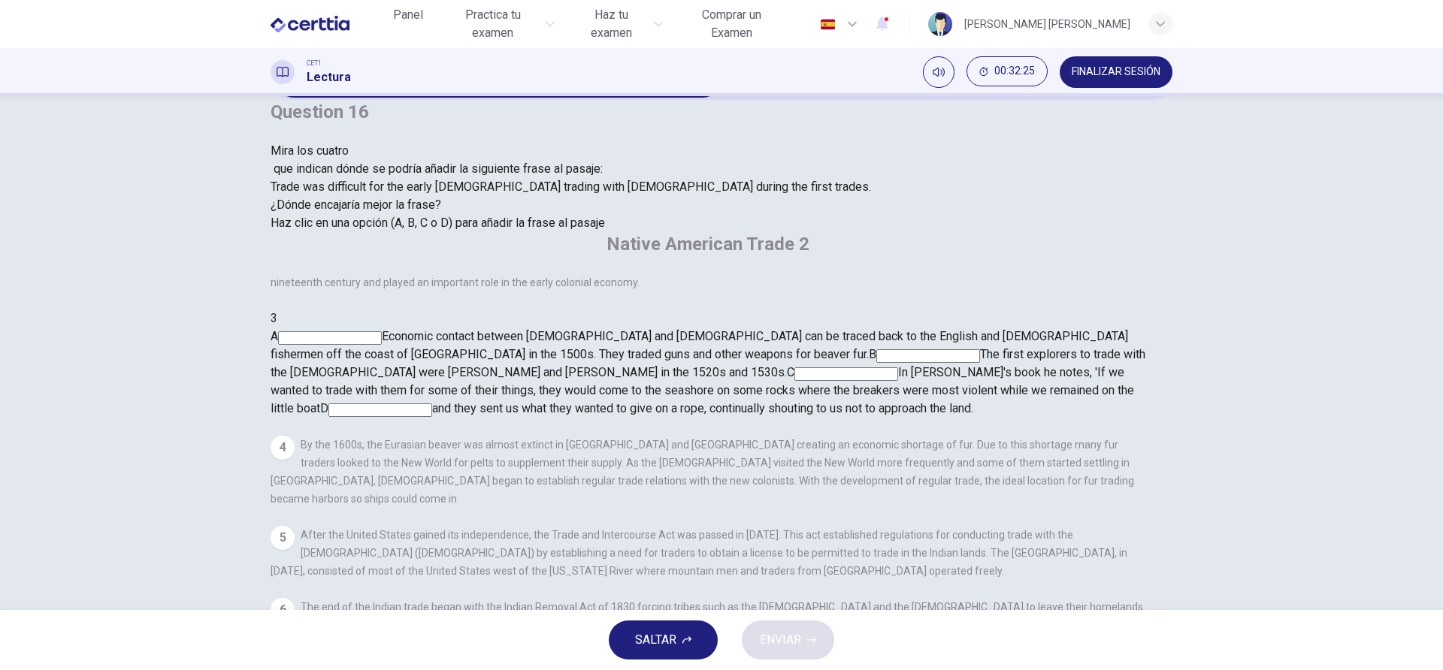
scroll to position [219, 0]
click at [1081, 350] on div "Question 16 Mira los cuatro que indican dónde se podría añadir la siguiente fra…" at bounding box center [721, 353] width 1443 height 514
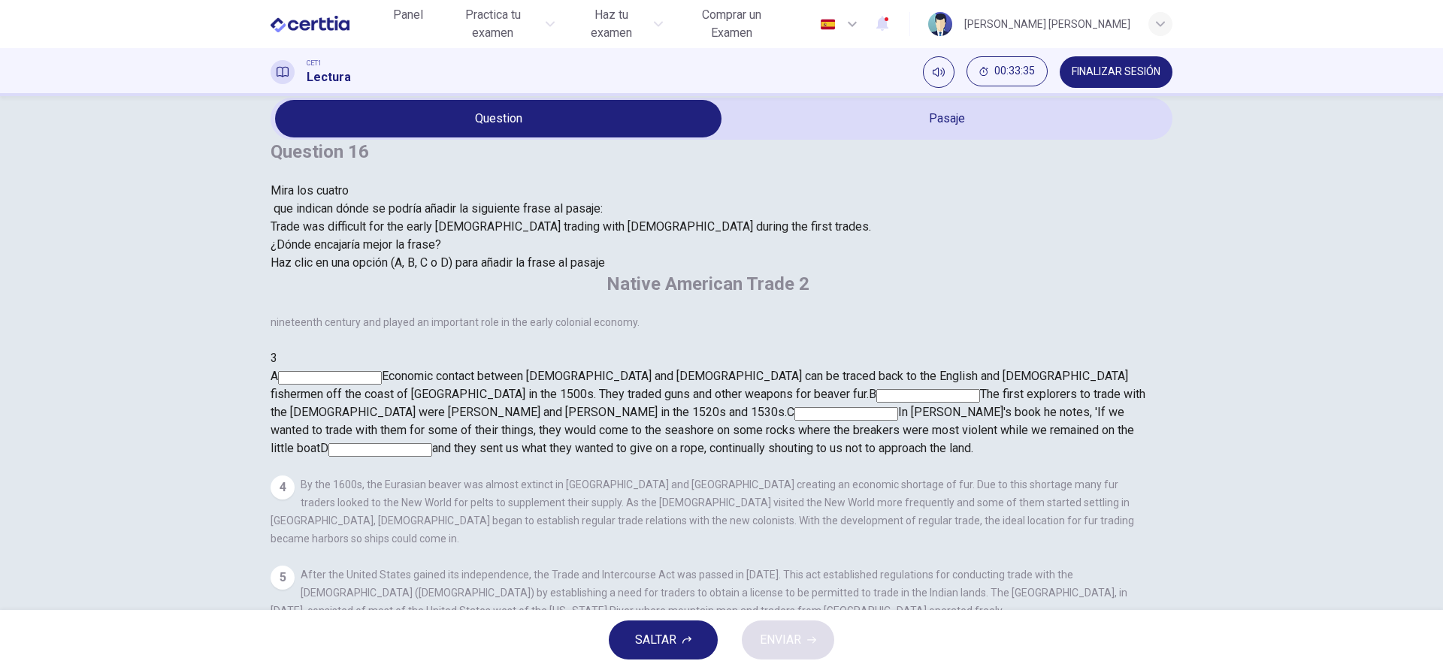
click at [382, 371] on input at bounding box center [330, 378] width 104 height 14
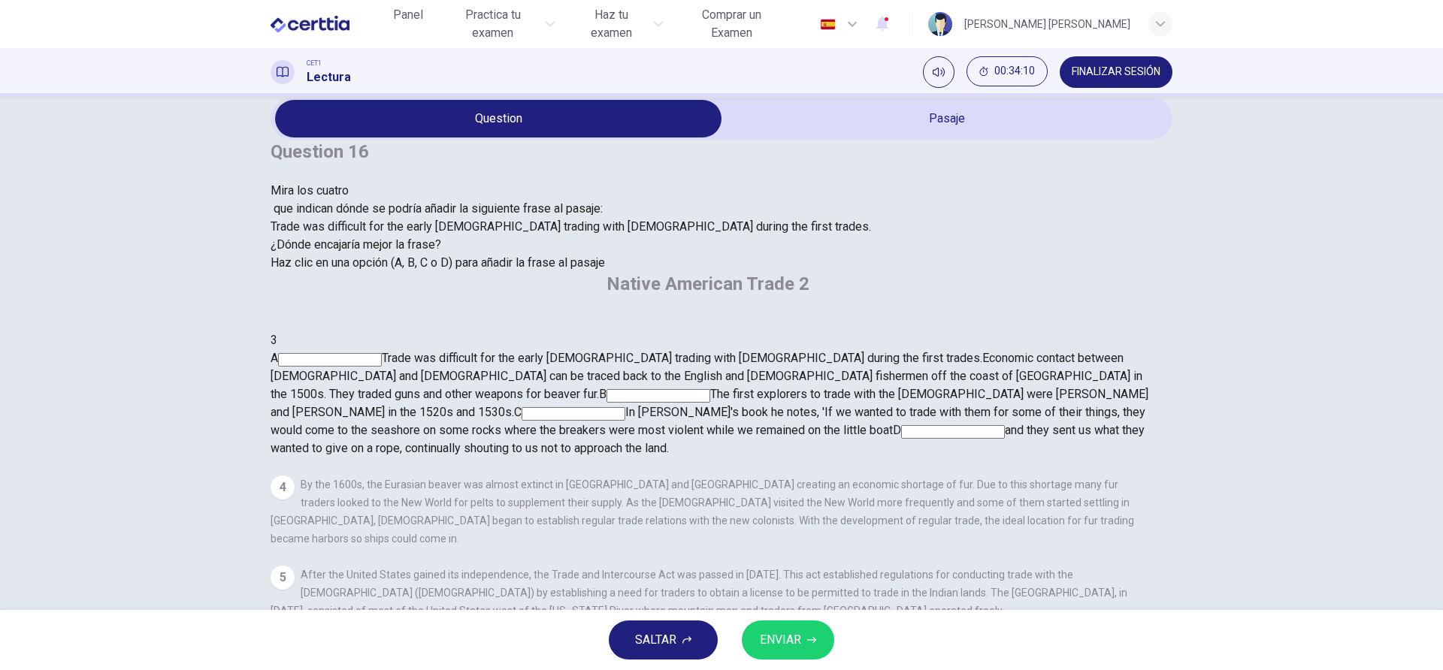
click at [901, 439] on input at bounding box center [953, 432] width 104 height 14
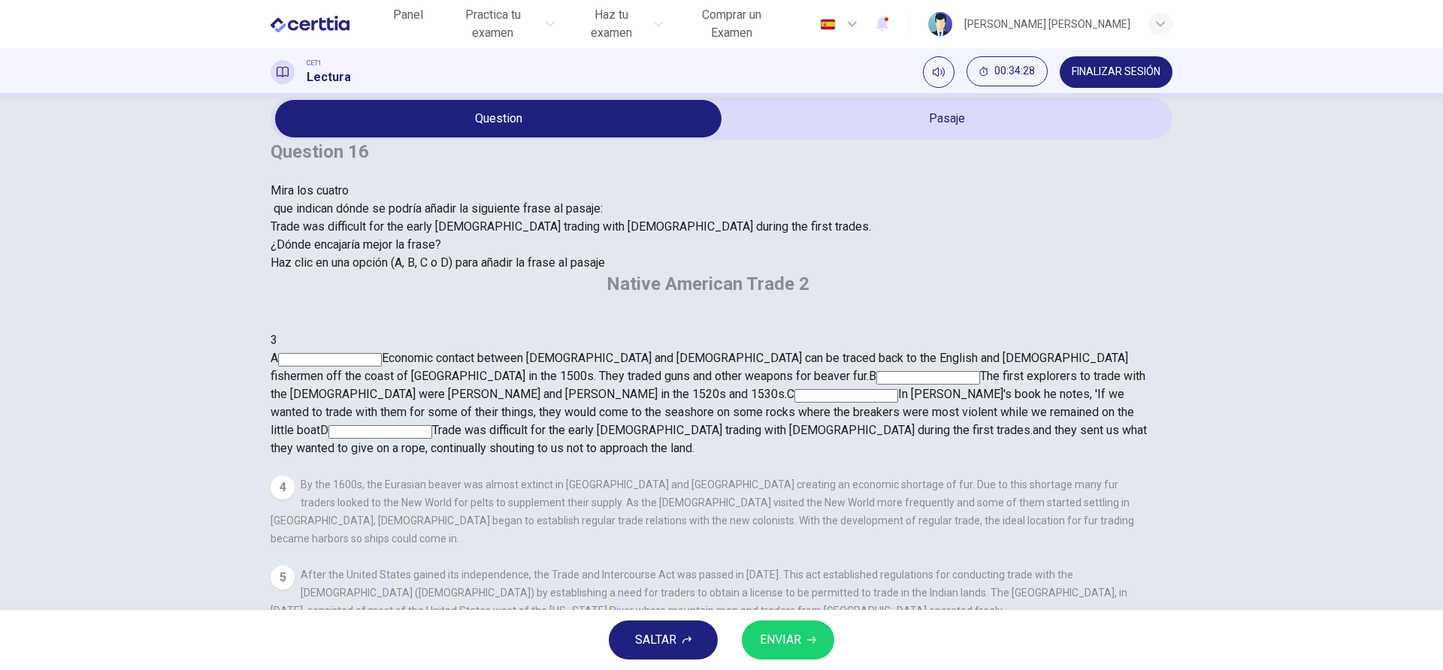
click at [809, 502] on button "ENVIAR" at bounding box center [788, 640] width 92 height 39
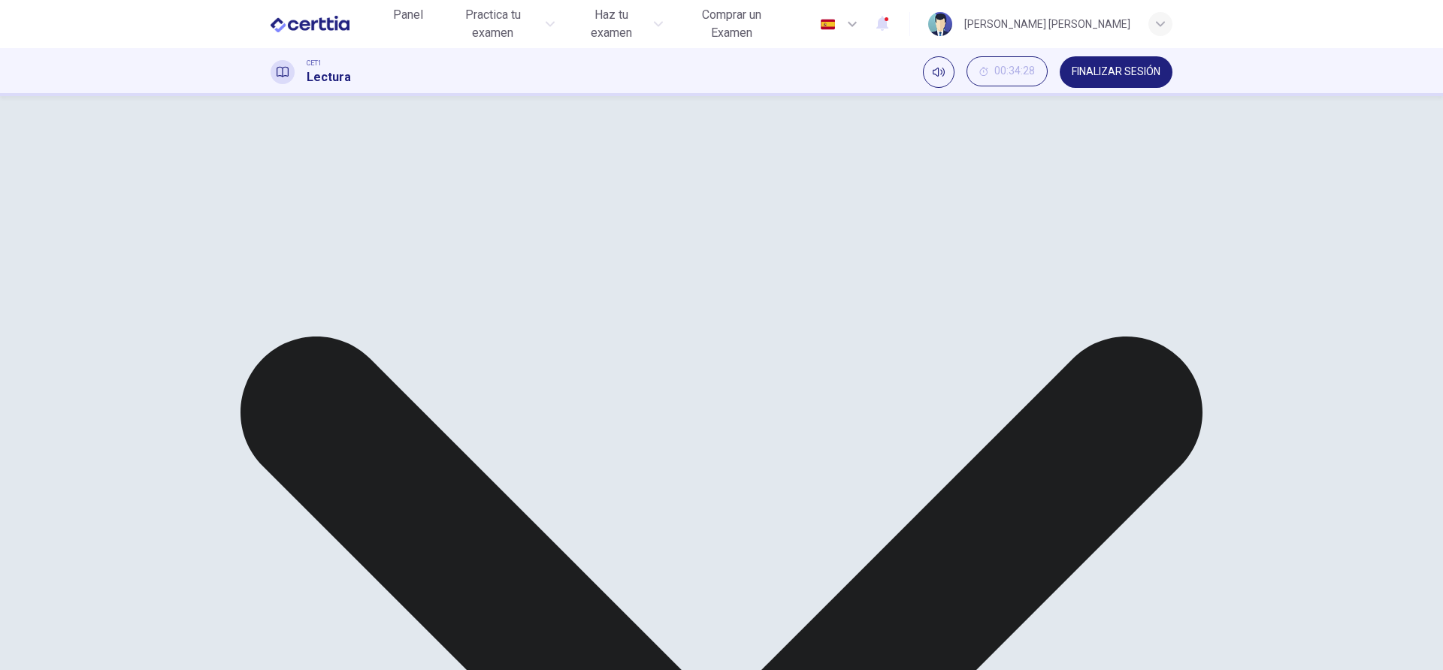
click at [1081, 79] on button "FINALIZAR SESIÓN" at bounding box center [1116, 72] width 113 height 32
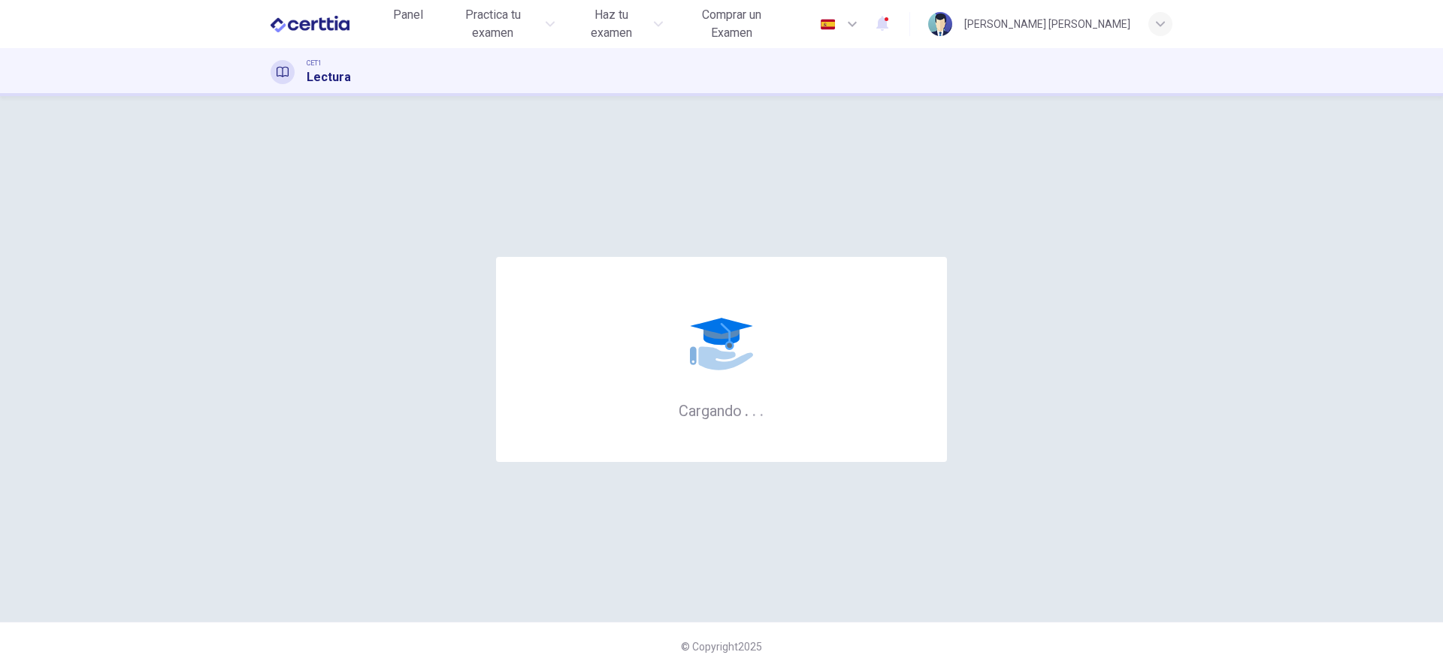
scroll to position [0, 0]
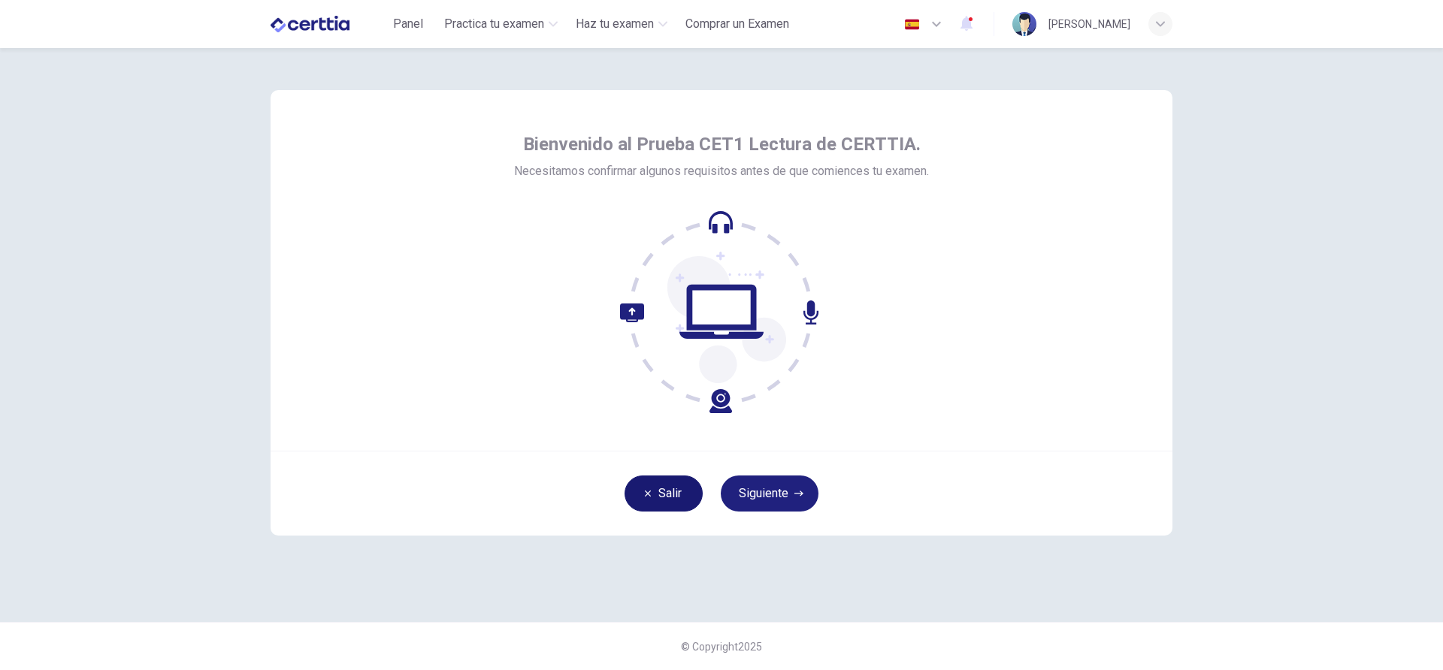
click at [686, 490] on button "Salir" at bounding box center [663, 494] width 78 height 36
